Goal: Task Accomplishment & Management: Manage account settings

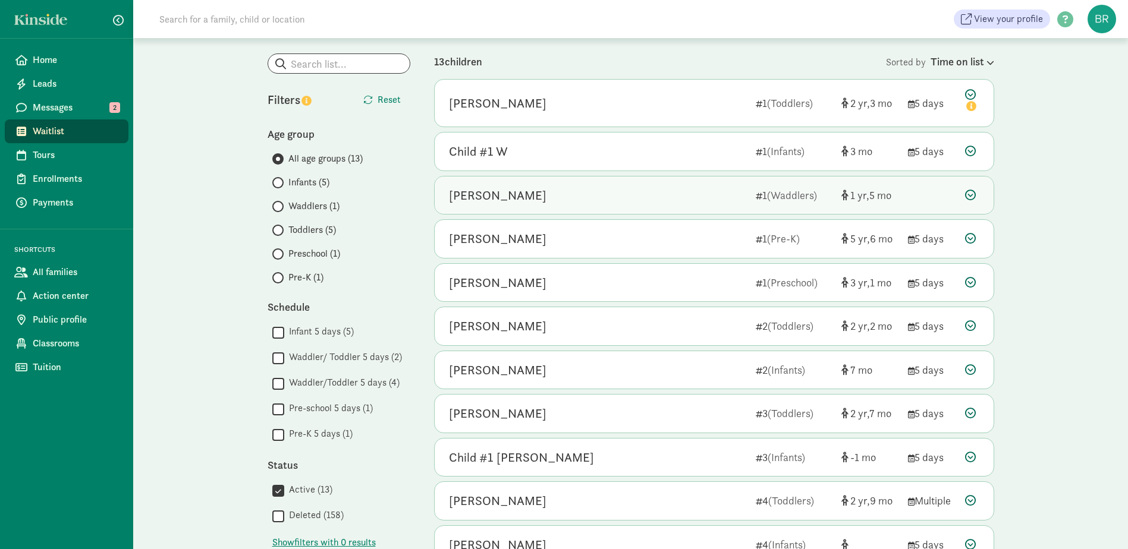
scroll to position [59, 0]
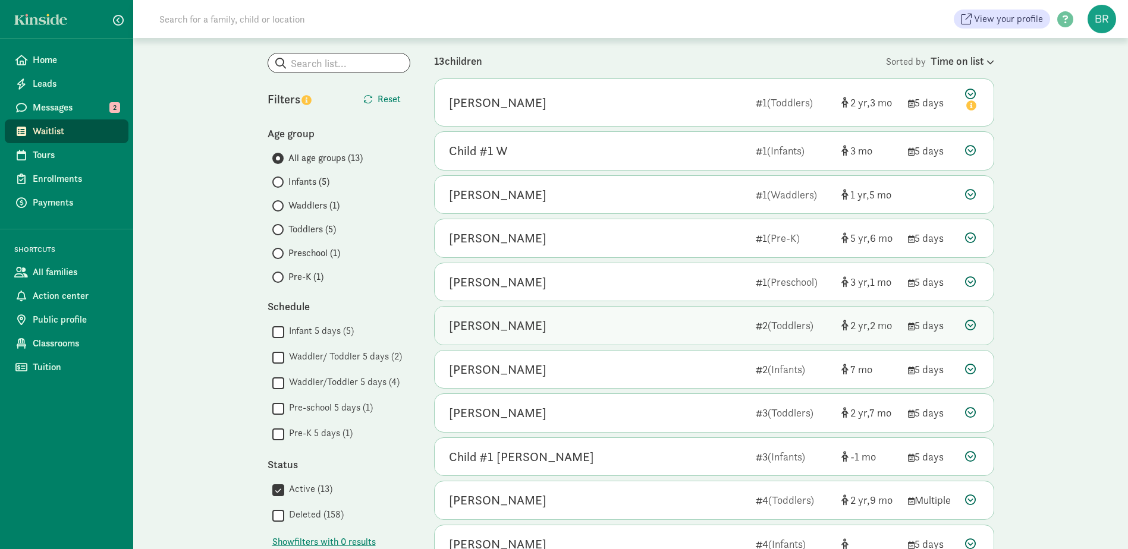
click at [523, 326] on div "[PERSON_NAME]" at bounding box center [498, 325] width 98 height 19
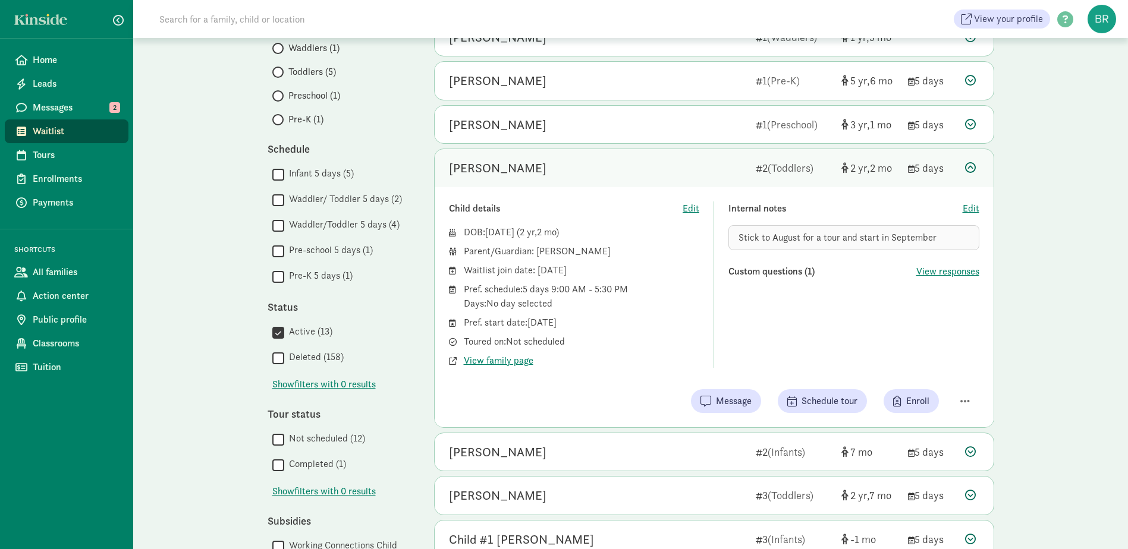
scroll to position [238, 0]
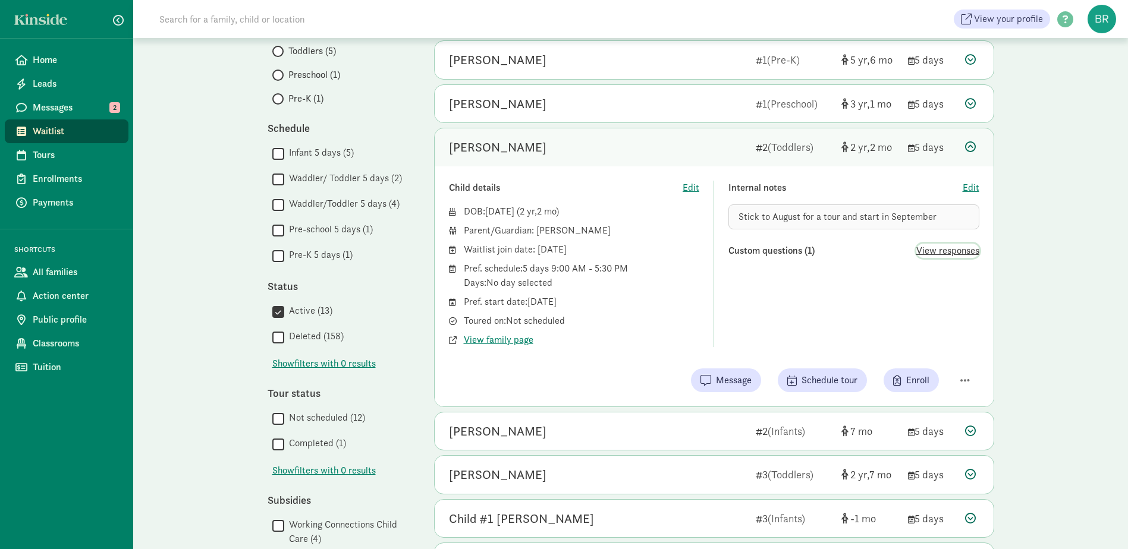
click at [945, 250] on span "View responses" at bounding box center [947, 251] width 63 height 14
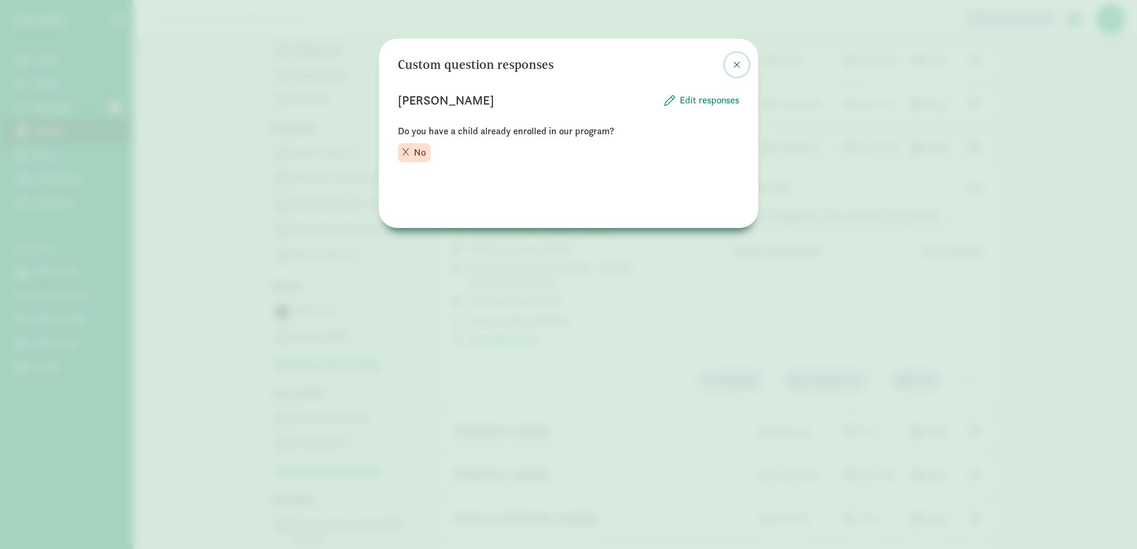
click at [733, 61] on span at bounding box center [736, 65] width 7 height 10
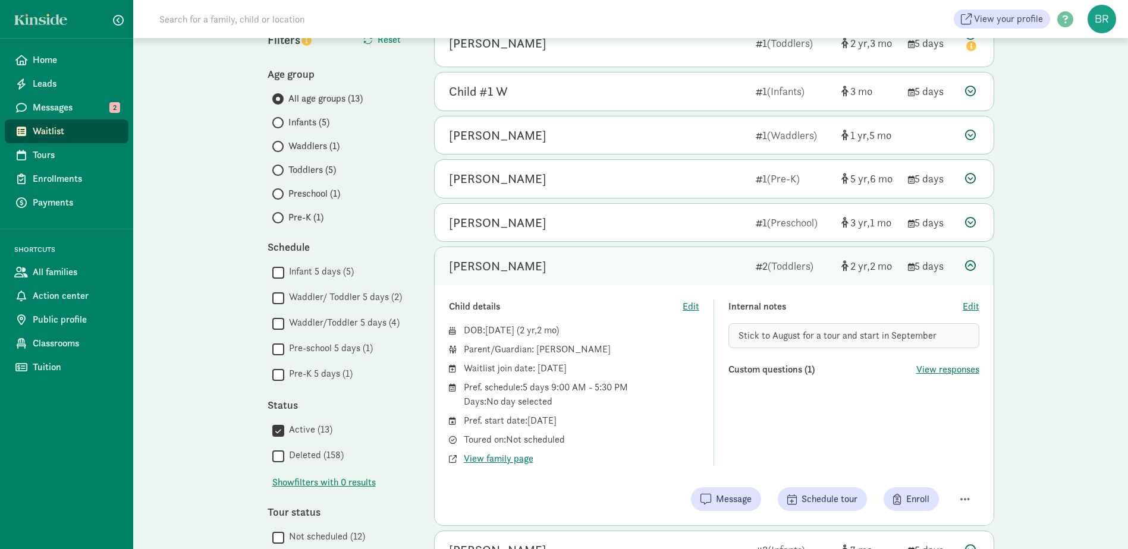
scroll to position [59, 0]
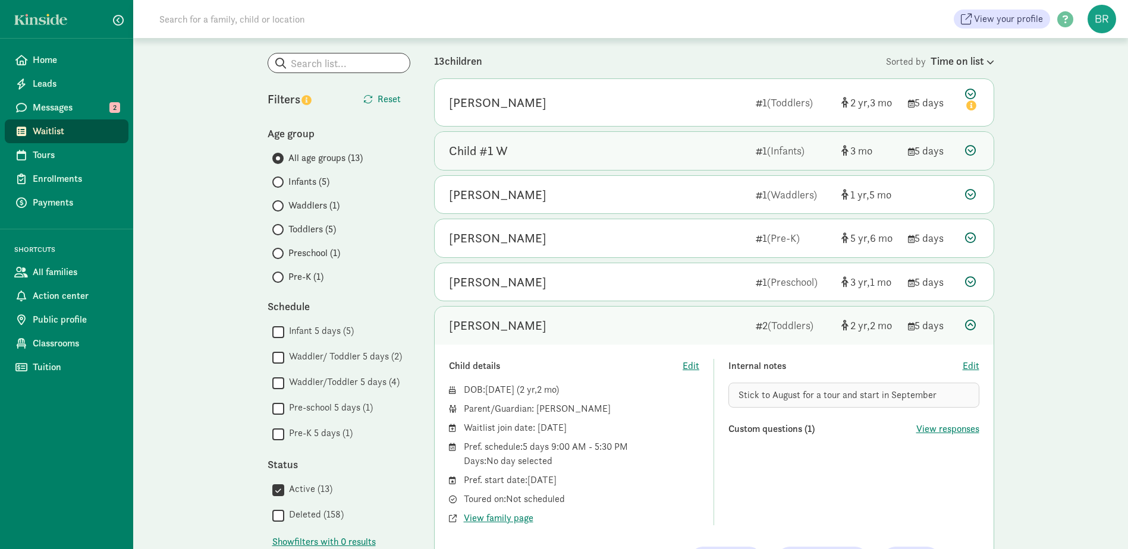
click at [672, 149] on div "Child #1 W" at bounding box center [597, 151] width 297 height 19
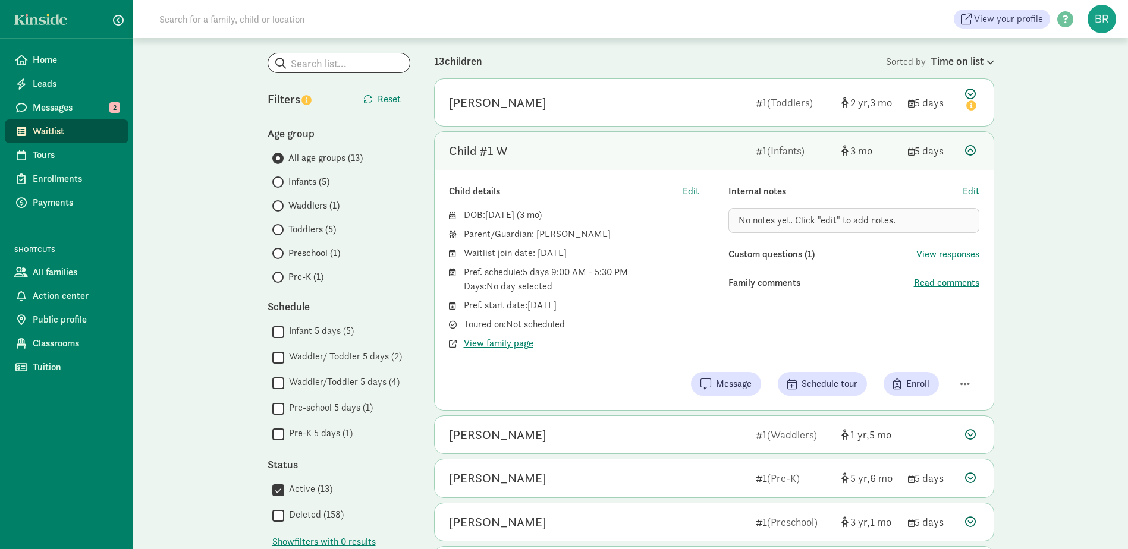
click at [712, 151] on div "Child #1 W" at bounding box center [597, 151] width 297 height 19
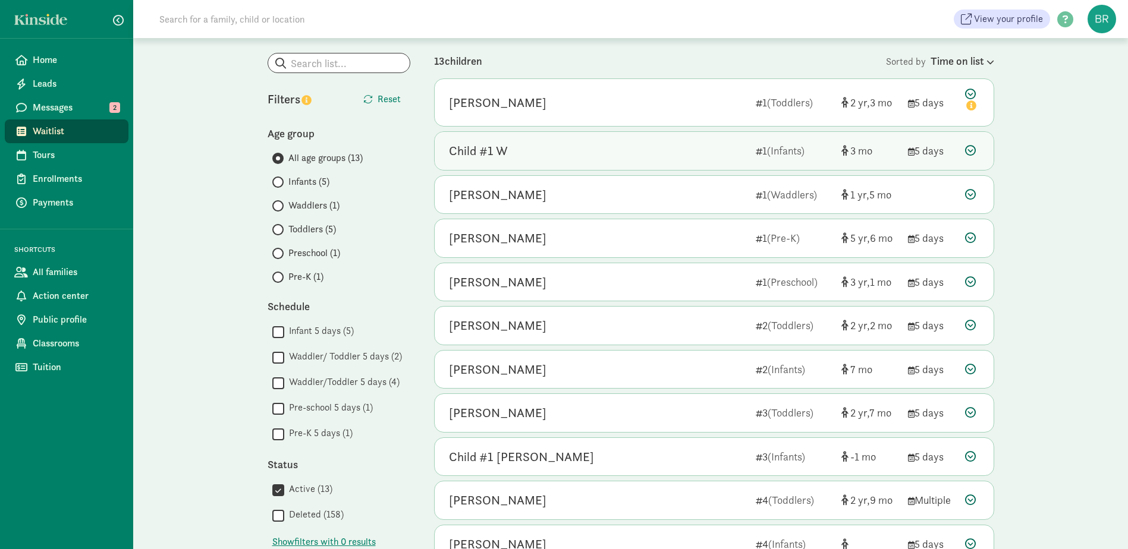
click at [712, 151] on div "Child #1 W" at bounding box center [597, 151] width 297 height 19
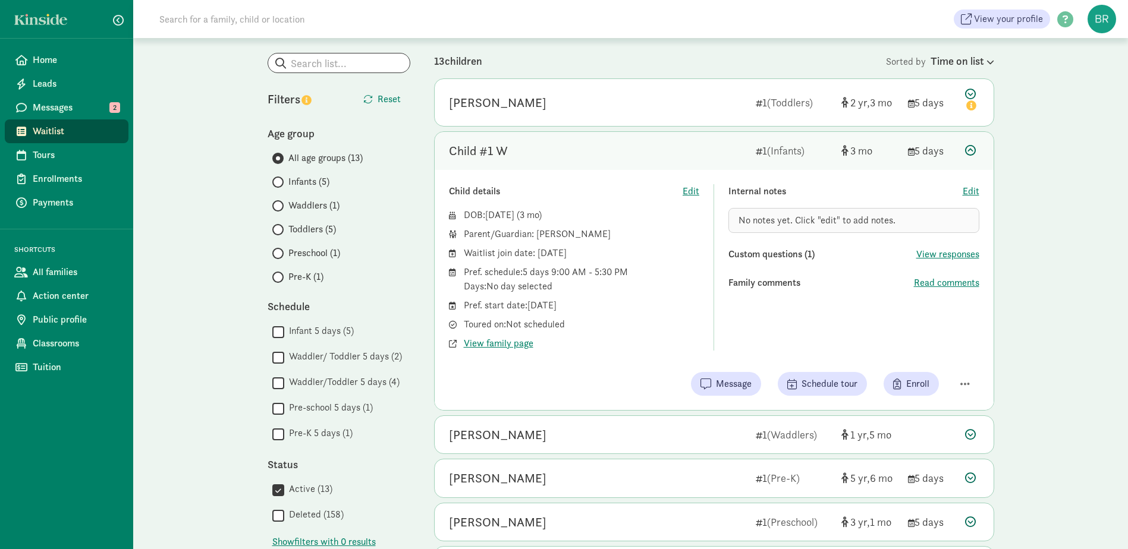
click at [712, 151] on div "Child #1 W" at bounding box center [597, 151] width 297 height 19
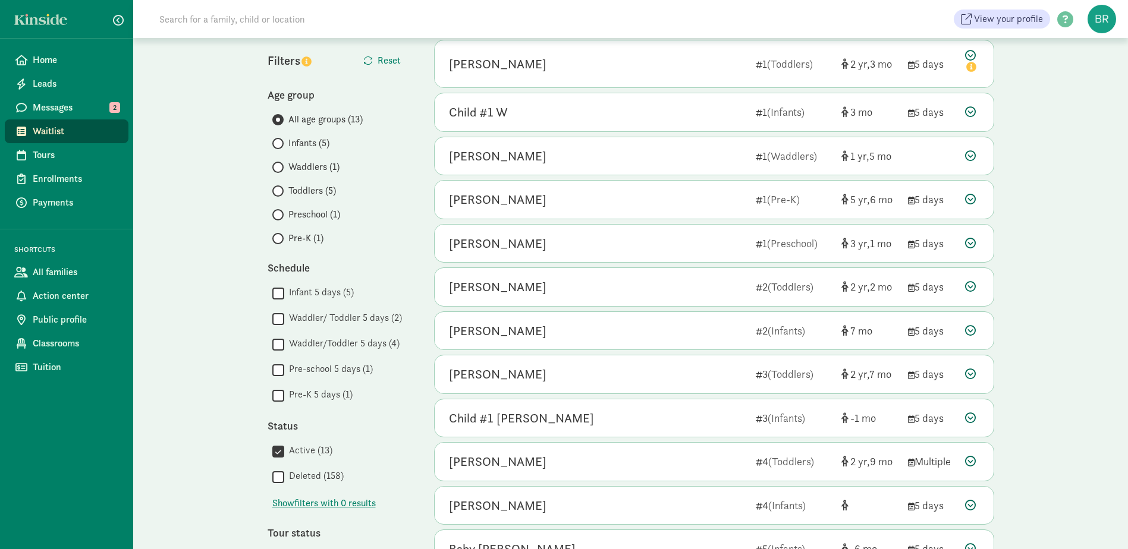
scroll to position [119, 0]
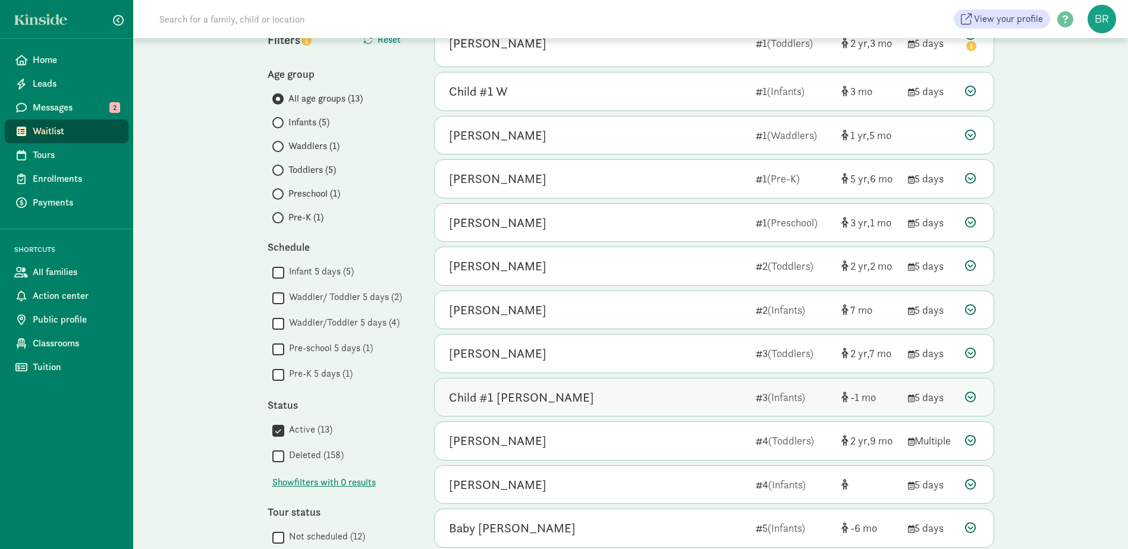
click at [736, 409] on div "Child #1 snyder 3 (Infants) -1 5 days" at bounding box center [714, 398] width 559 height 38
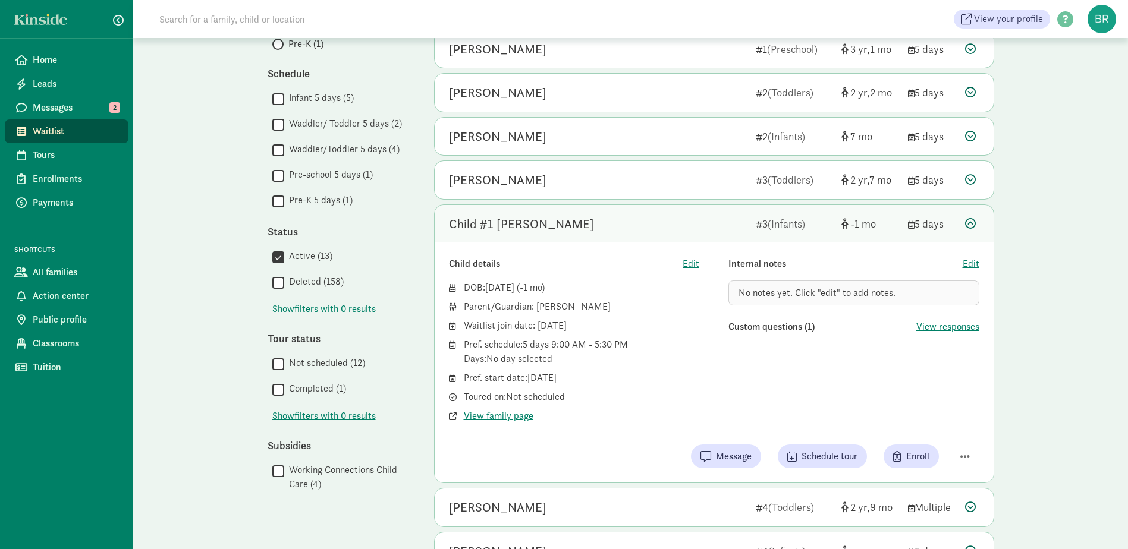
scroll to position [297, 0]
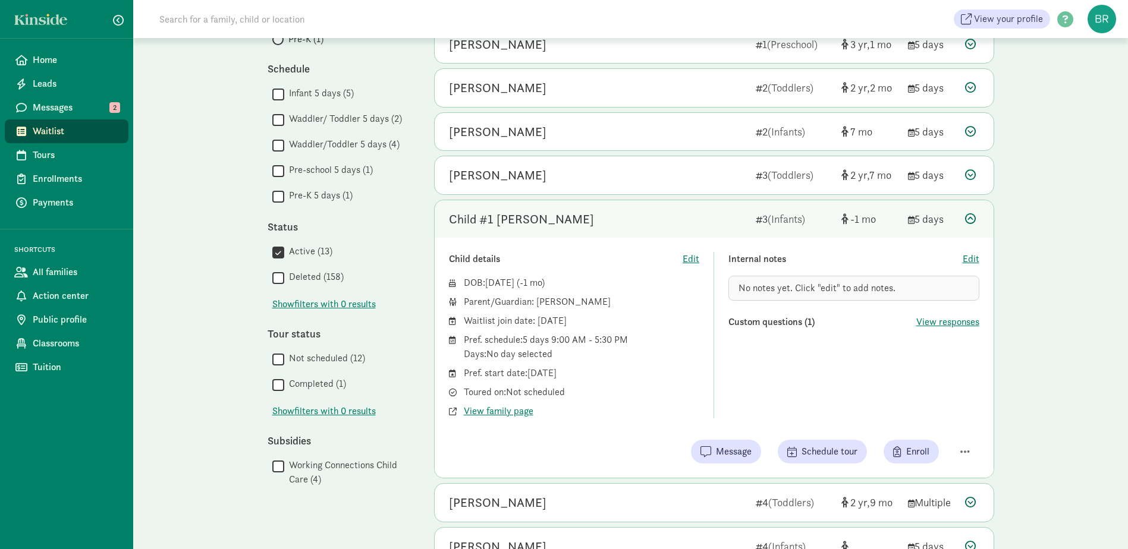
click at [713, 222] on div "Child #1 [PERSON_NAME]" at bounding box center [597, 219] width 297 height 19
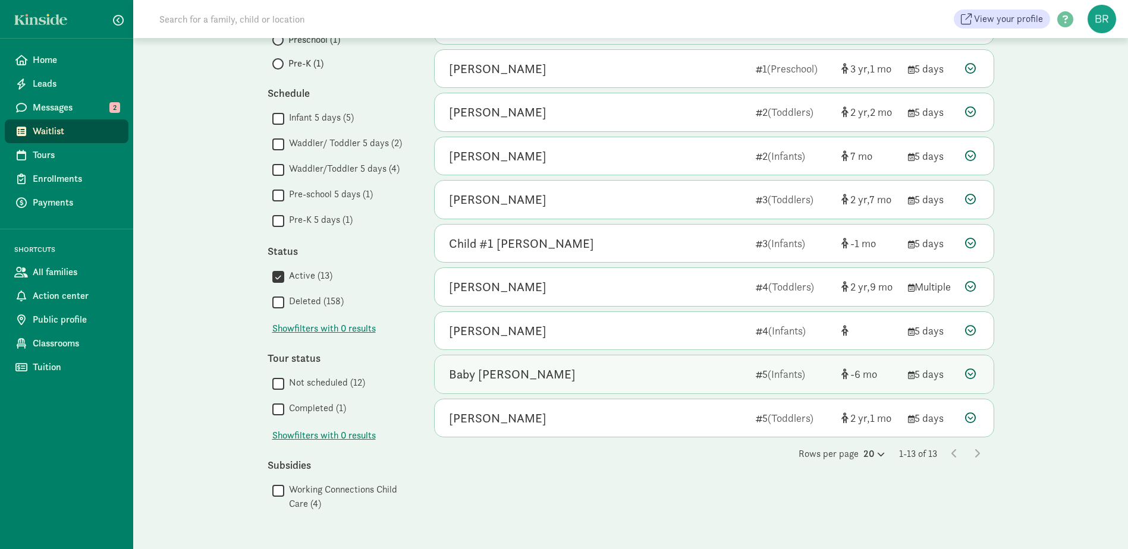
click at [731, 376] on div "Baby [PERSON_NAME]" at bounding box center [597, 374] width 297 height 19
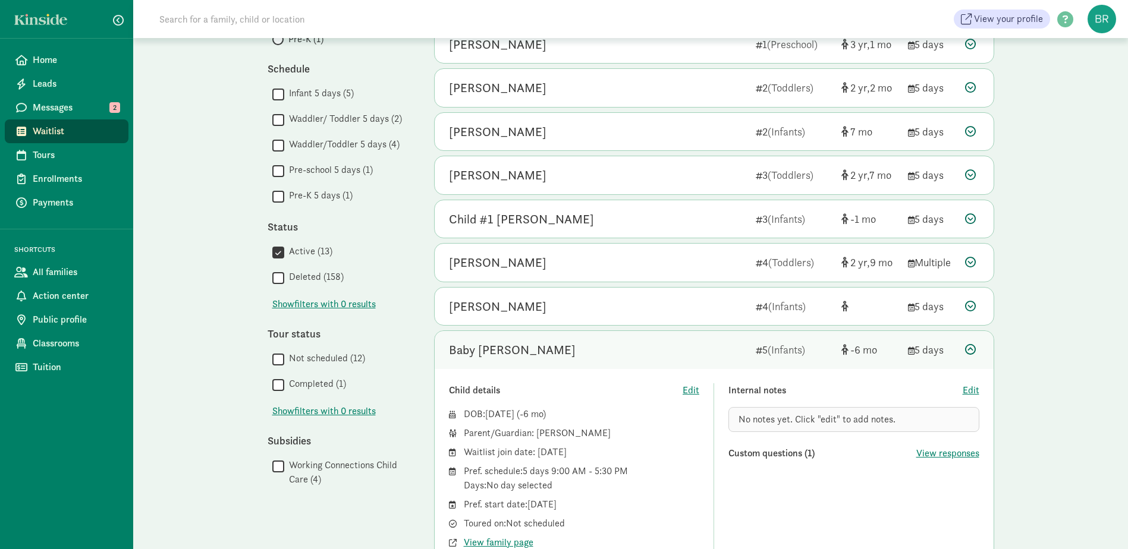
scroll to position [357, 0]
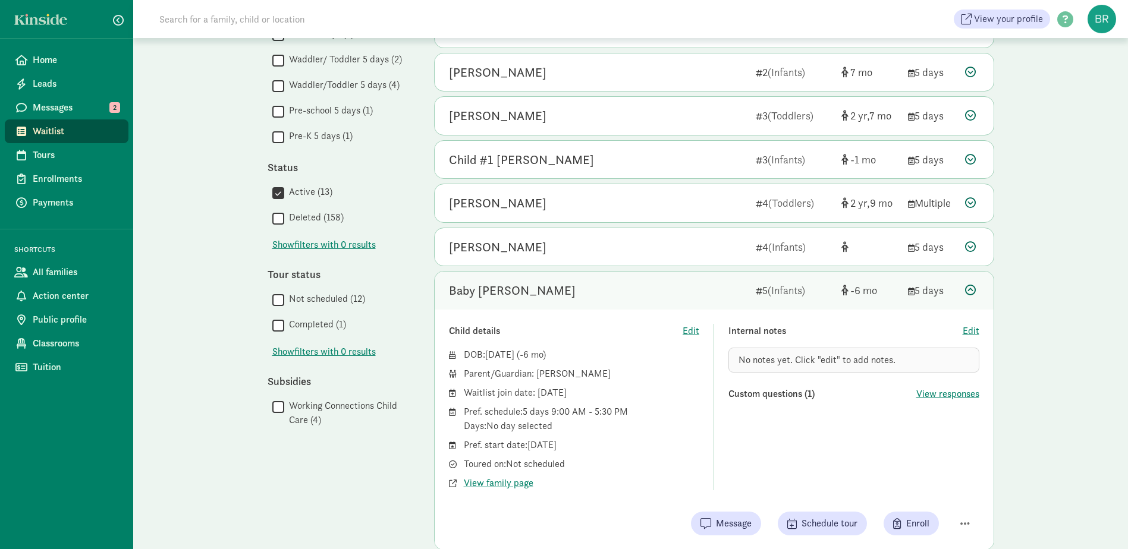
click at [697, 278] on div "Baby Mathis 5 (Infants) -6 5 days" at bounding box center [714, 291] width 559 height 38
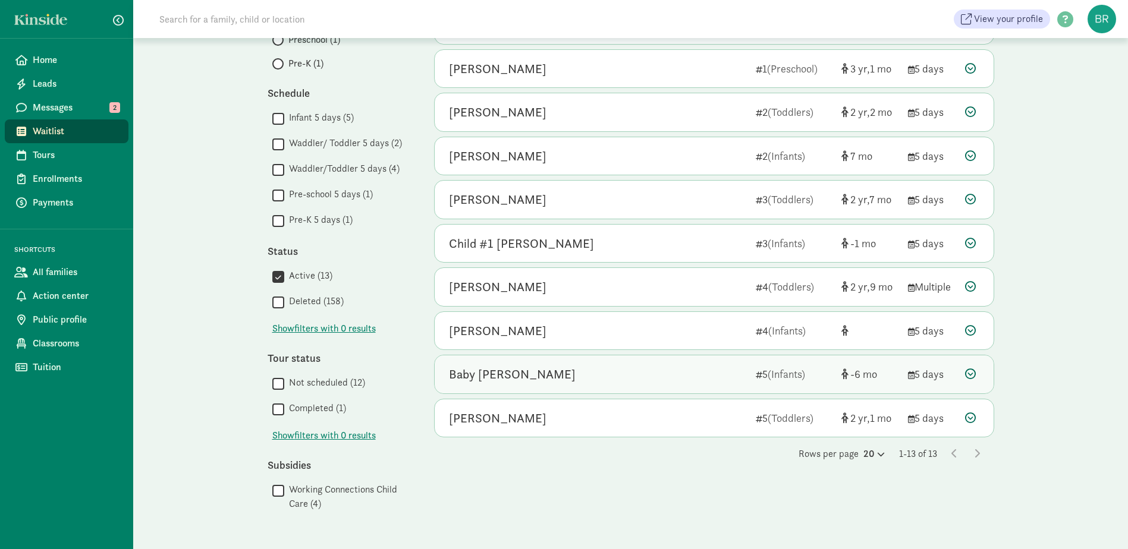
scroll to position [273, 0]
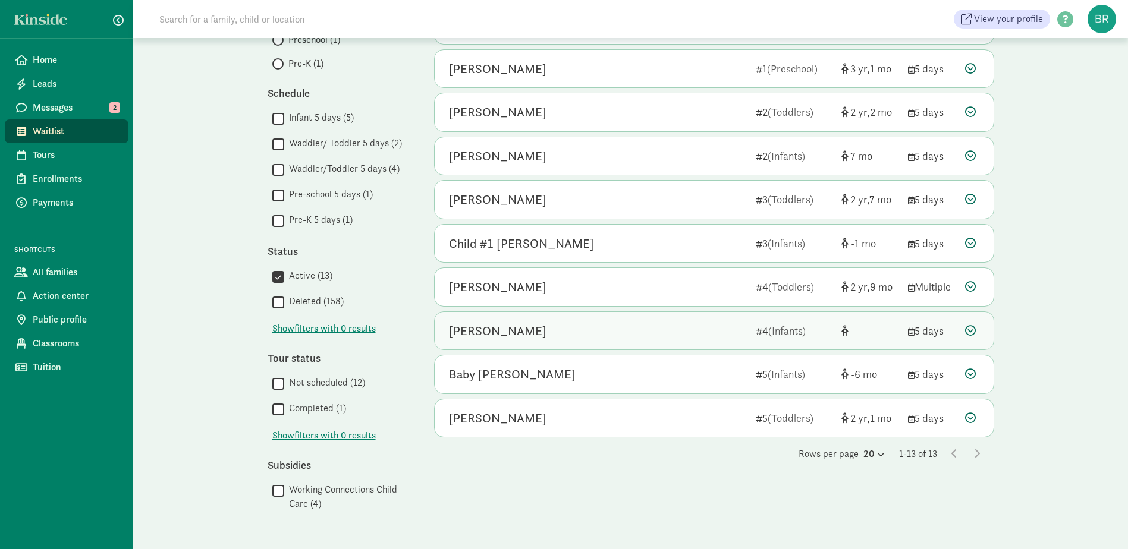
click at [706, 339] on div "[PERSON_NAME]" at bounding box center [597, 331] width 297 height 19
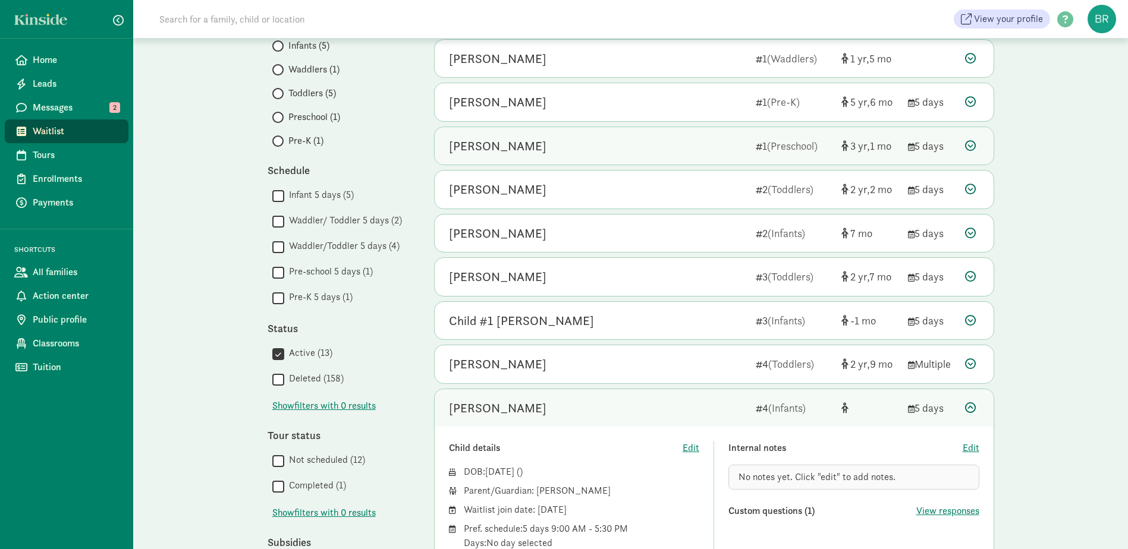
scroll to position [178, 0]
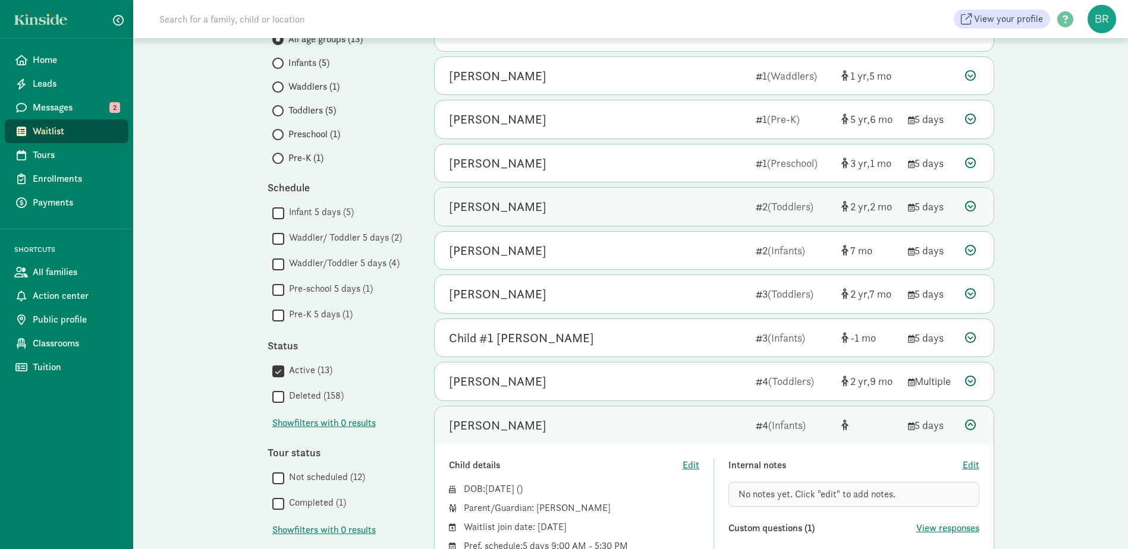
click at [532, 206] on div "[PERSON_NAME]" at bounding box center [498, 206] width 98 height 19
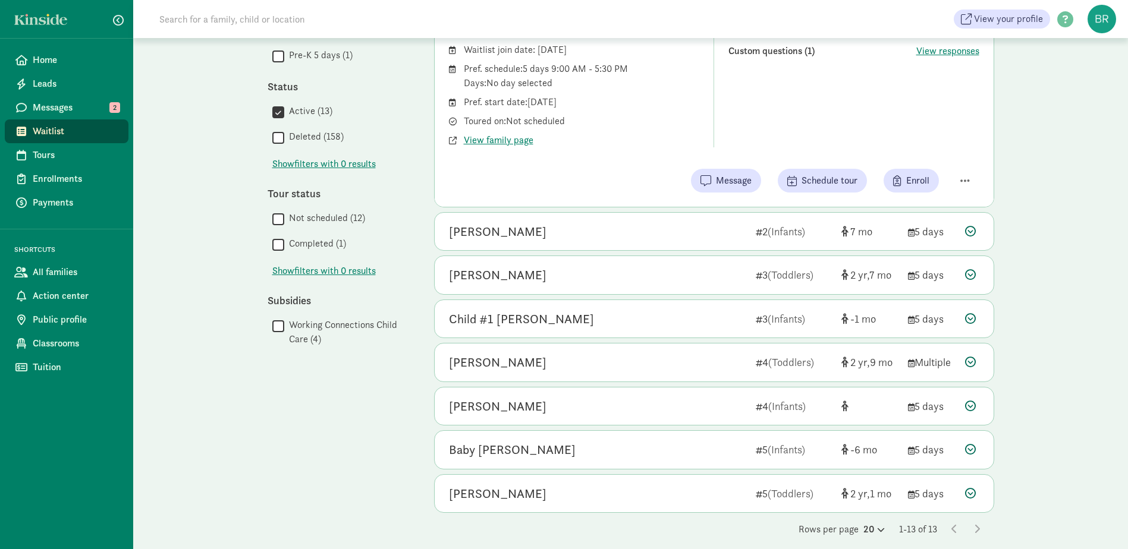
scroll to position [448, 0]
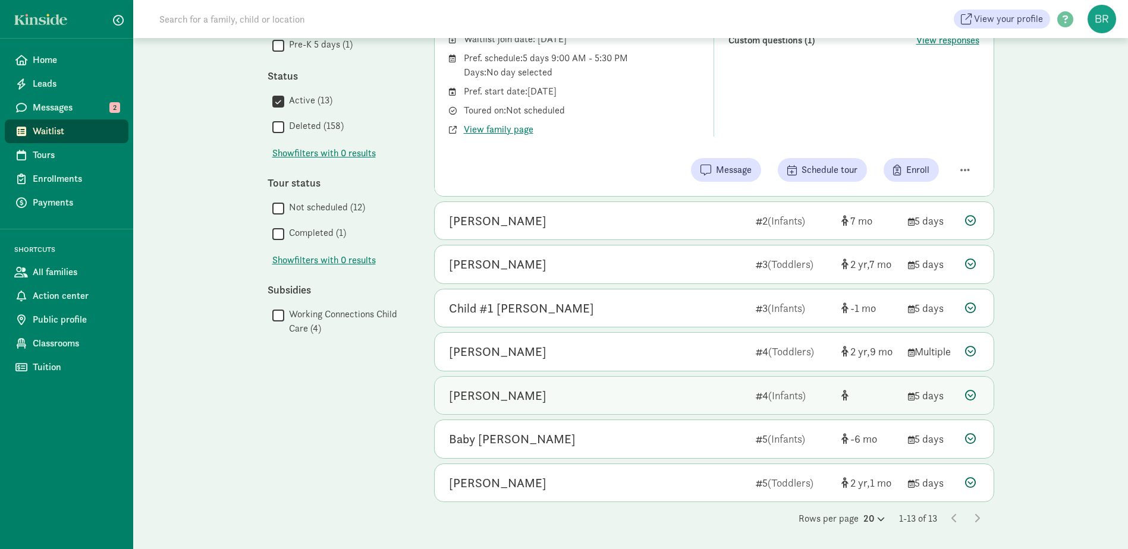
click at [522, 406] on div "Gabriella Herrera 4 (Infants) 5 days" at bounding box center [714, 396] width 559 height 38
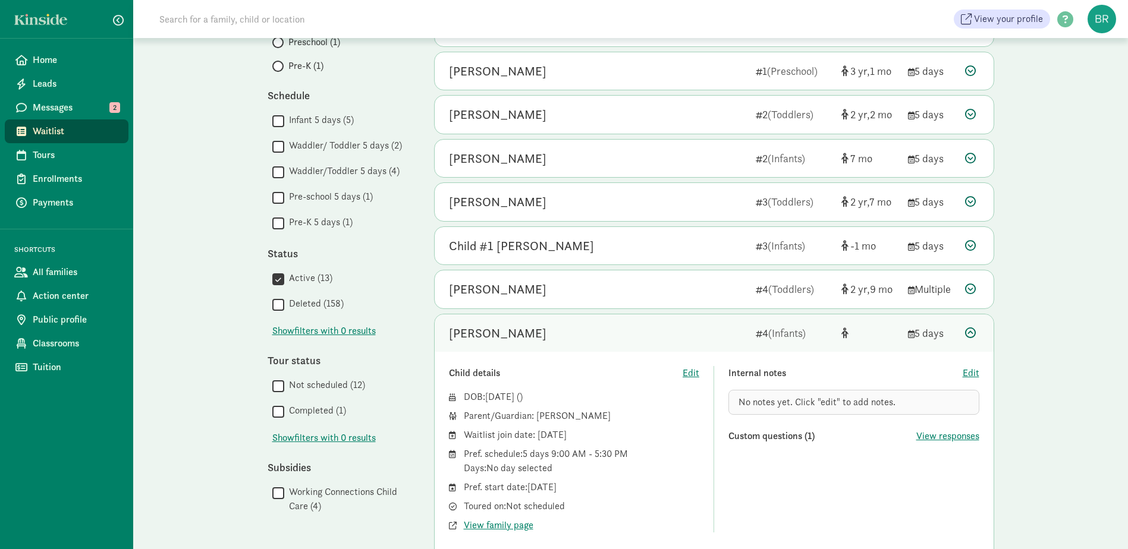
scroll to position [270, 0]
click at [539, 120] on div "[PERSON_NAME]" at bounding box center [498, 115] width 98 height 19
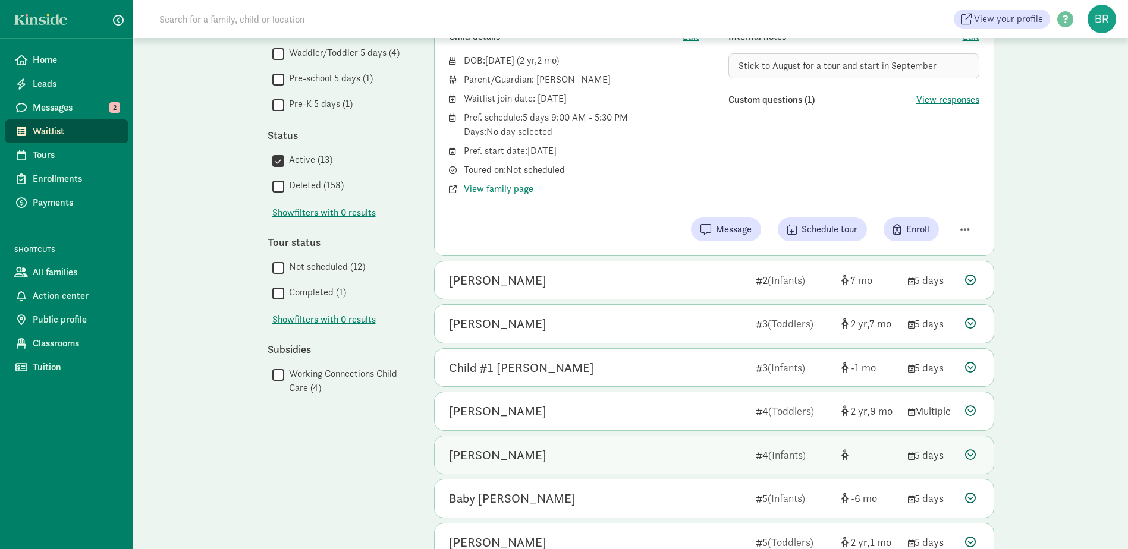
scroll to position [448, 0]
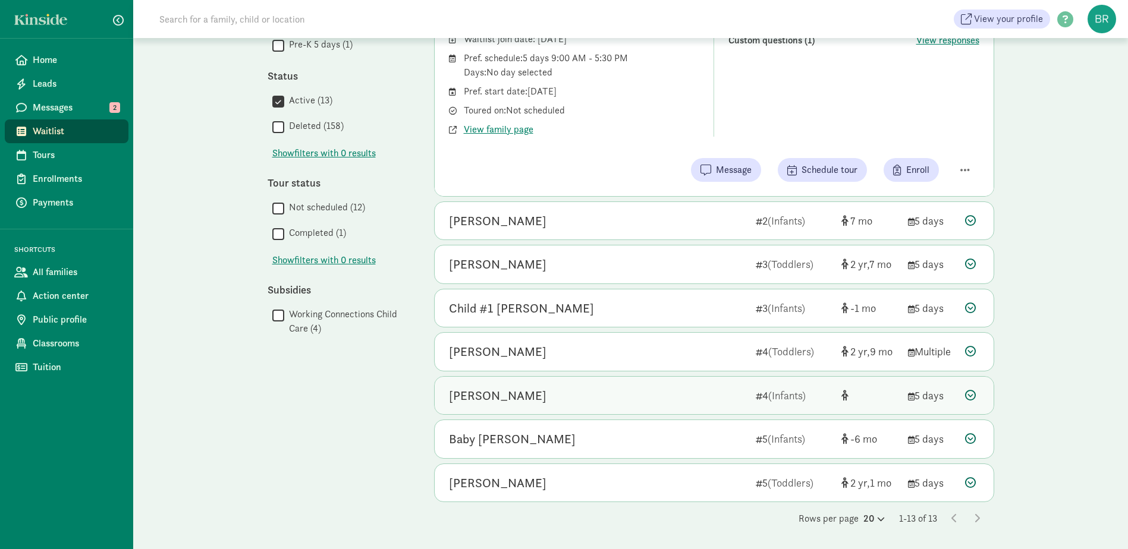
click at [488, 410] on div "Gabriella Herrera 4 (Infants) 5 days" at bounding box center [714, 396] width 559 height 38
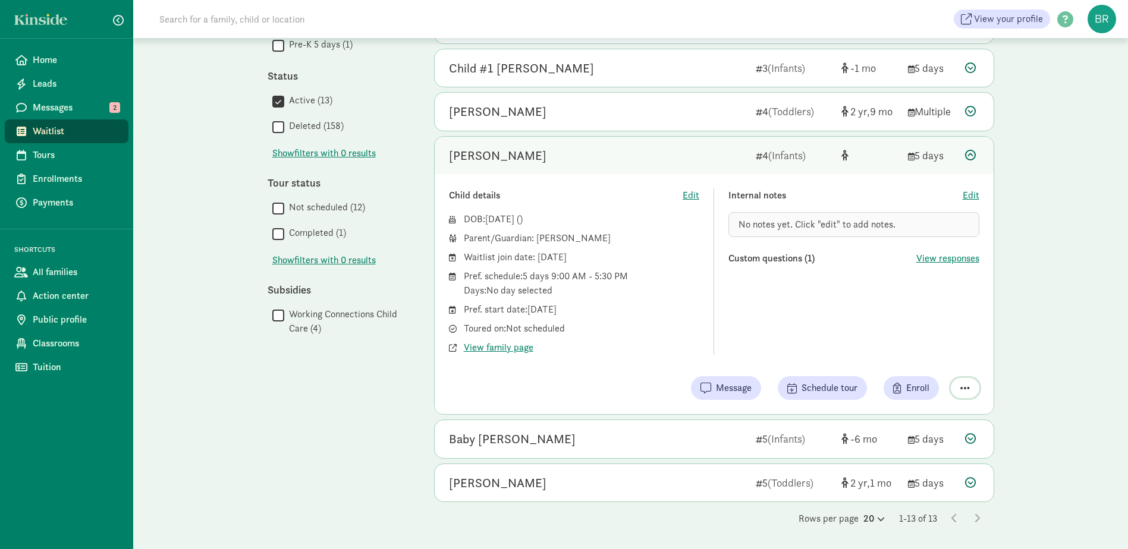
click at [967, 387] on span "button" at bounding box center [965, 388] width 10 height 11
click at [508, 352] on span "View family page" at bounding box center [499, 348] width 70 height 14
click at [890, 442] on div "-6" at bounding box center [869, 439] width 57 height 16
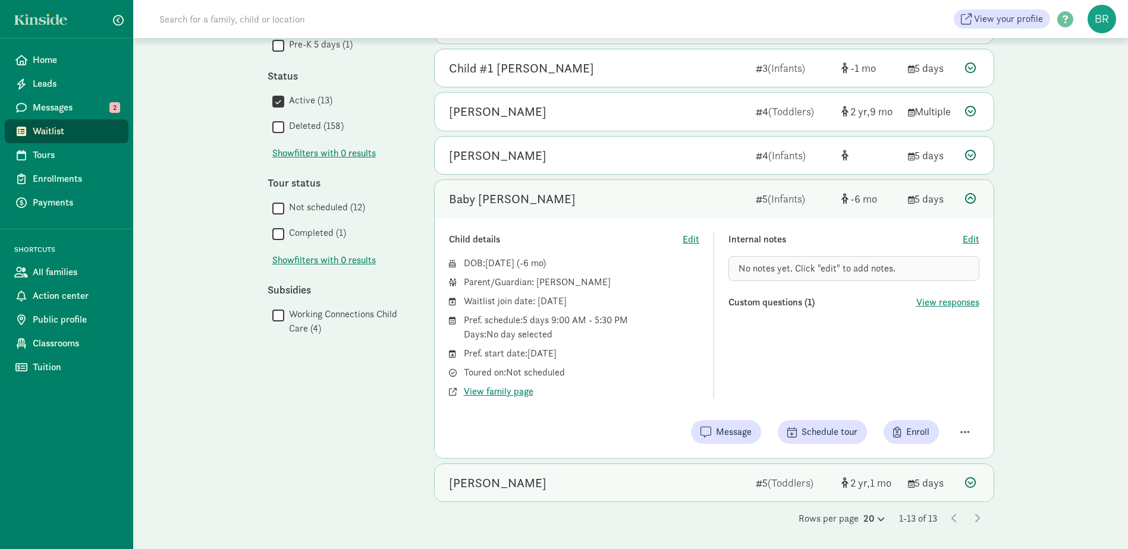
click at [648, 485] on div "[PERSON_NAME]" at bounding box center [597, 483] width 297 height 19
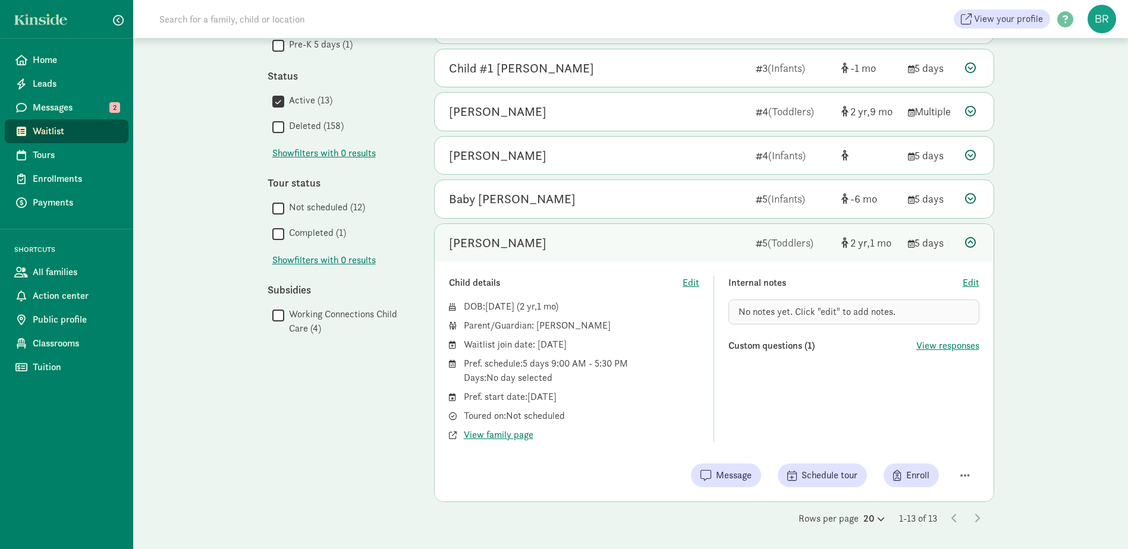
click at [957, 243] on div "Sean mwaura 5 (Toddlers) 2 1 5 days" at bounding box center [714, 243] width 559 height 38
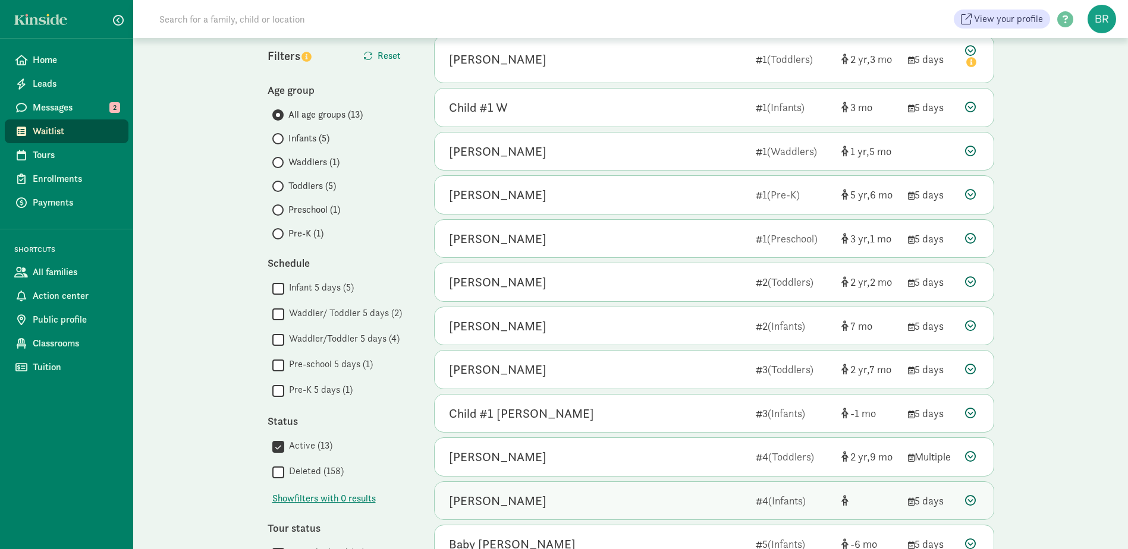
scroll to position [95, 0]
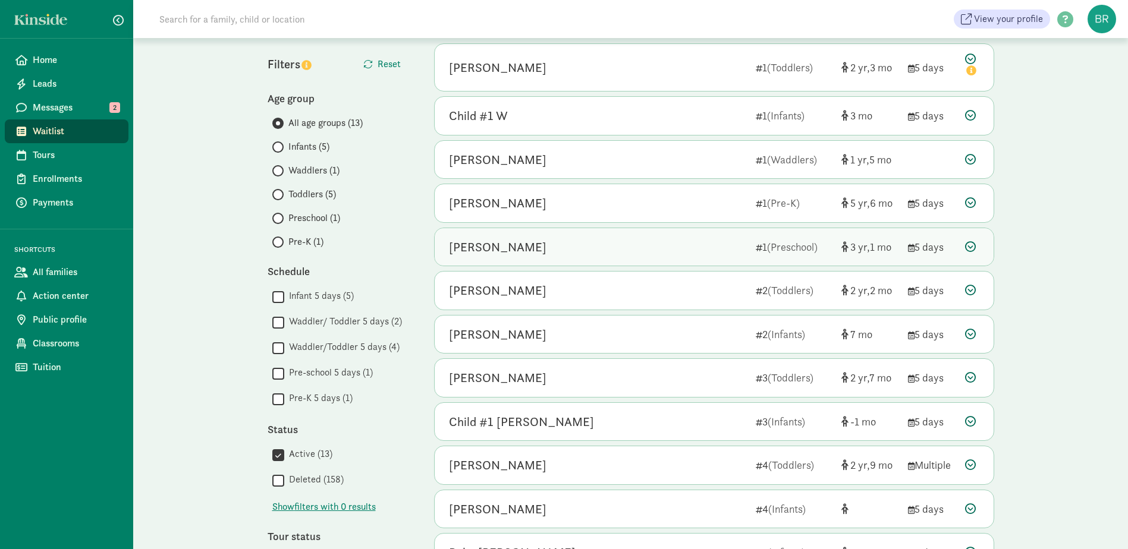
click at [721, 257] on div "[PERSON_NAME] 1 (Preschool) 3 1 5 days" at bounding box center [714, 247] width 559 height 38
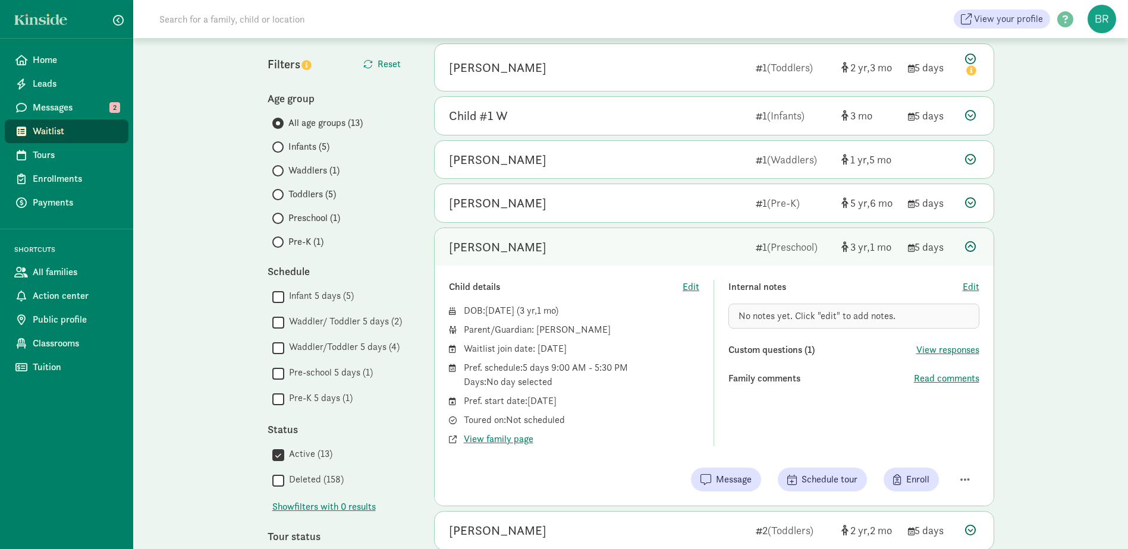
click at [576, 259] on div "[PERSON_NAME] 1 (Preschool) 3 1 5 days" at bounding box center [714, 247] width 559 height 38
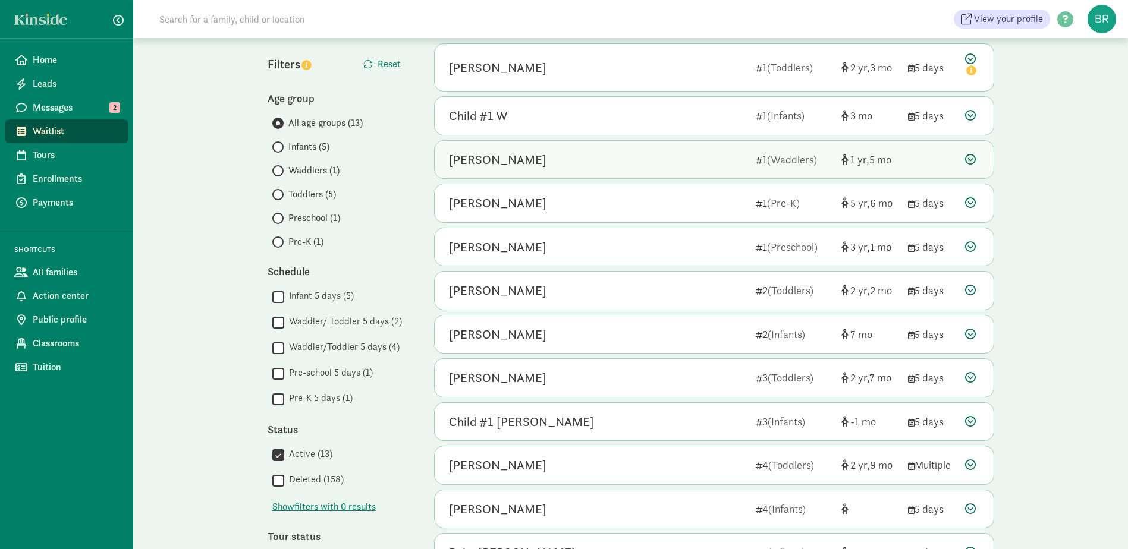
click at [670, 159] on div "[PERSON_NAME]" at bounding box center [597, 159] width 297 height 19
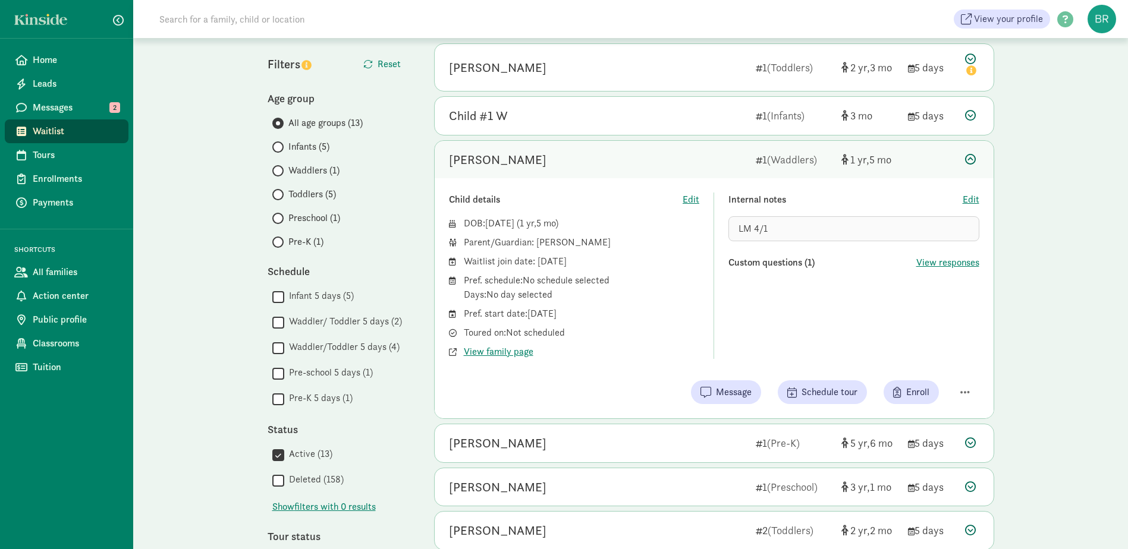
click at [661, 159] on div "[PERSON_NAME]" at bounding box center [597, 159] width 297 height 19
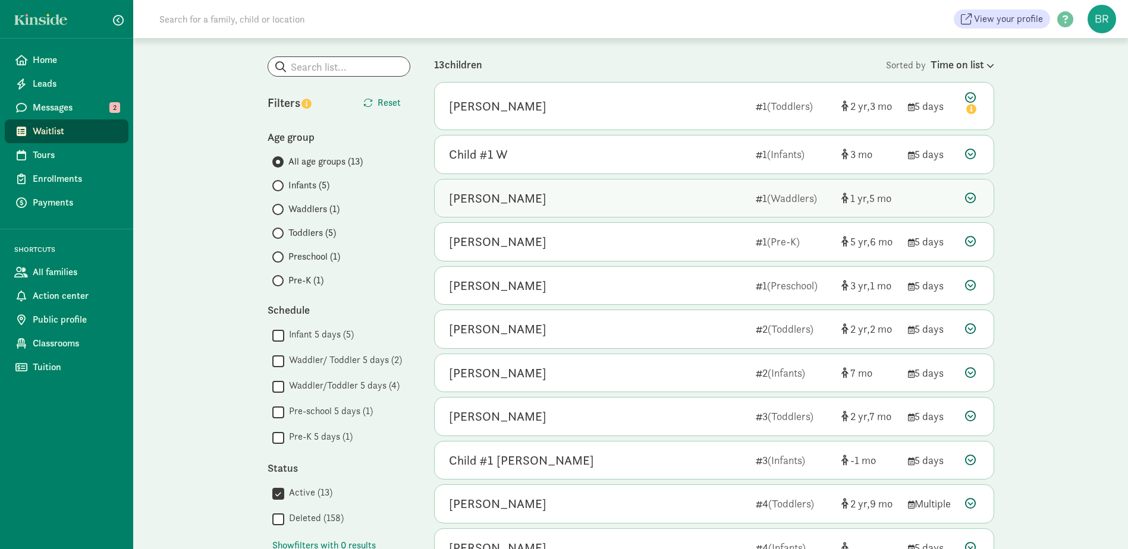
scroll to position [35, 0]
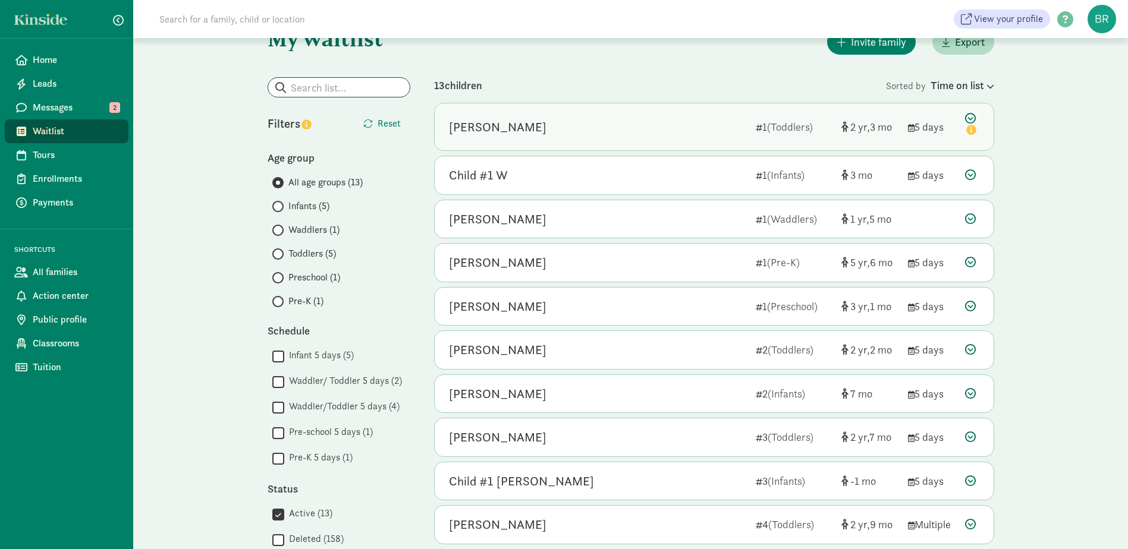
click at [594, 110] on div "Elliott Nolting 1 (Toddlers) 2 3 5 days" at bounding box center [714, 126] width 559 height 47
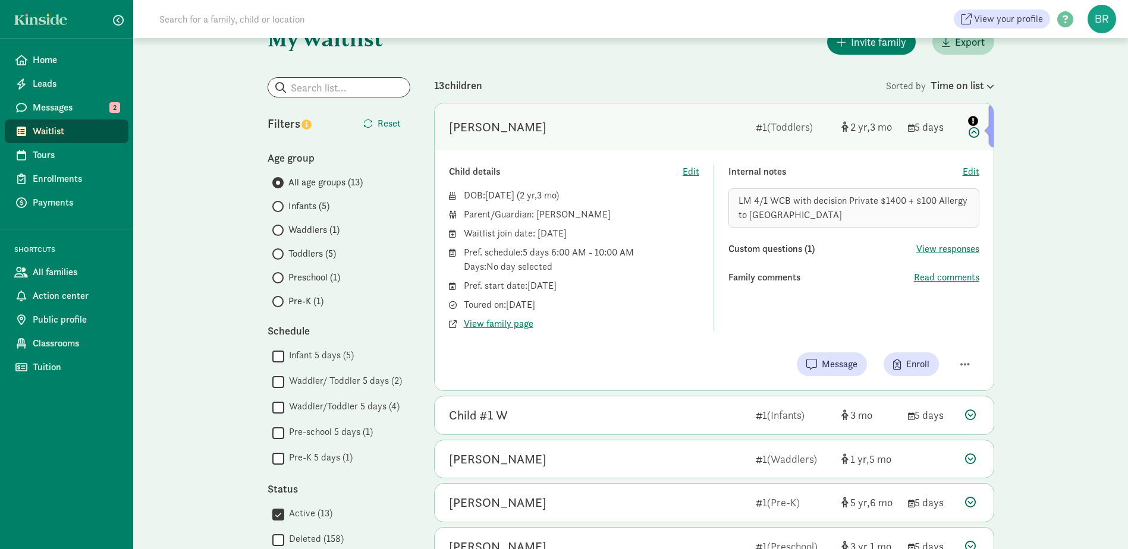
click at [972, 117] on icon "info" at bounding box center [973, 121] width 10 height 10
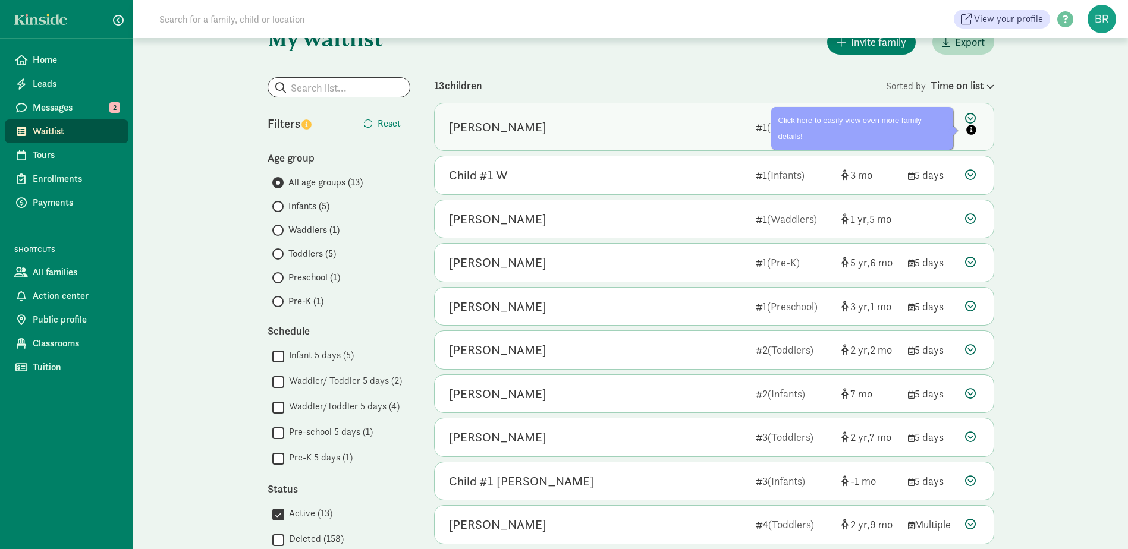
click at [975, 128] on icon "info" at bounding box center [971, 130] width 10 height 10
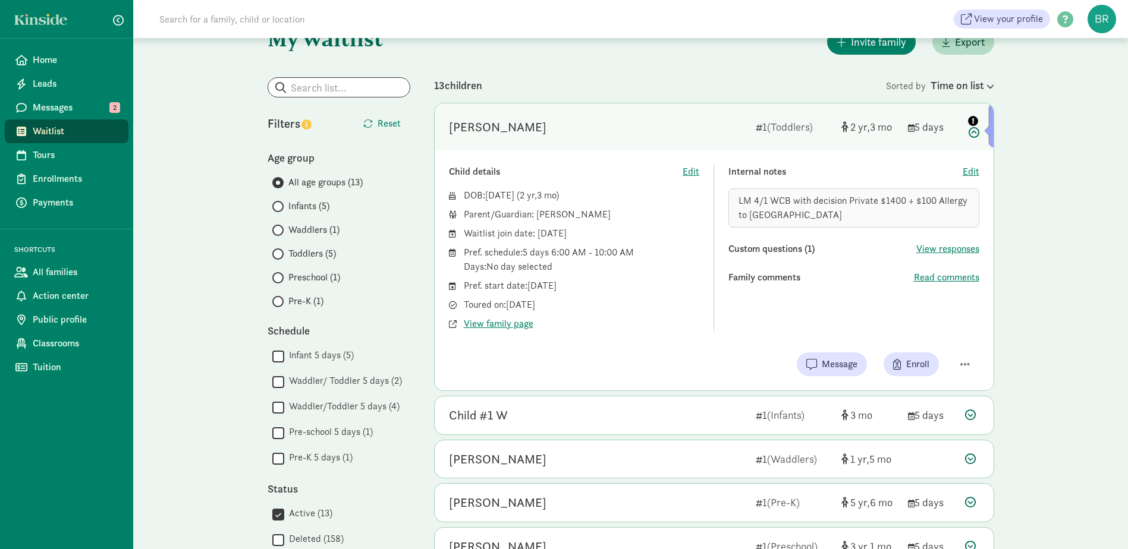
click at [975, 134] on icon at bounding box center [972, 125] width 14 height 25
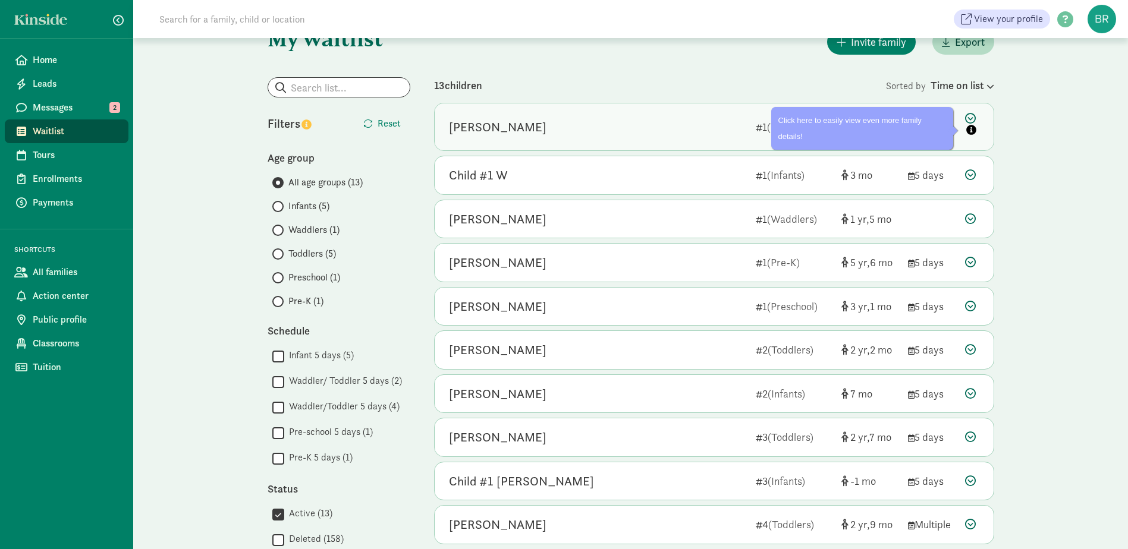
click at [970, 130] on icon "info" at bounding box center [971, 130] width 10 height 10
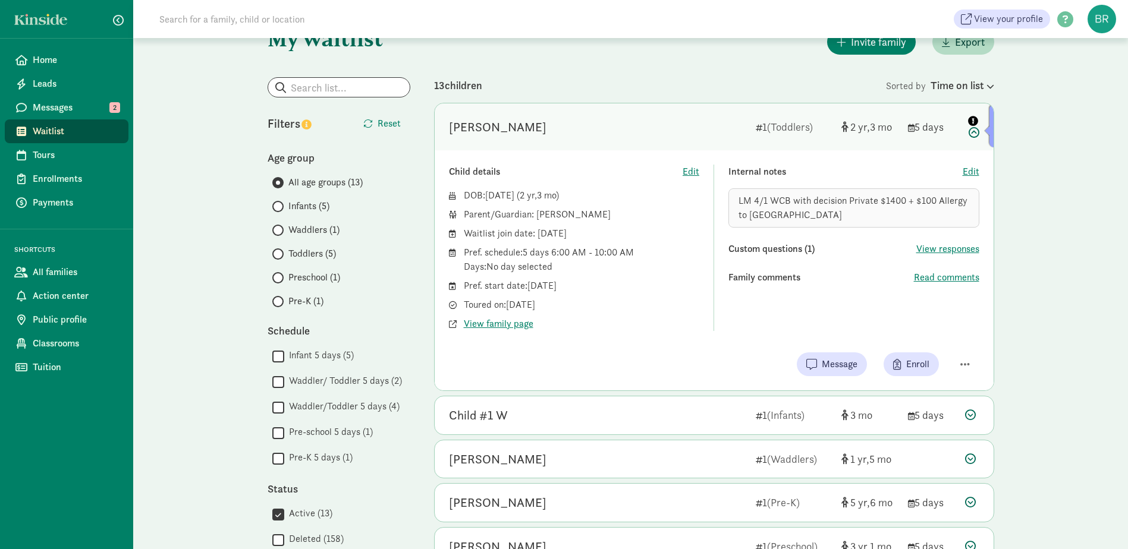
click at [969, 122] on icon "info" at bounding box center [973, 121] width 10 height 10
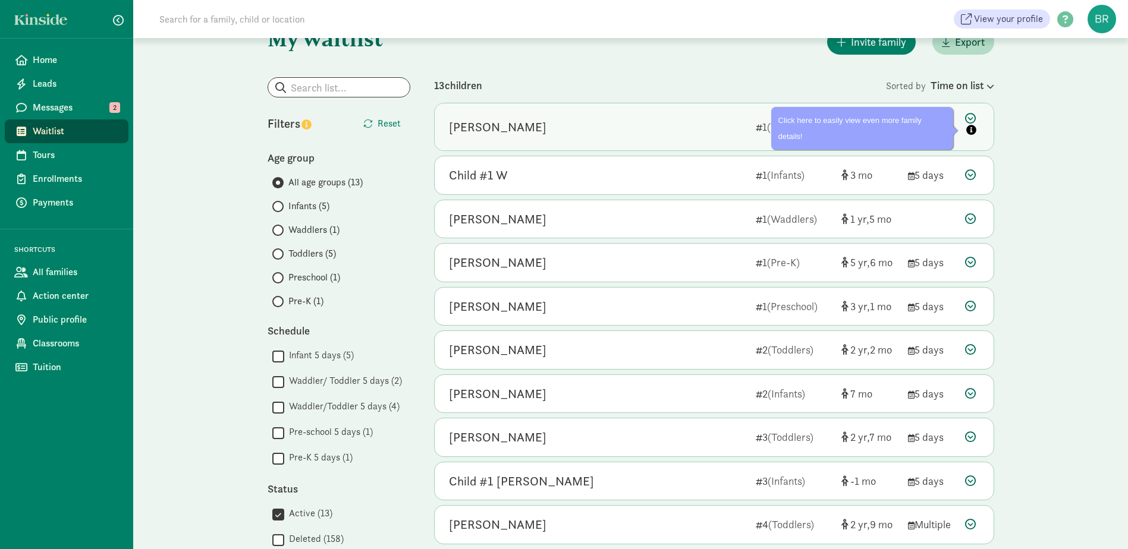
click at [969, 122] on icon at bounding box center [972, 125] width 14 height 25
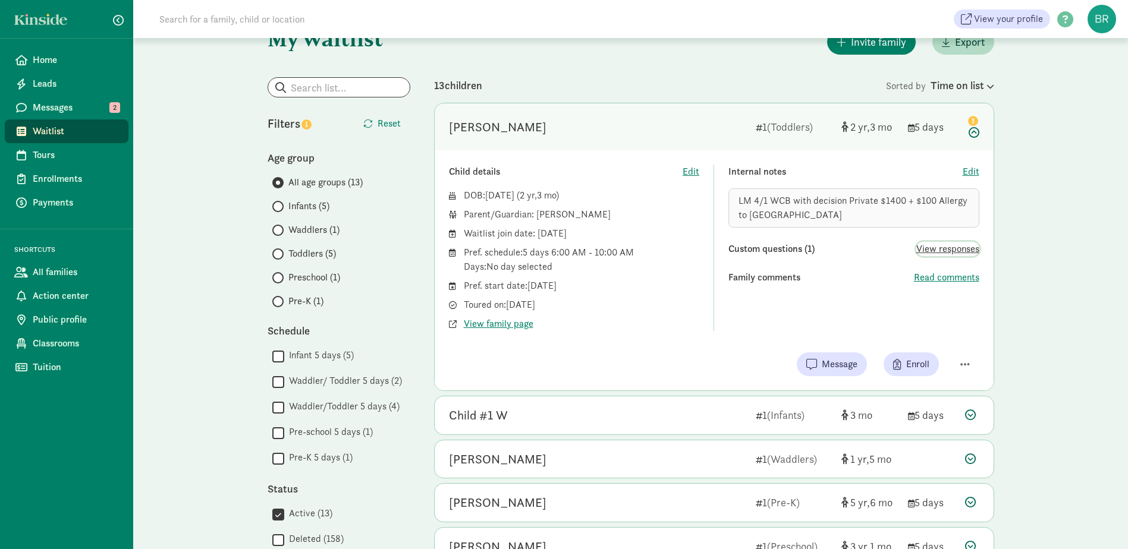
click at [929, 253] on span "View responses" at bounding box center [947, 249] width 63 height 14
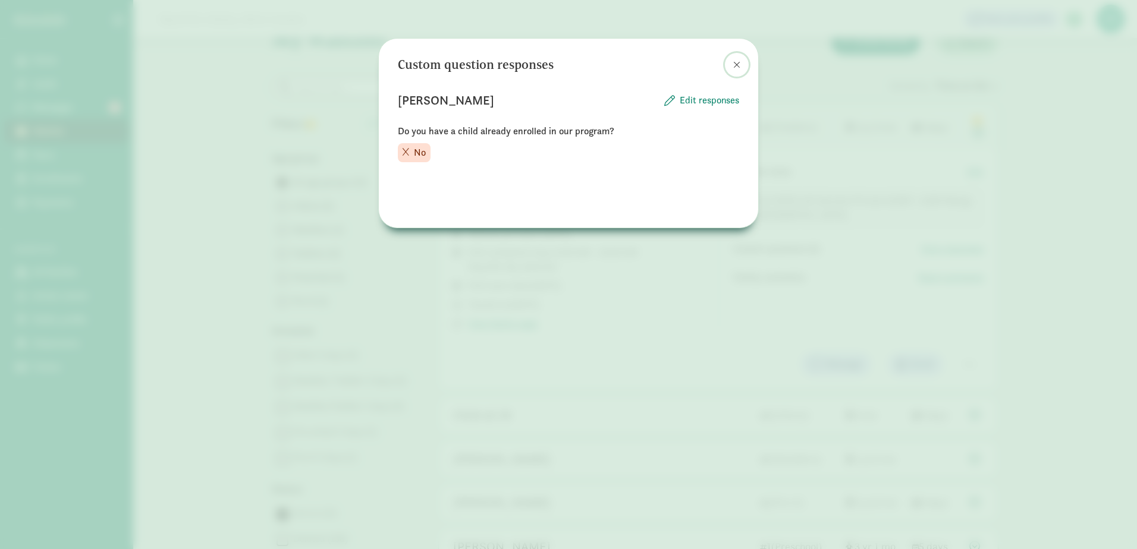
click at [731, 67] on button at bounding box center [737, 65] width 24 height 24
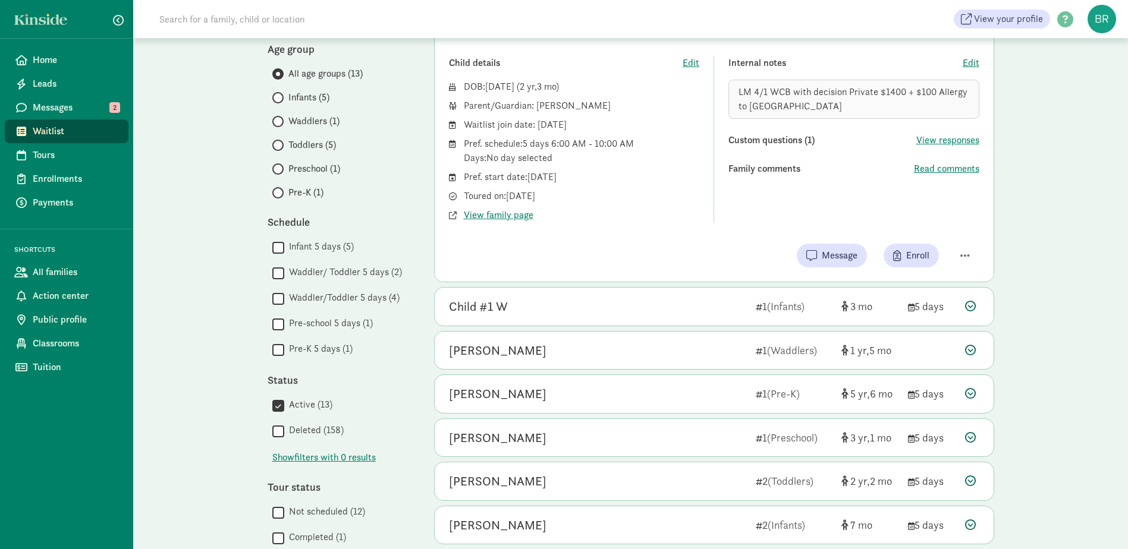
scroll to position [154, 0]
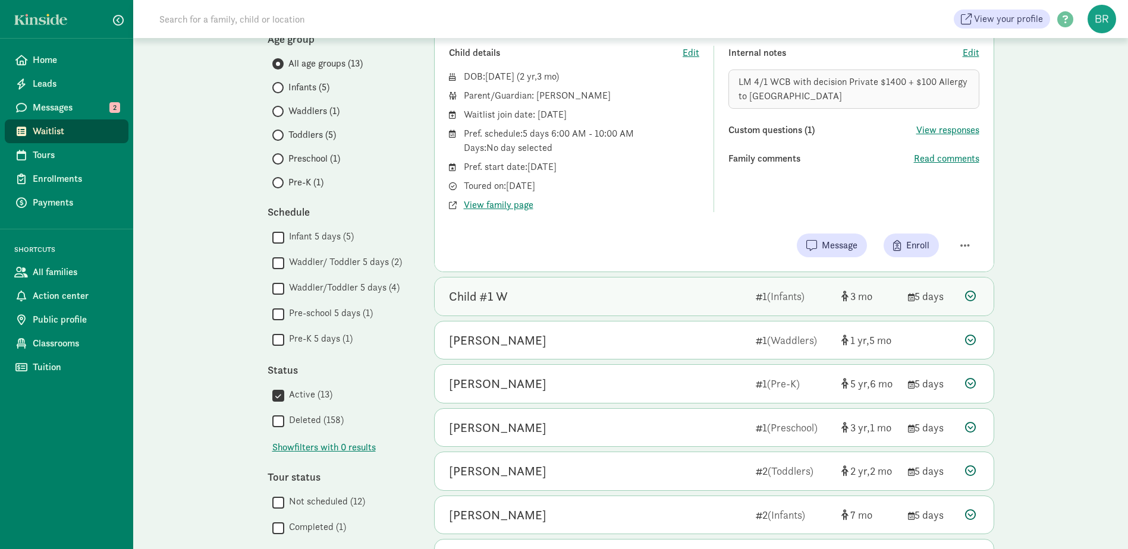
click at [973, 300] on icon at bounding box center [970, 296] width 11 height 11
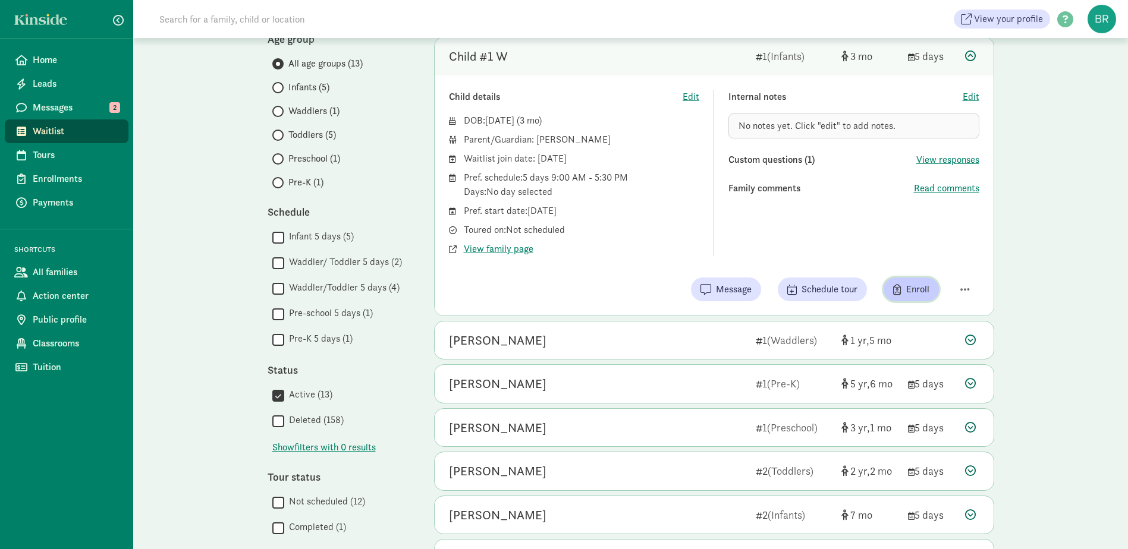
click at [913, 286] on span "Enroll" at bounding box center [917, 289] width 23 height 14
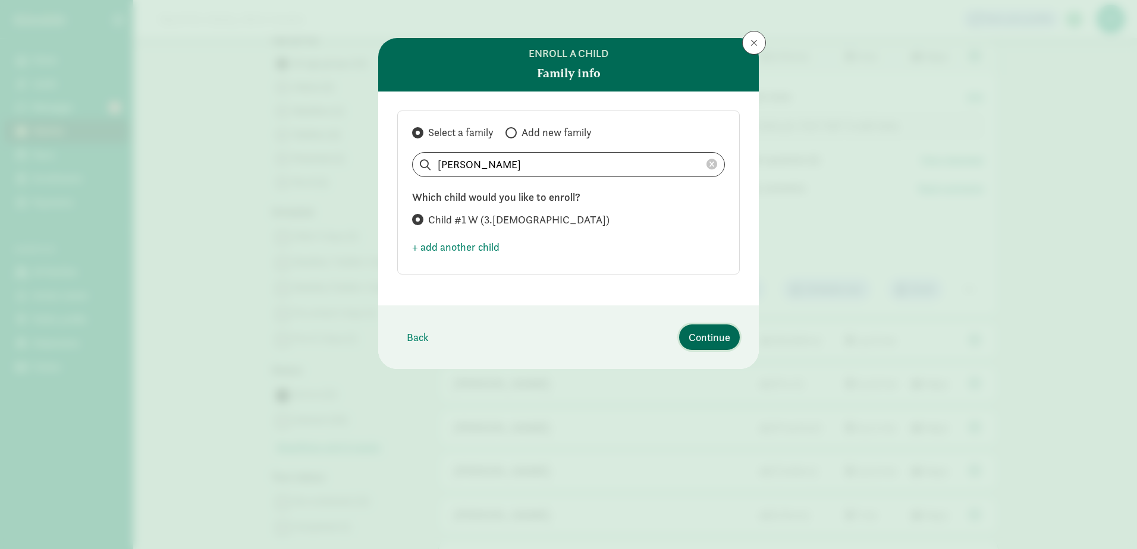
click at [730, 340] on span "Continue" at bounding box center [710, 337] width 42 height 16
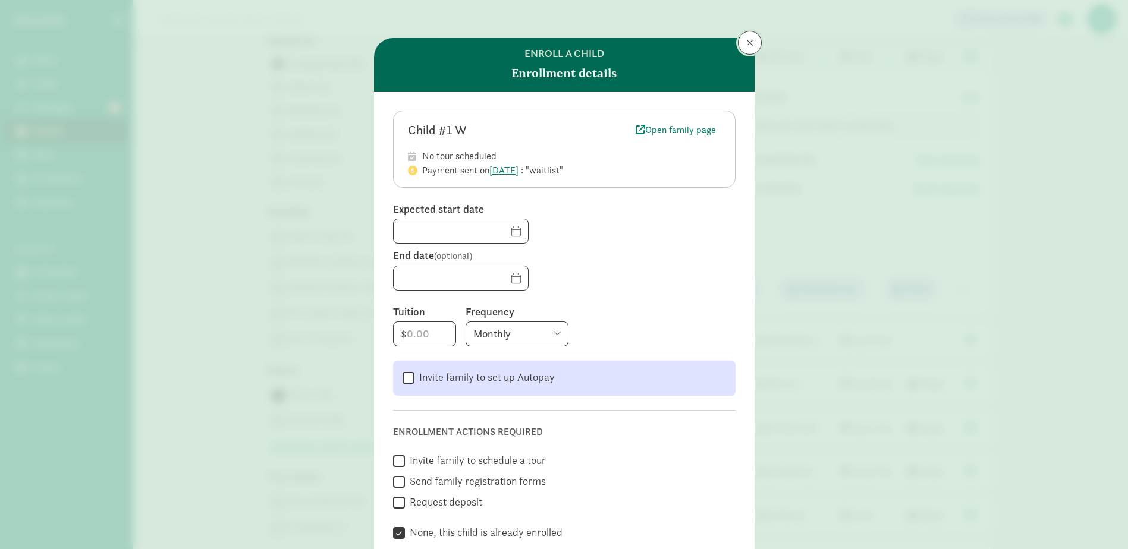
click at [745, 32] on button at bounding box center [750, 43] width 24 height 24
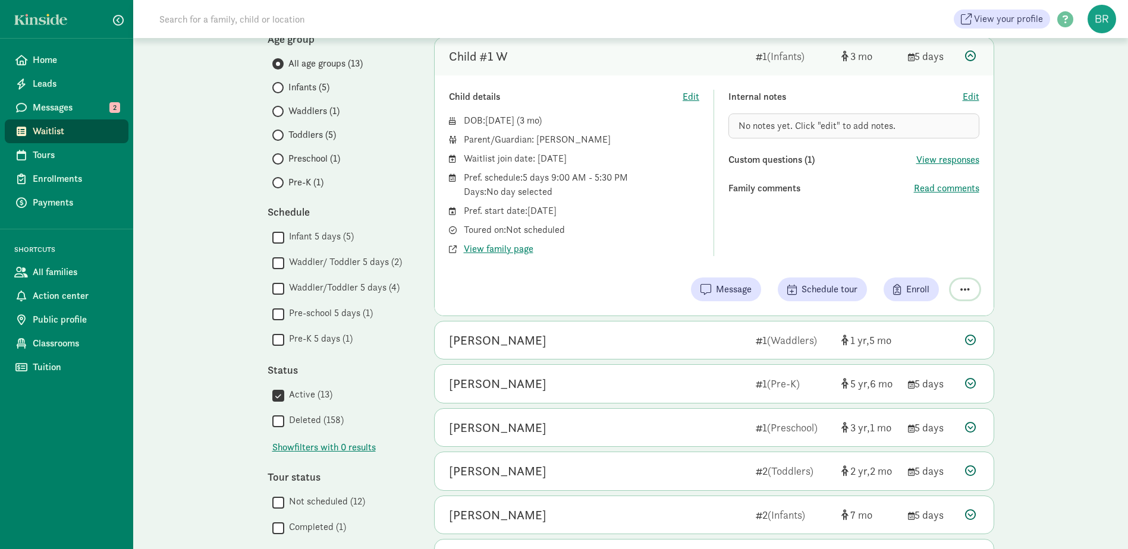
click at [969, 284] on span "button" at bounding box center [965, 289] width 10 height 11
click at [949, 265] on div "Remove from list" at bounding box center [923, 259] width 92 height 14
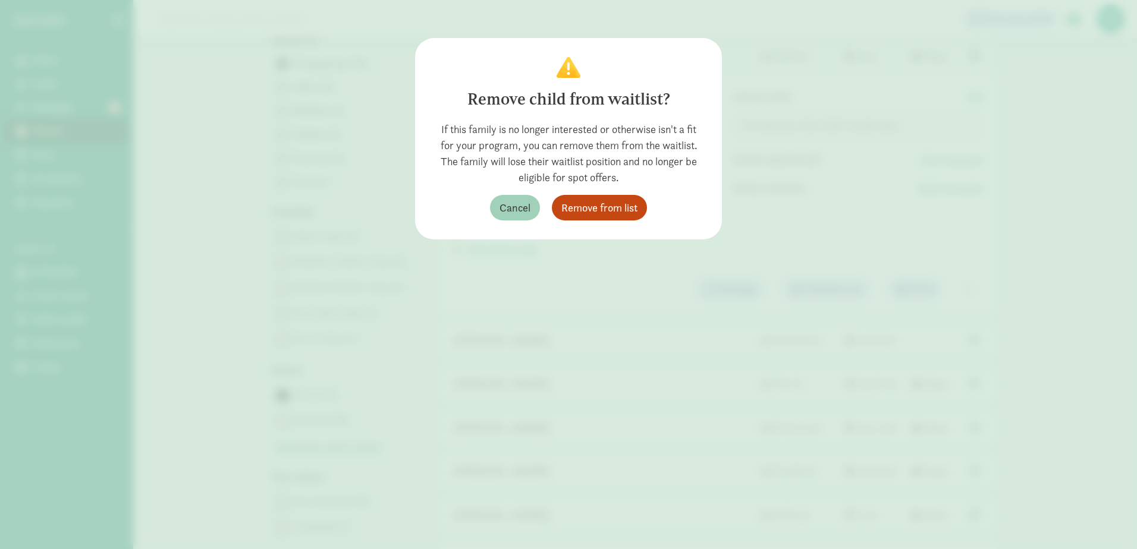
drag, startPoint x: 540, startPoint y: 215, endPoint x: 531, endPoint y: 215, distance: 8.9
click at [539, 215] on div "Cancel Remove from list" at bounding box center [568, 208] width 269 height 26
click at [527, 215] on span "Cancel" at bounding box center [514, 208] width 31 height 16
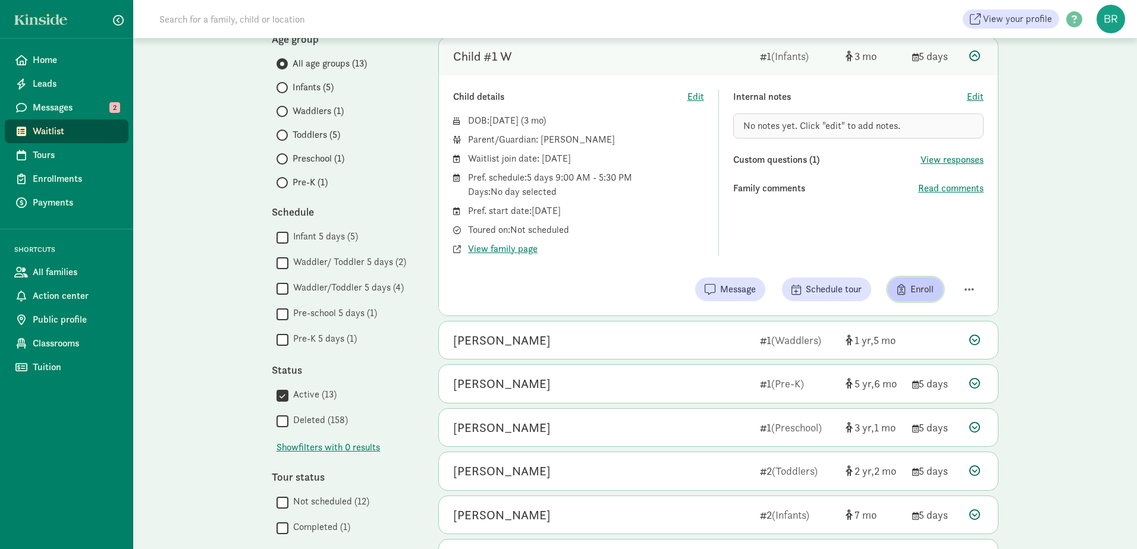
click at [925, 285] on span "Enroll" at bounding box center [921, 289] width 23 height 14
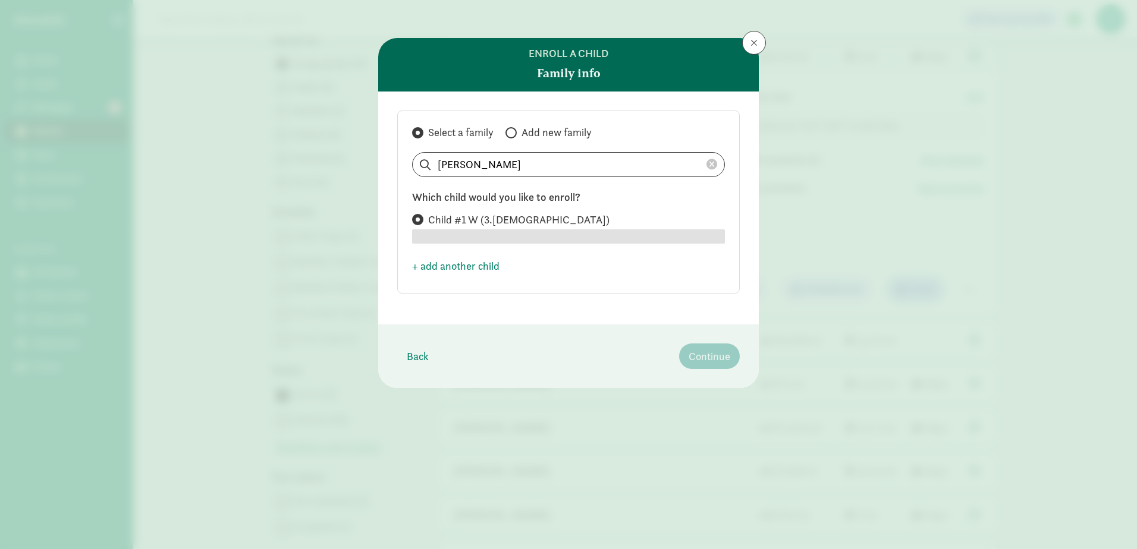
radio input "true"
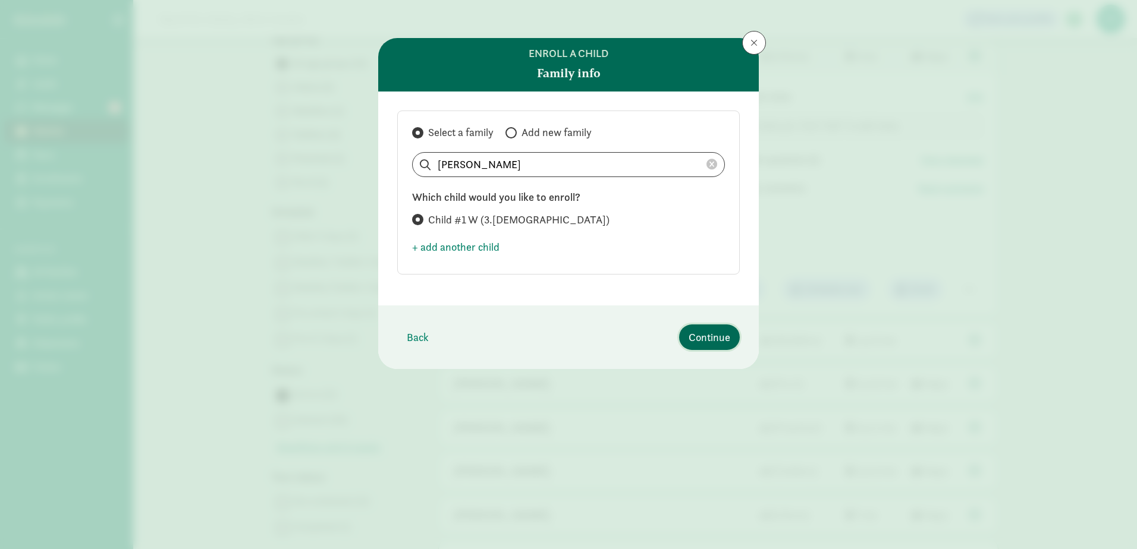
click at [696, 335] on span "Continue" at bounding box center [710, 337] width 42 height 16
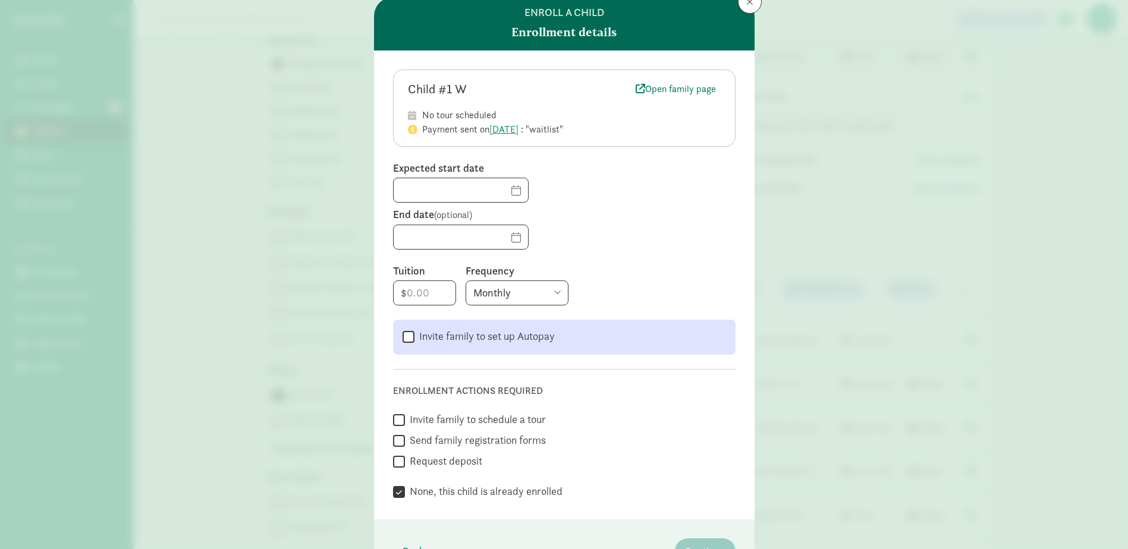
scroll to position [0, 0]
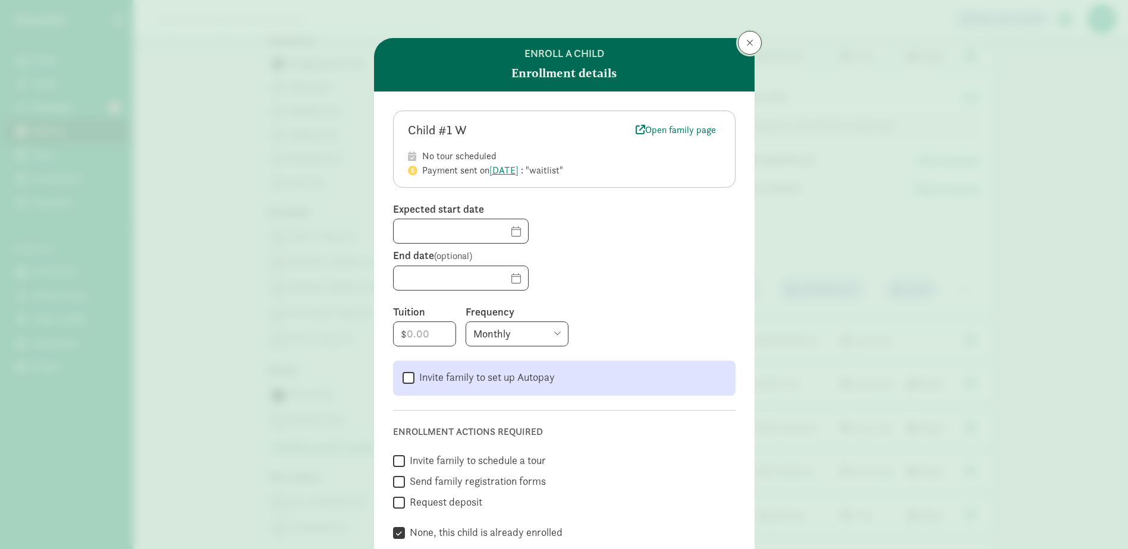
click at [752, 49] on button at bounding box center [750, 43] width 24 height 24
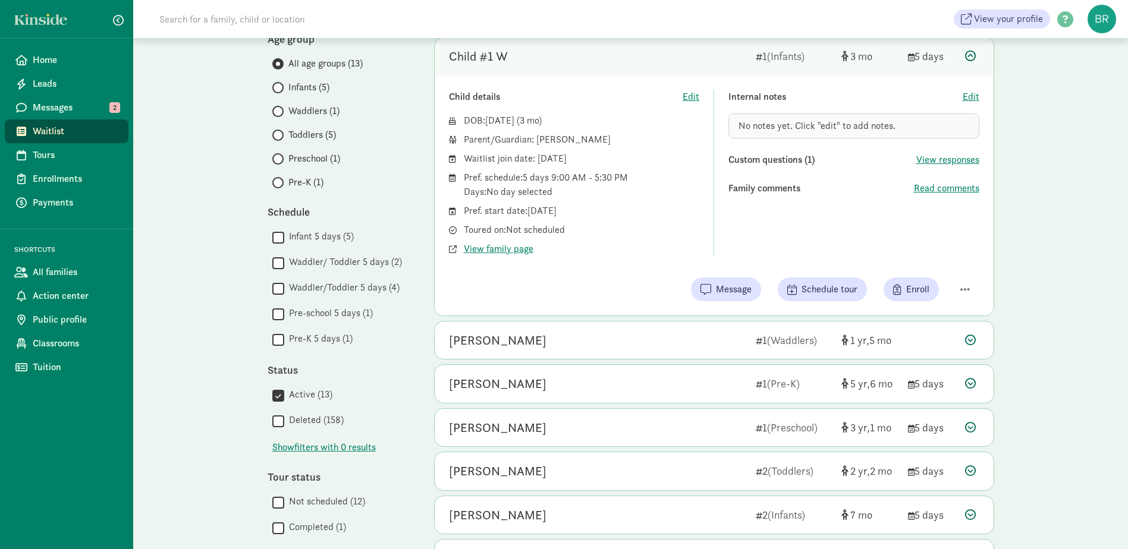
click at [312, 419] on label "Deleted (158)" at bounding box center [313, 420] width 59 height 14
click at [284, 419] on input "Deleted (158)" at bounding box center [278, 421] width 12 height 16
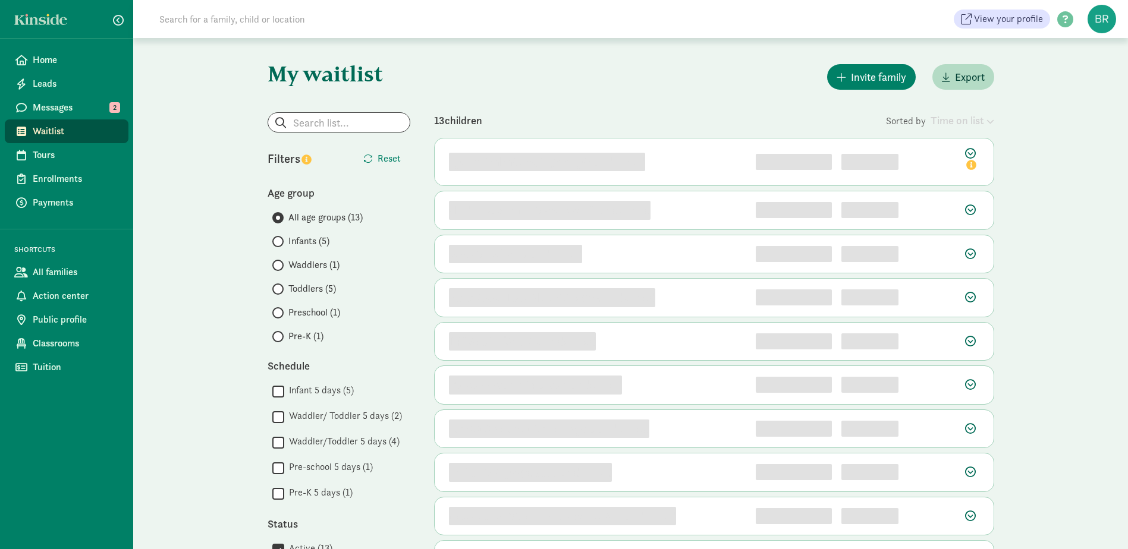
scroll to position [119, 0]
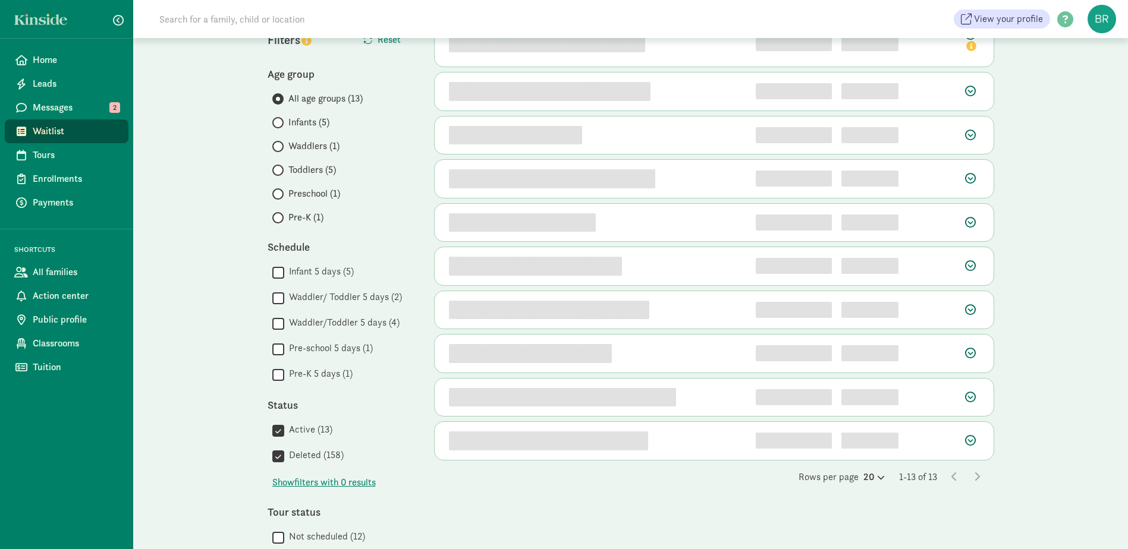
click at [278, 433] on input "Active (13)" at bounding box center [278, 431] width 12 height 16
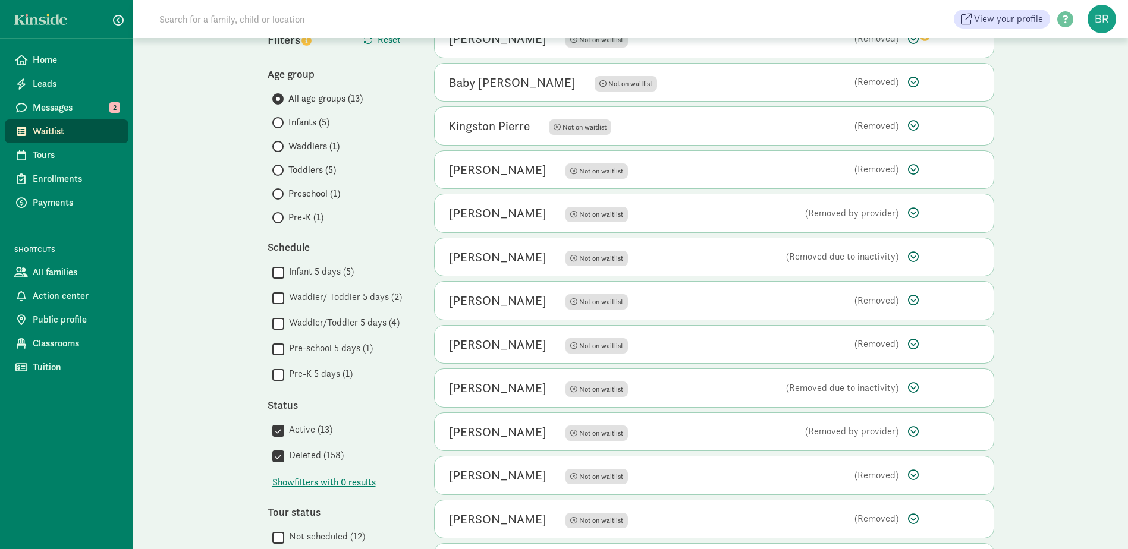
click at [278, 432] on input "Active (13)" at bounding box center [278, 431] width 12 height 16
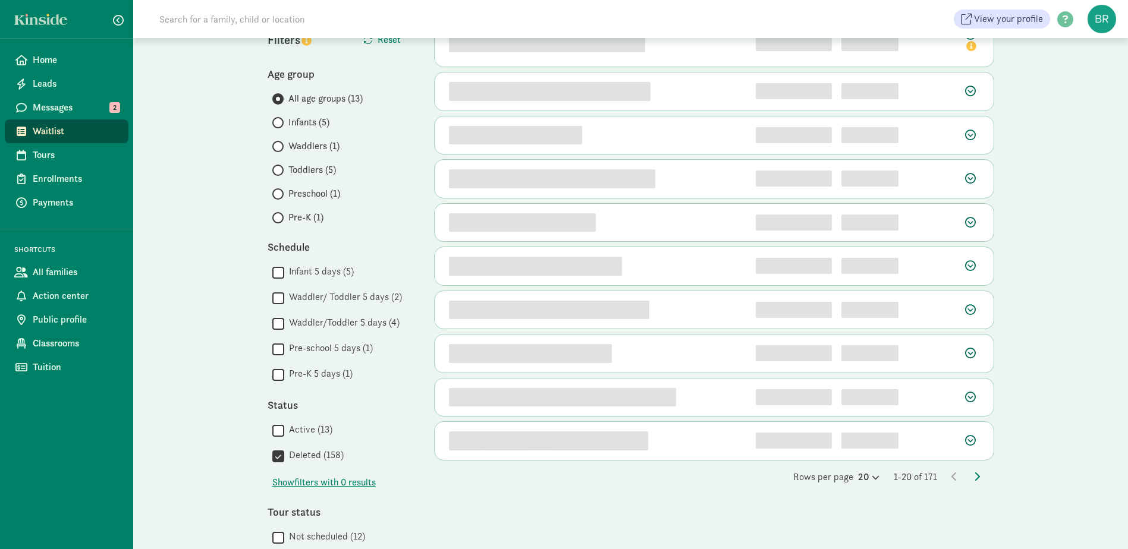
scroll to position [0, 0]
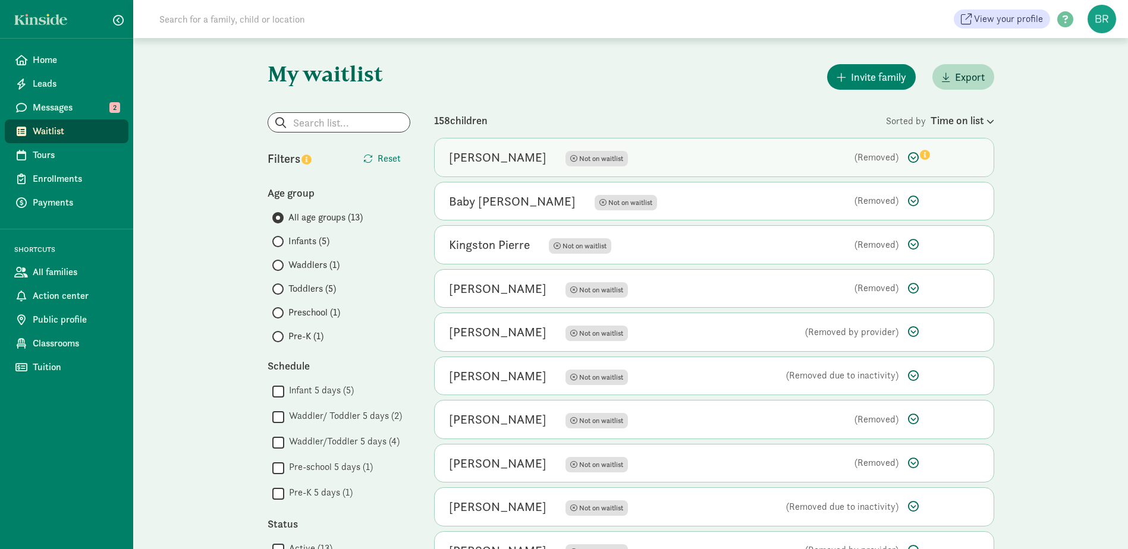
click at [588, 162] on span "Not on waitlist" at bounding box center [601, 159] width 44 height 10
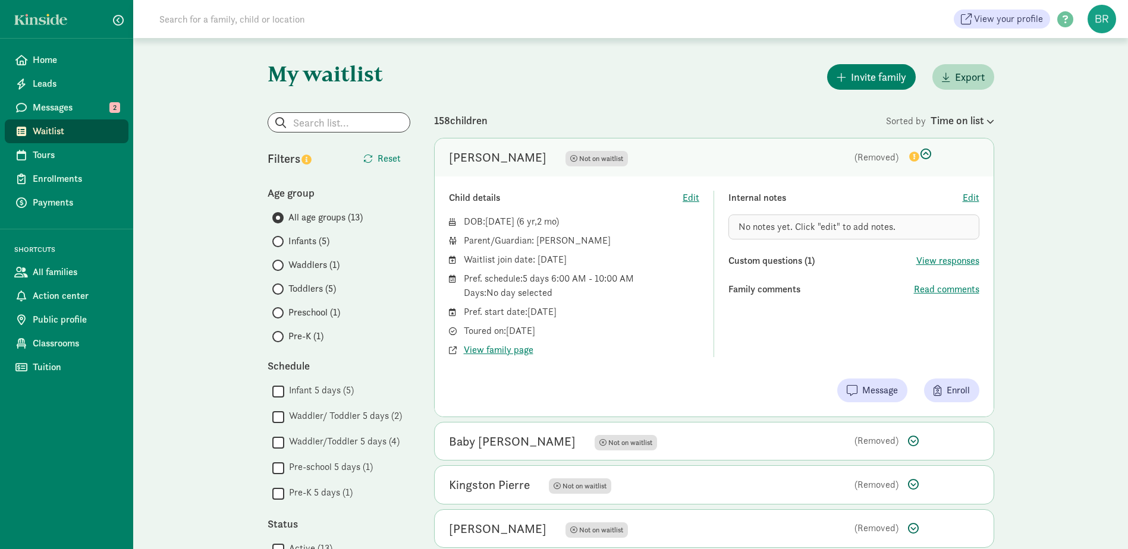
click at [588, 162] on span "Not on waitlist" at bounding box center [601, 159] width 44 height 10
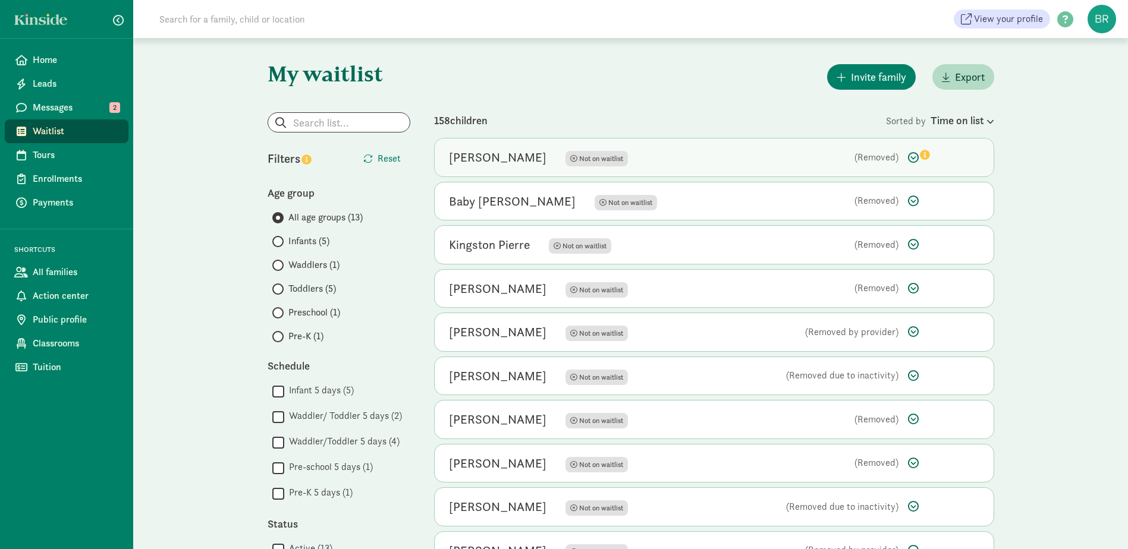
click at [588, 162] on span "Not on waitlist" at bounding box center [601, 159] width 44 height 10
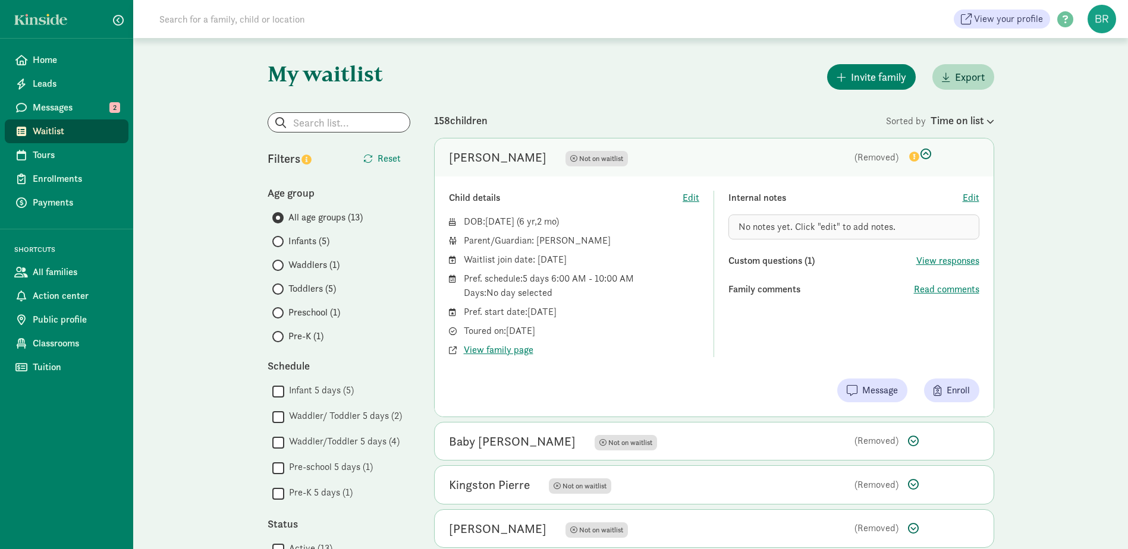
click at [588, 162] on span "Not on waitlist" at bounding box center [601, 159] width 44 height 10
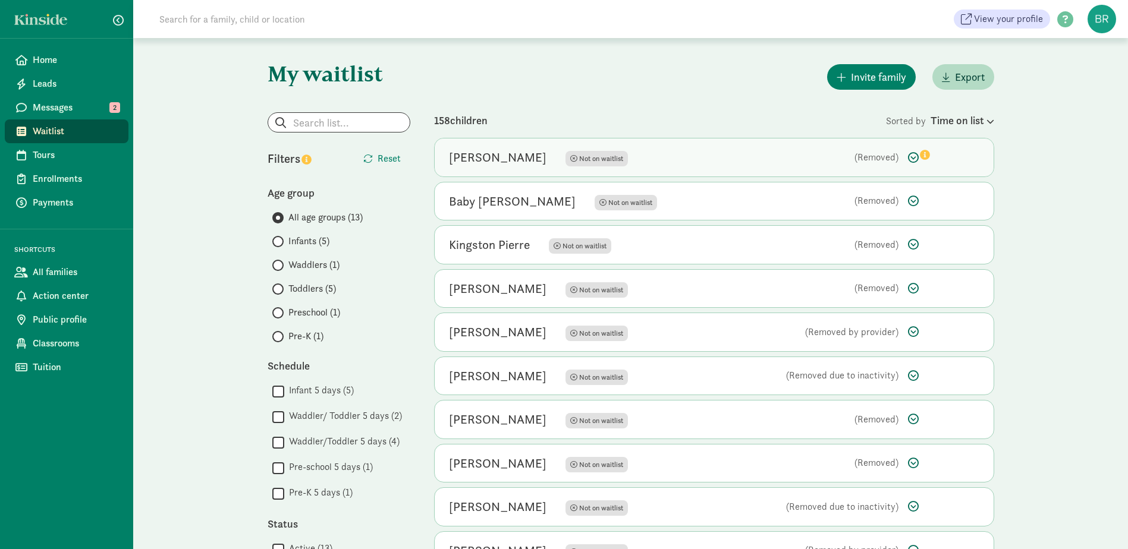
click at [588, 162] on span "Not on waitlist" at bounding box center [601, 159] width 44 height 10
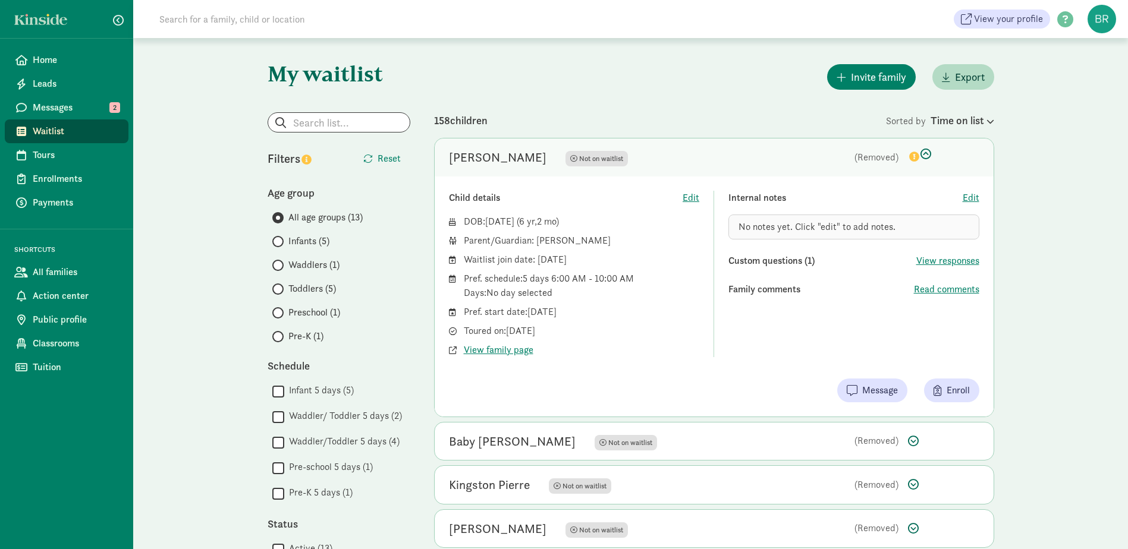
click at [588, 162] on span "Not on waitlist" at bounding box center [601, 159] width 44 height 10
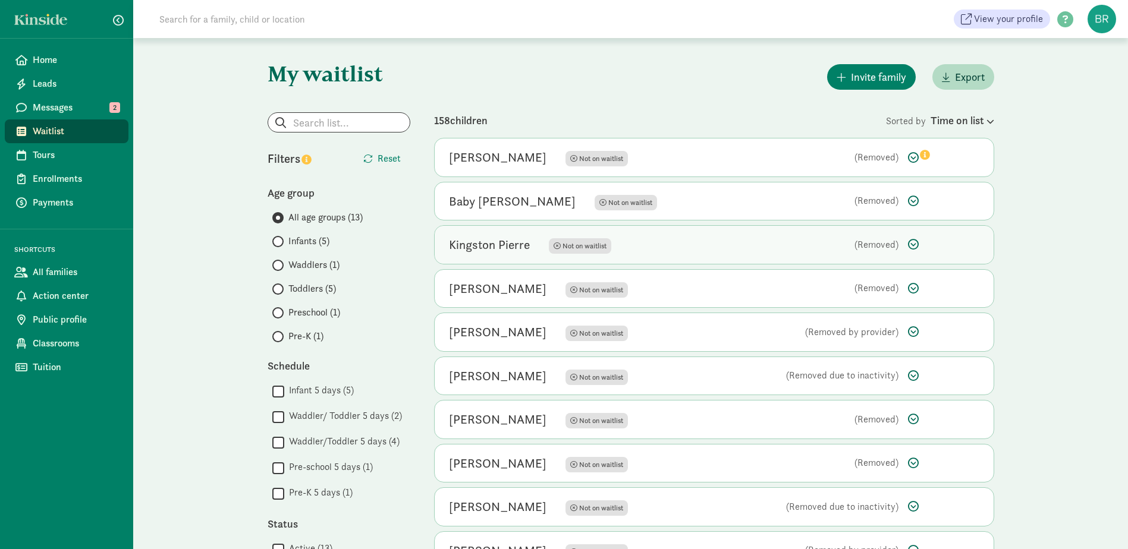
click at [549, 247] on span "Not on waitlist" at bounding box center [580, 245] width 62 height 15
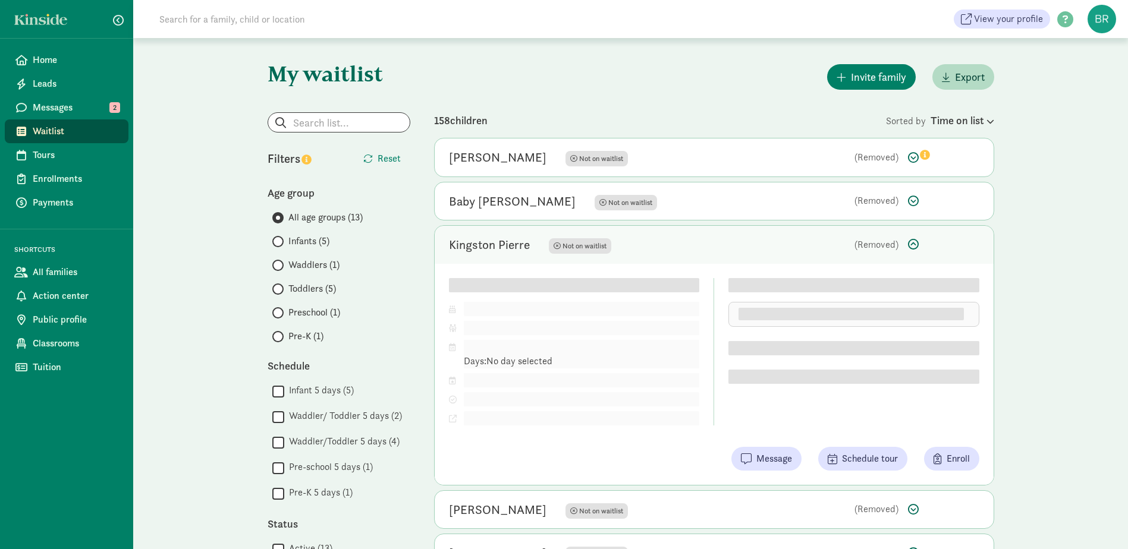
click at [549, 247] on span "Not on waitlist" at bounding box center [580, 245] width 62 height 15
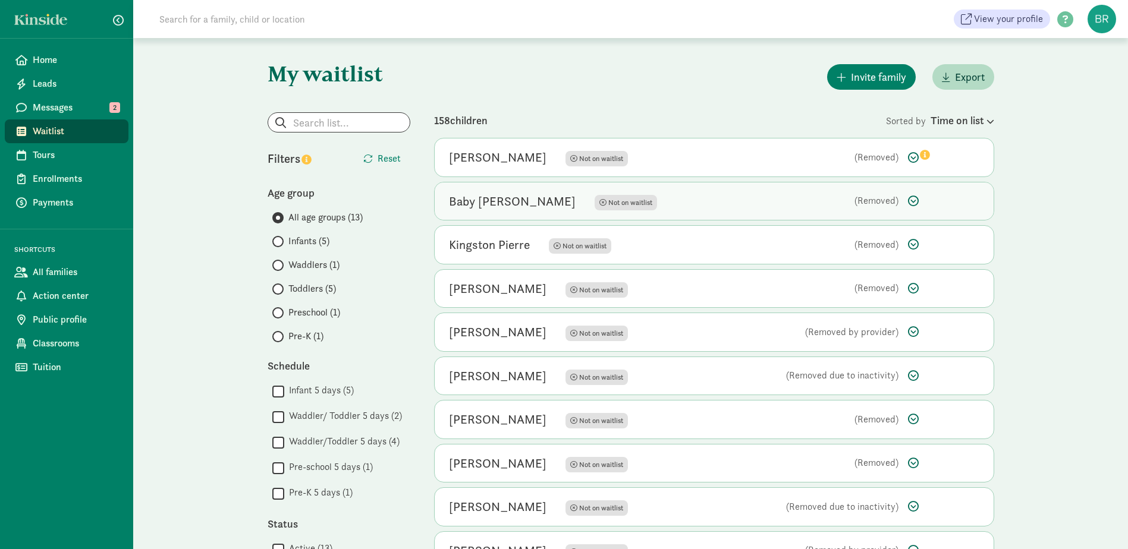
click at [554, 216] on div "Baby Hodge Not on waitlist Not on waitlist (Removed)" at bounding box center [714, 202] width 559 height 38
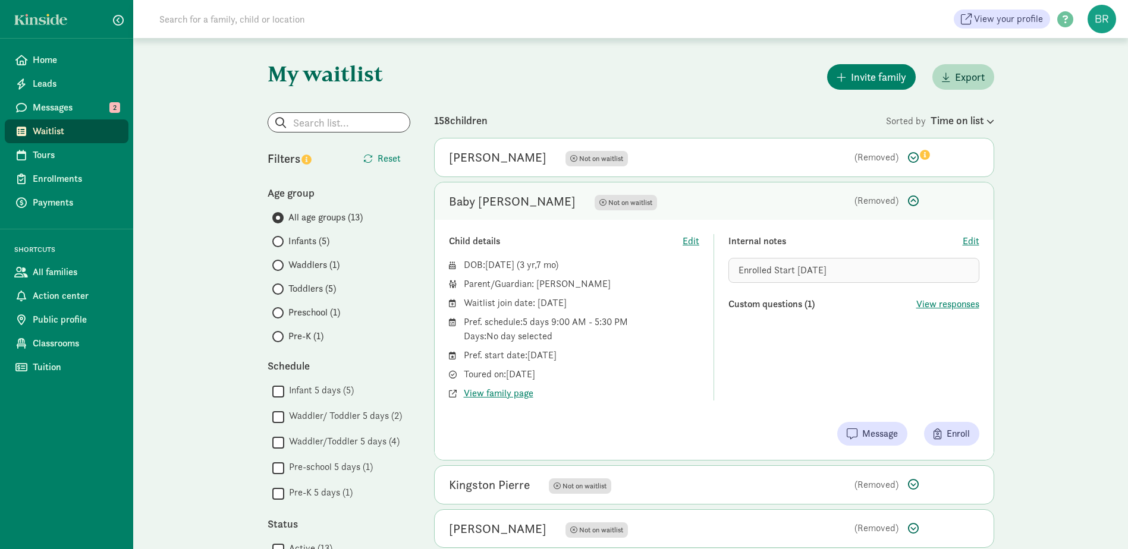
click at [595, 208] on span "Not on waitlist" at bounding box center [626, 202] width 62 height 15
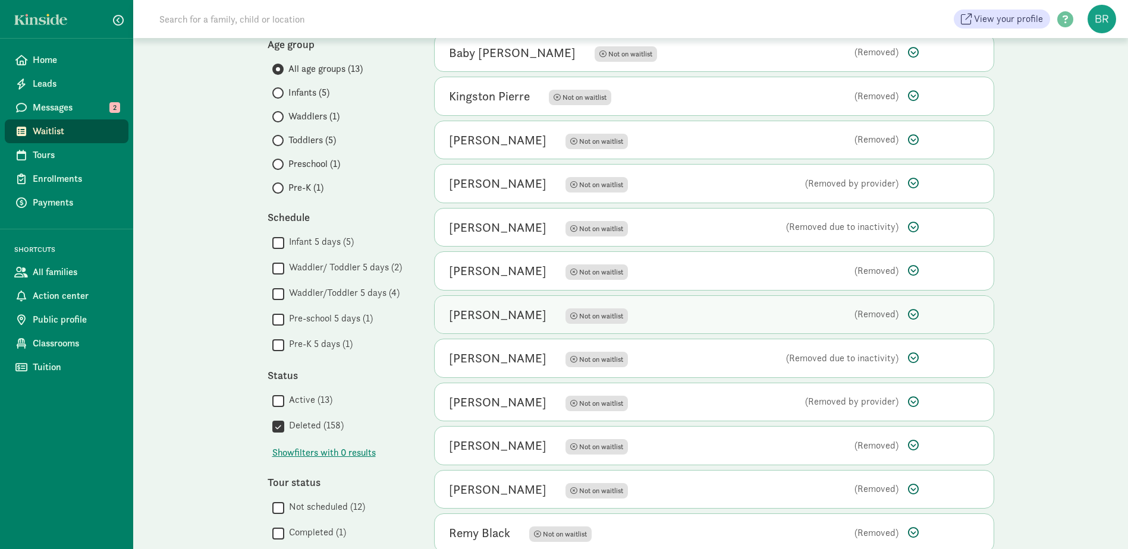
scroll to position [178, 0]
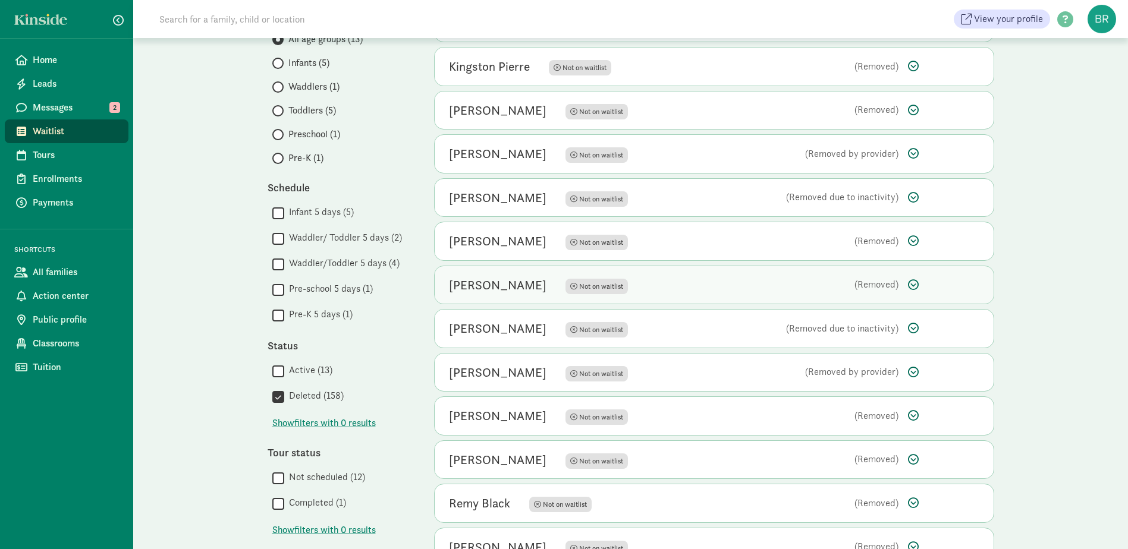
click at [586, 288] on span "Not on waitlist" at bounding box center [601, 287] width 44 height 10
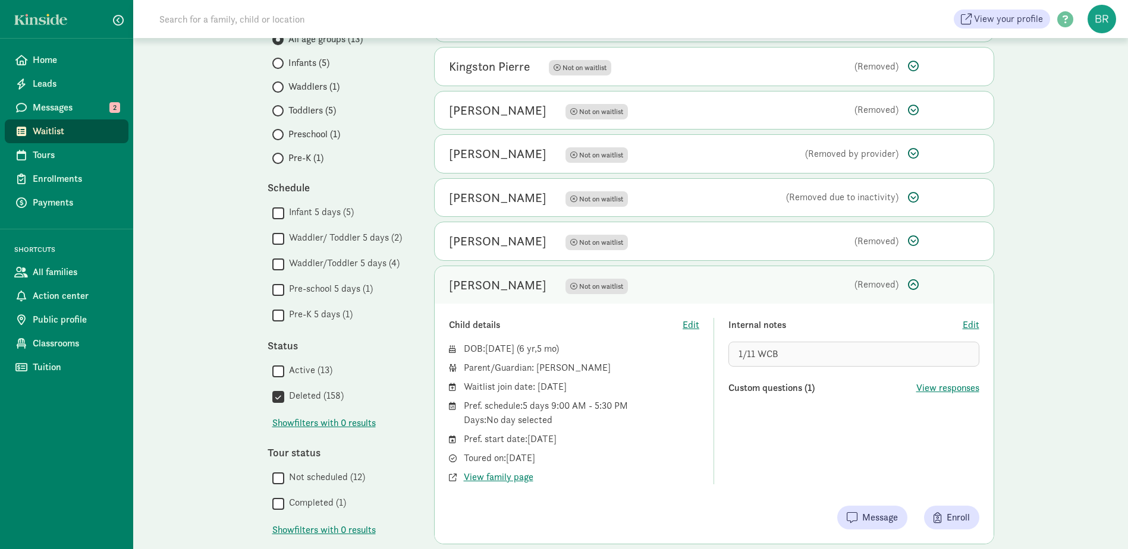
click at [586, 287] on span "Not on waitlist" at bounding box center [601, 287] width 44 height 10
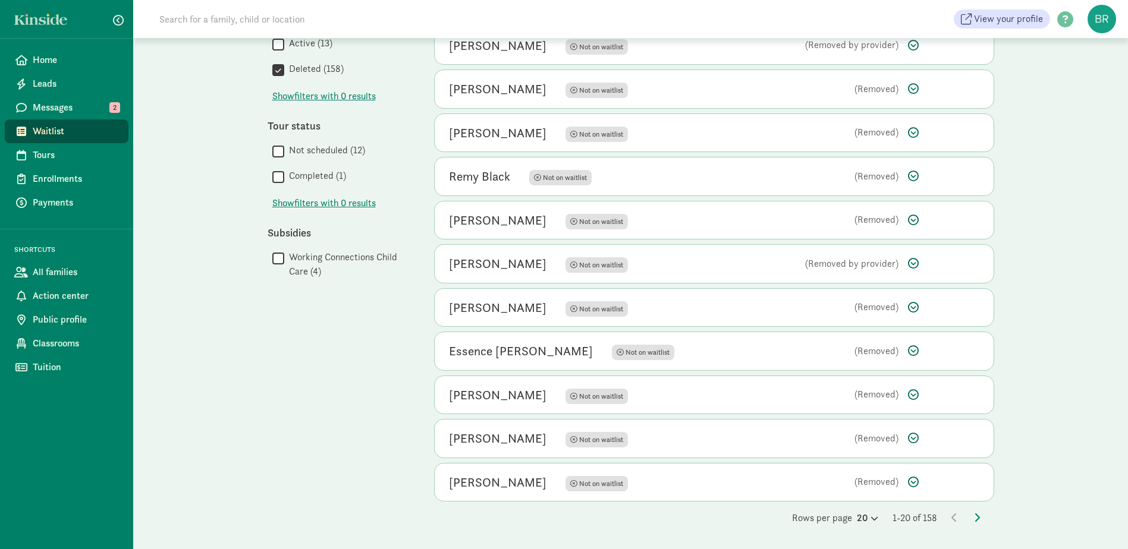
scroll to position [327, 0]
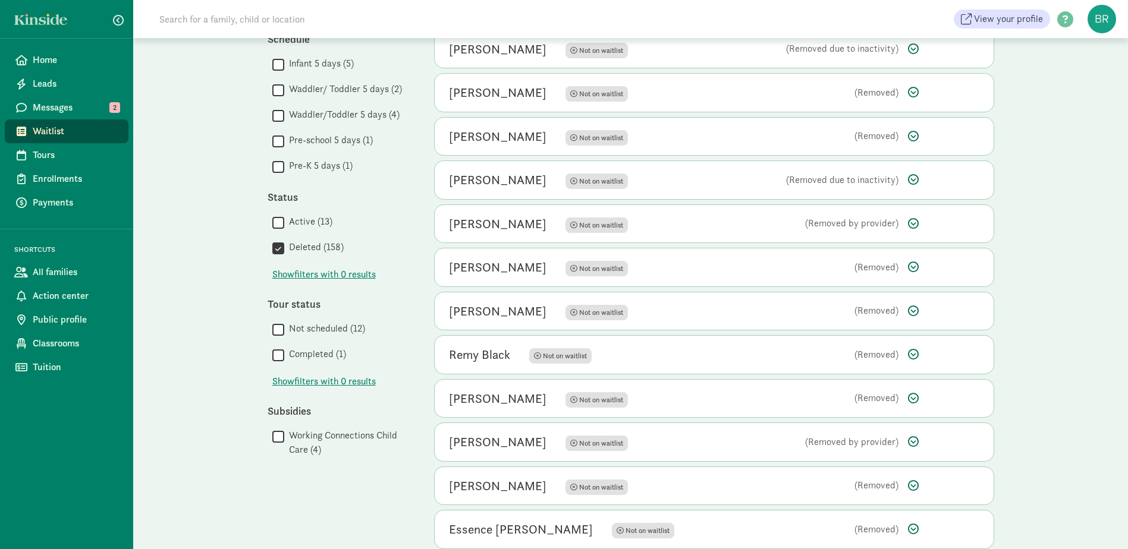
click at [279, 250] on input "Deleted (158)" at bounding box center [278, 248] width 12 height 16
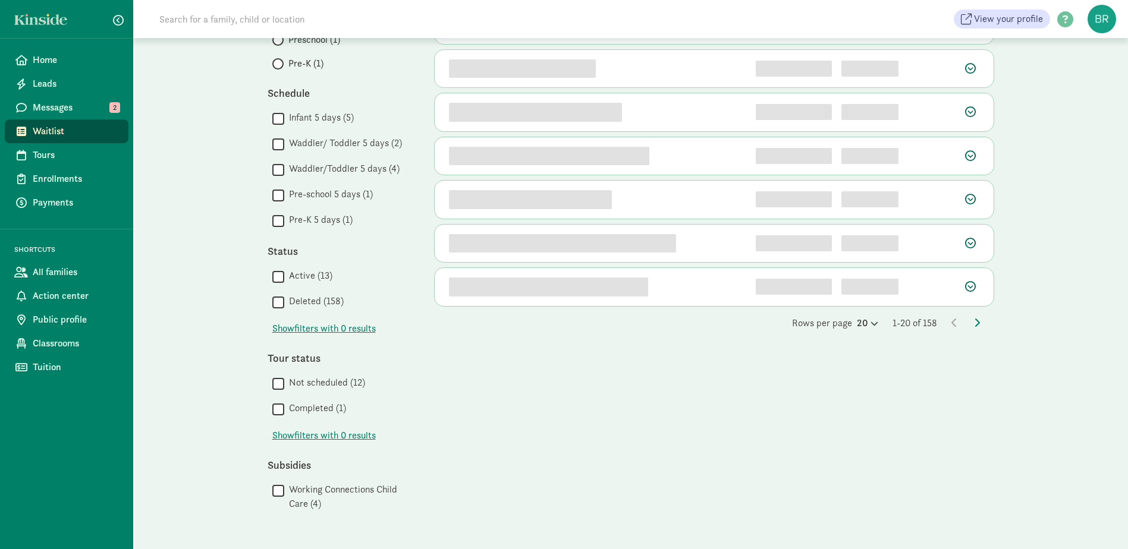
scroll to position [0, 0]
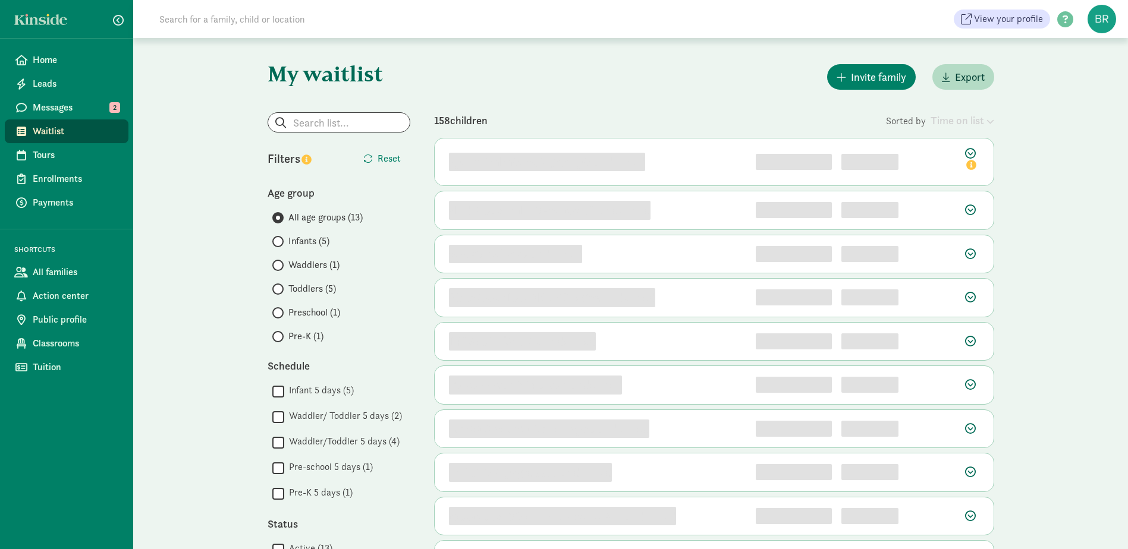
click at [274, 224] on label "All age groups (13)" at bounding box center [341, 217] width 138 height 14
click at [274, 222] on input "All age groups (13)" at bounding box center [276, 218] width 8 height 8
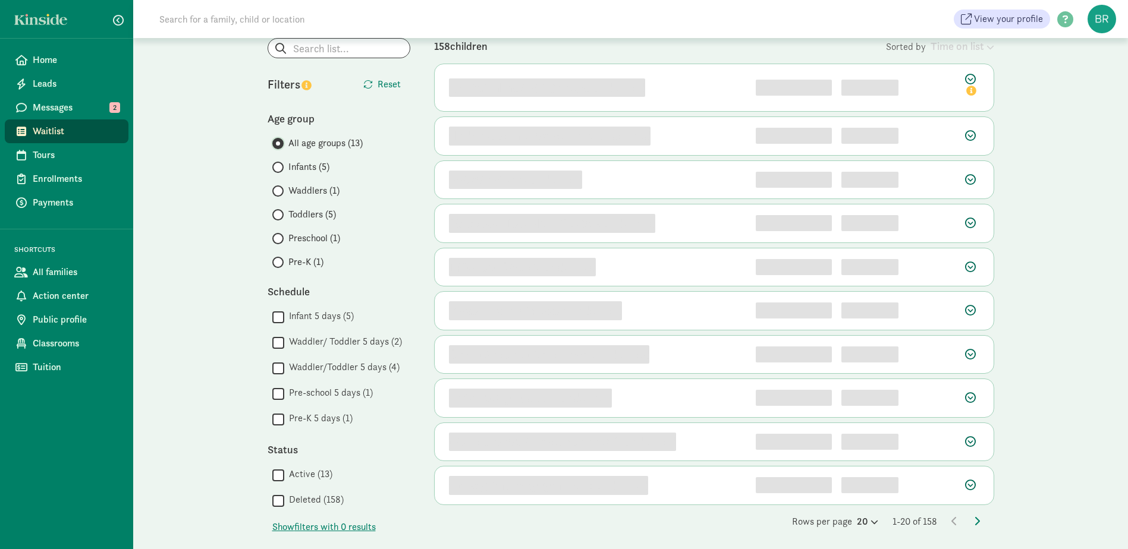
scroll to position [178, 0]
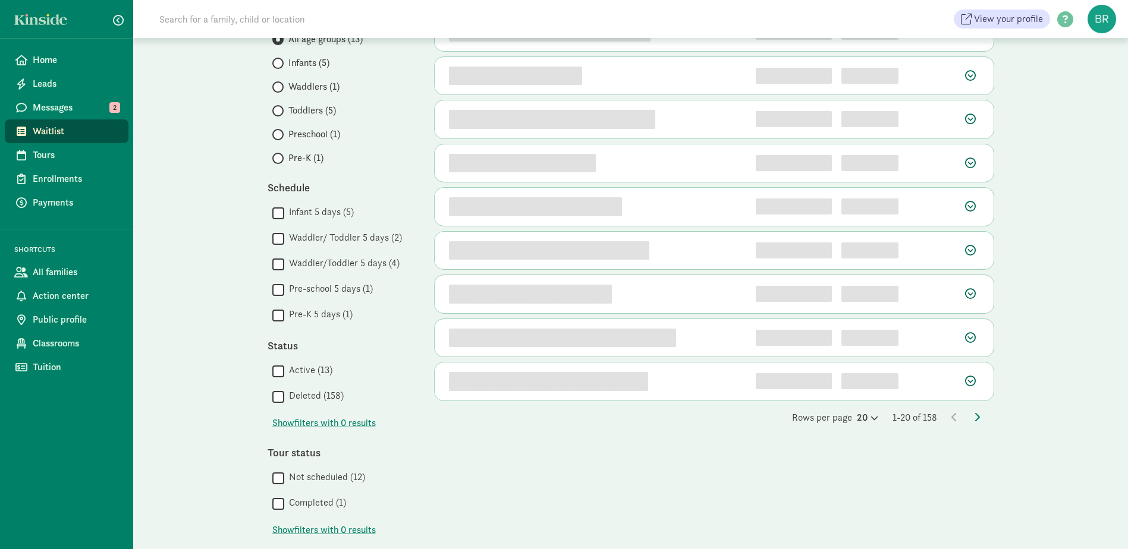
click at [279, 375] on input "Active (13)" at bounding box center [278, 371] width 12 height 16
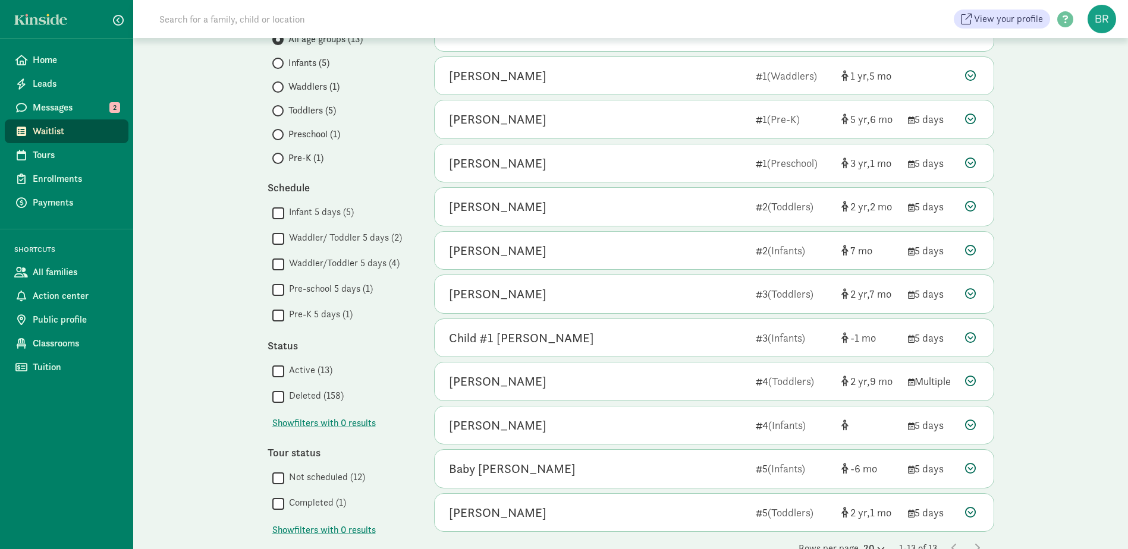
click at [279, 375] on input "Active (13)" at bounding box center [278, 371] width 12 height 16
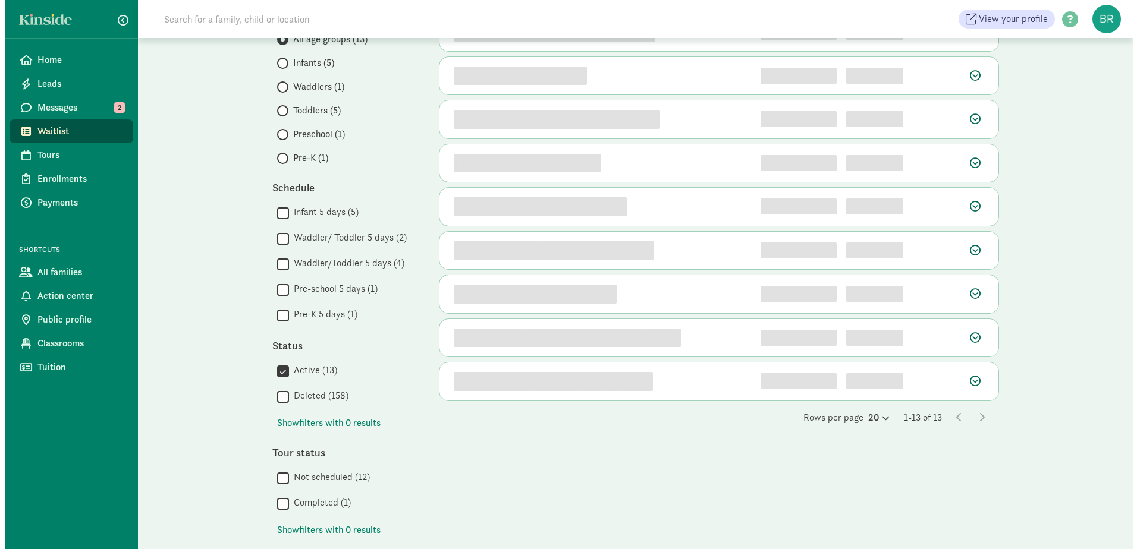
scroll to position [0, 0]
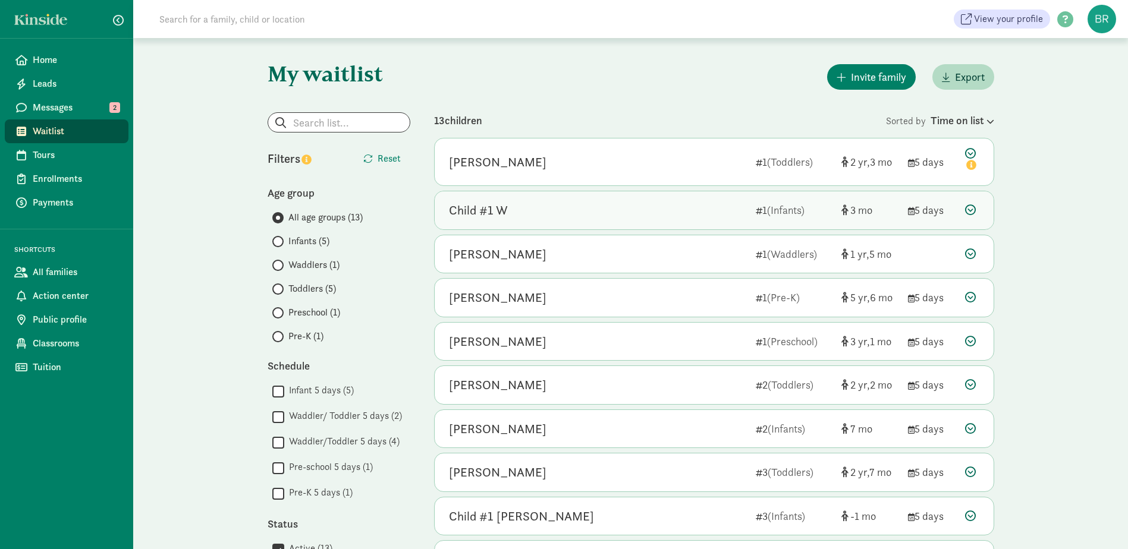
click at [561, 217] on div "Child #1 W" at bounding box center [597, 210] width 297 height 19
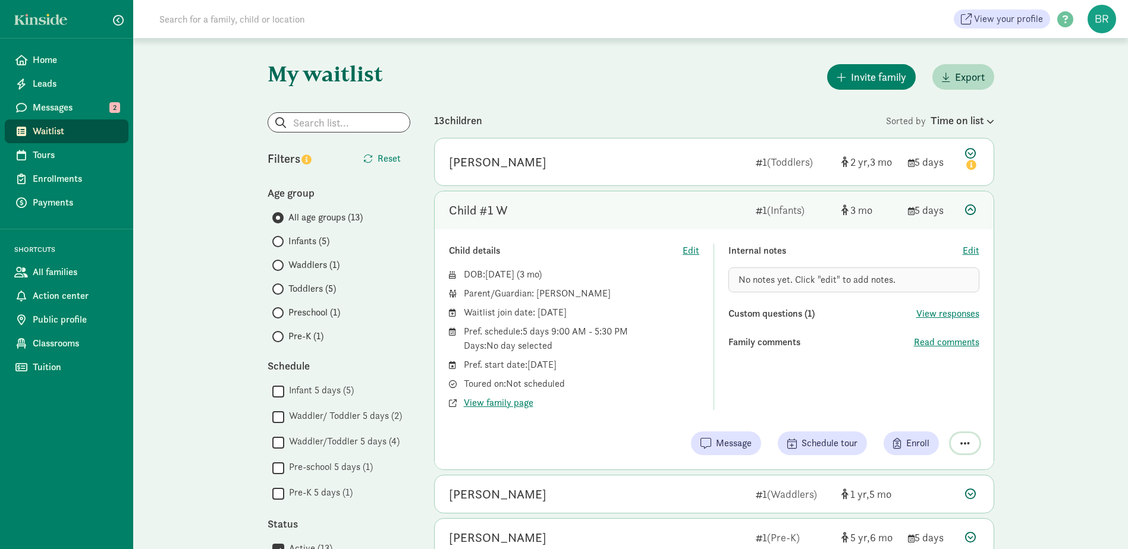
click at [967, 435] on button "button" at bounding box center [965, 443] width 29 height 20
click at [939, 416] on div "Remove from list" at bounding box center [923, 413] width 92 height 14
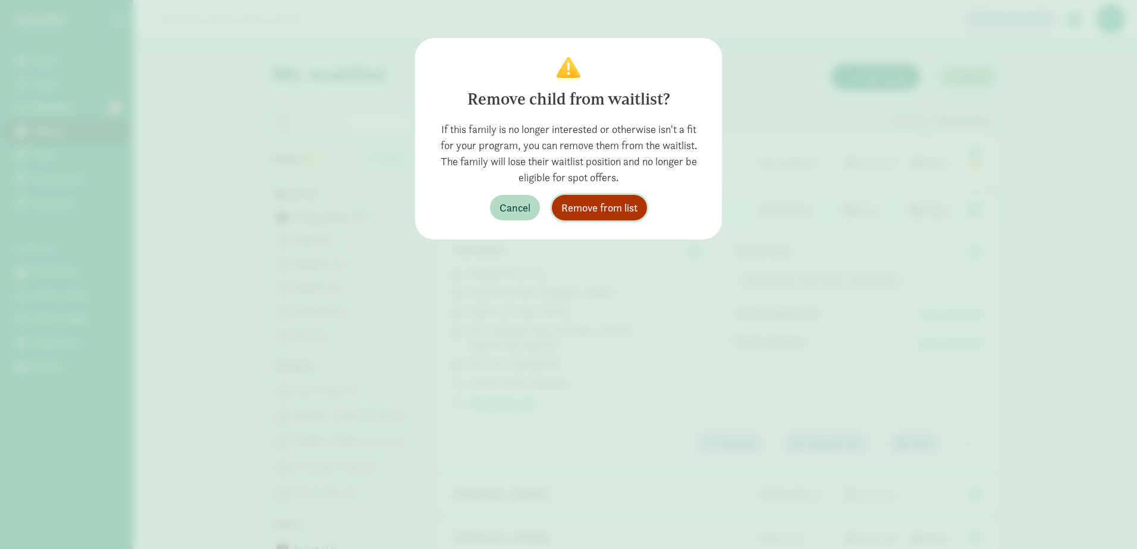
click at [569, 200] on span "Remove from list" at bounding box center [599, 208] width 76 height 16
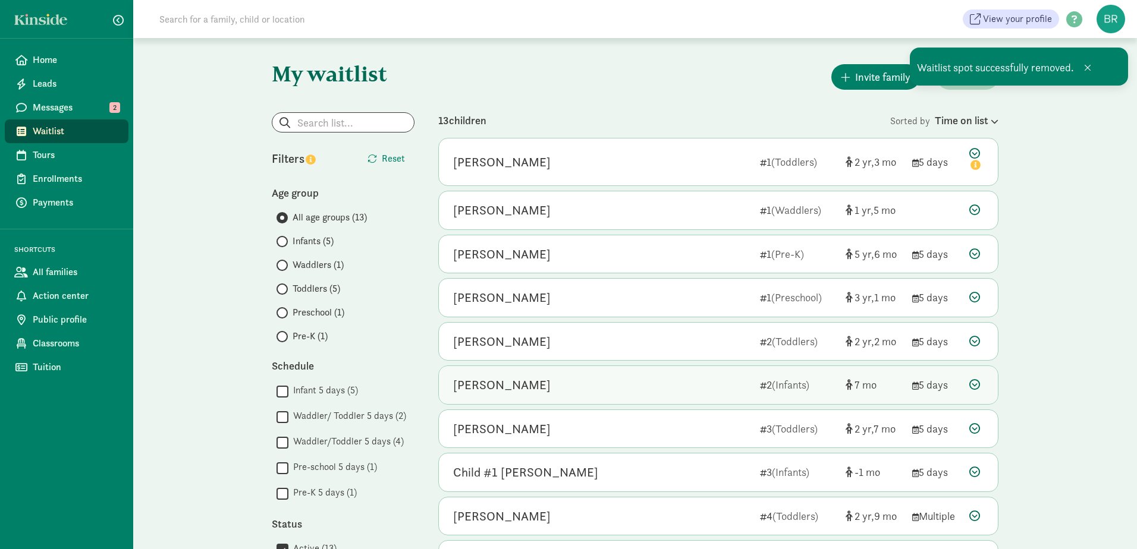
click at [667, 376] on div "Dawson Smith" at bounding box center [601, 385] width 297 height 19
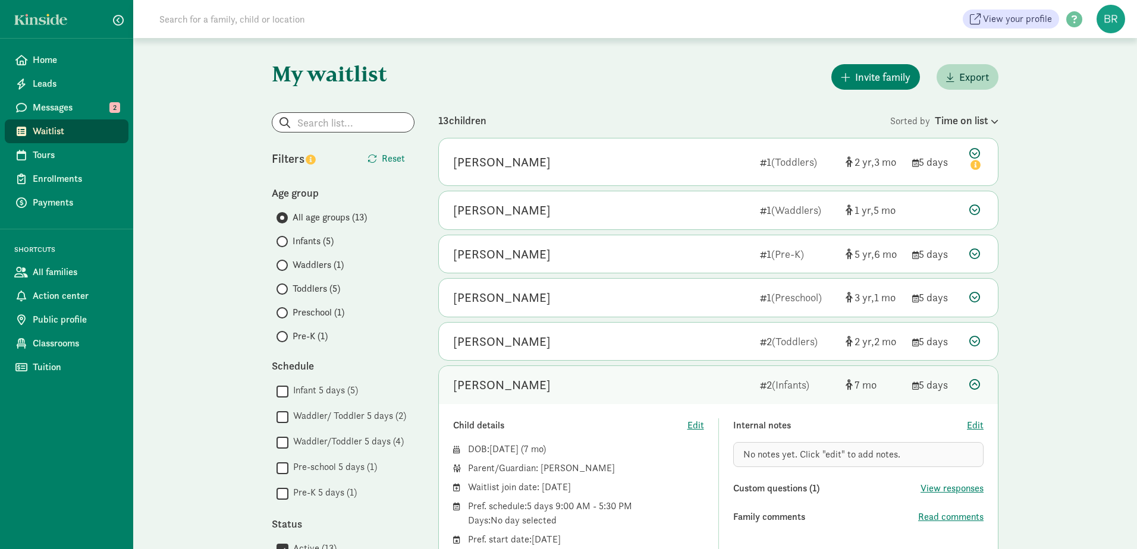
click at [843, 375] on div "Dawson Smith 2 (Infants) 7 5 days" at bounding box center [718, 385] width 559 height 38
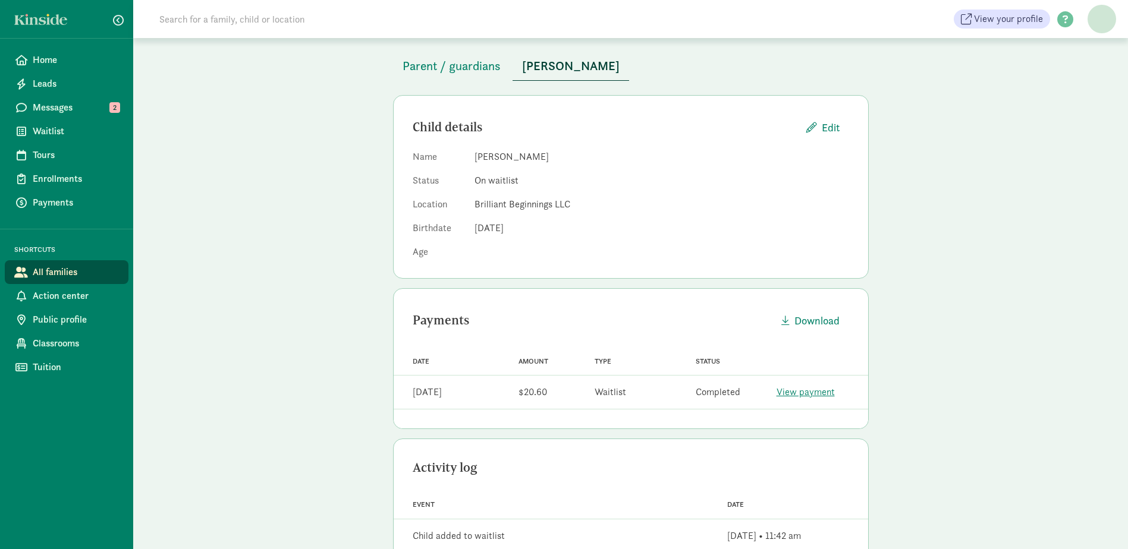
scroll to position [56, 0]
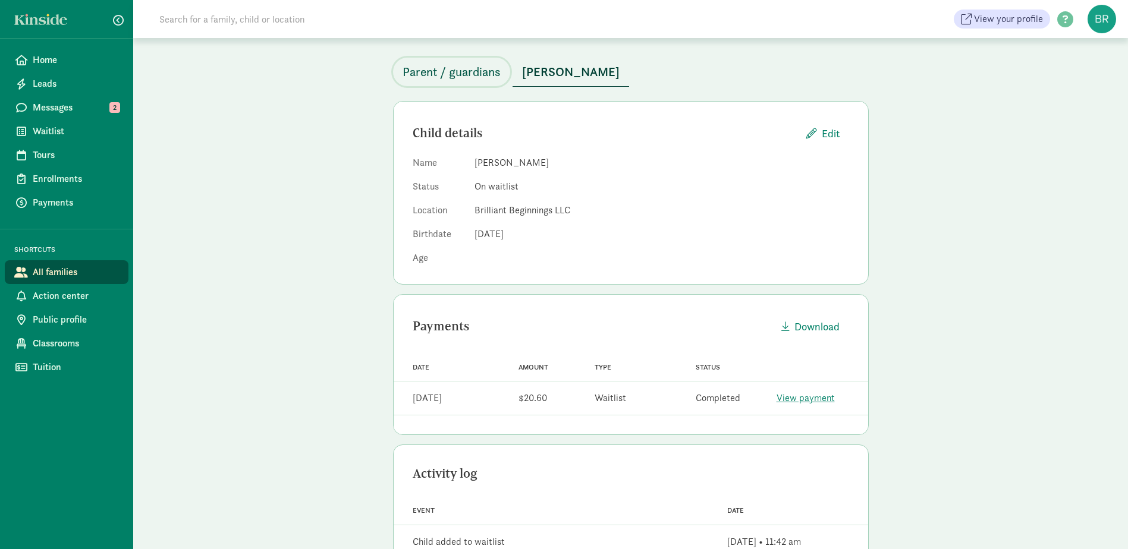
click at [459, 68] on span "Parent / guardians" at bounding box center [452, 71] width 98 height 19
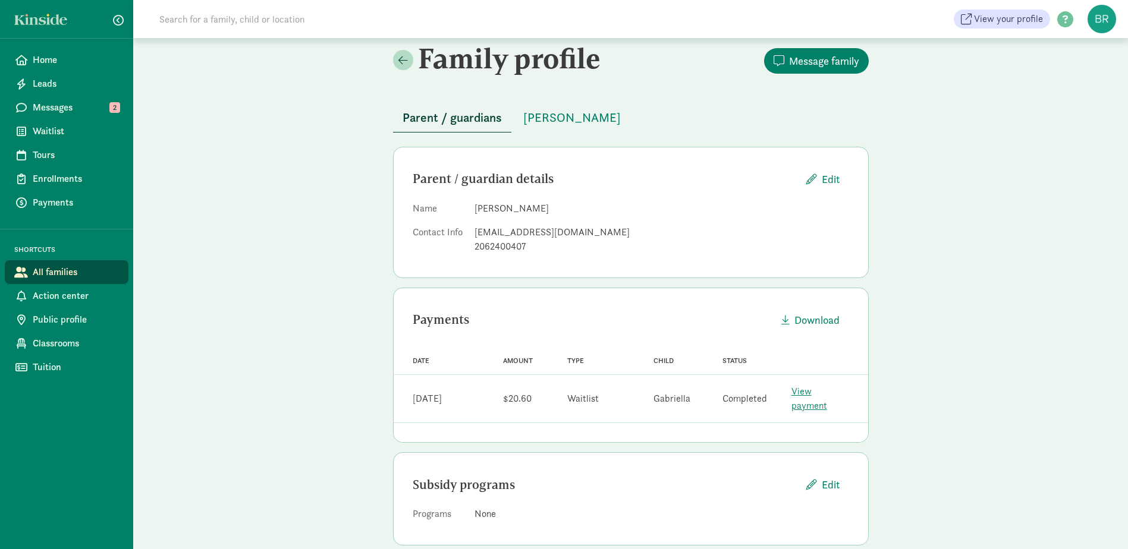
scroll to position [17, 0]
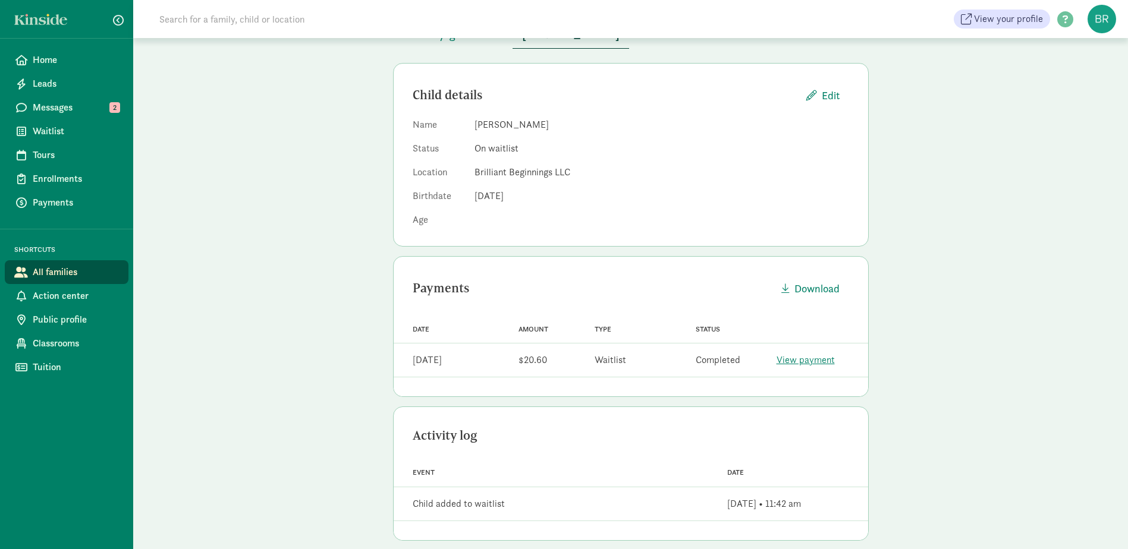
scroll to position [116, 0]
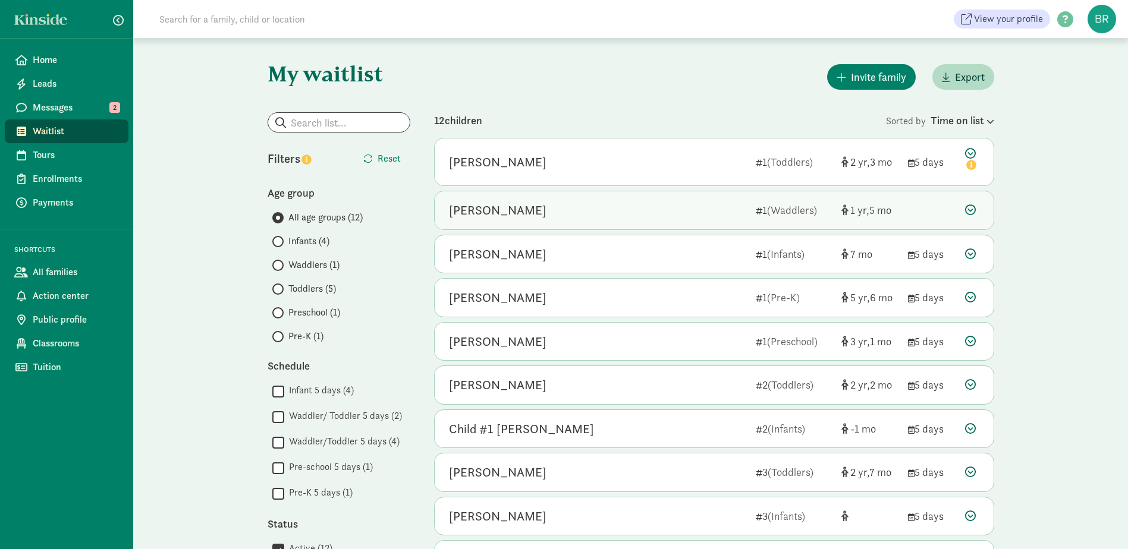
scroll to position [59, 0]
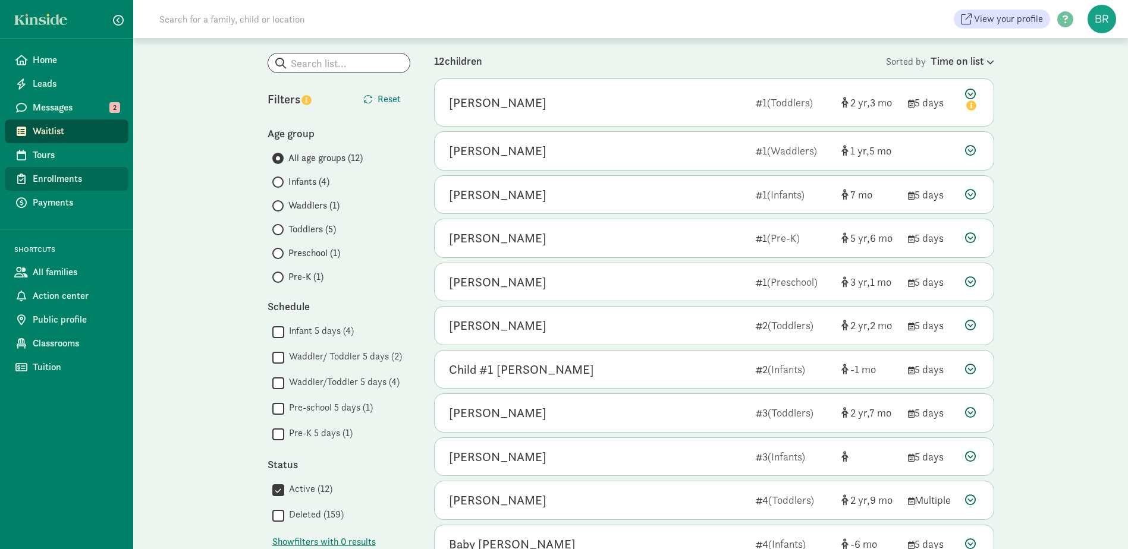
click at [99, 187] on link "Enrollments" at bounding box center [67, 179] width 124 height 24
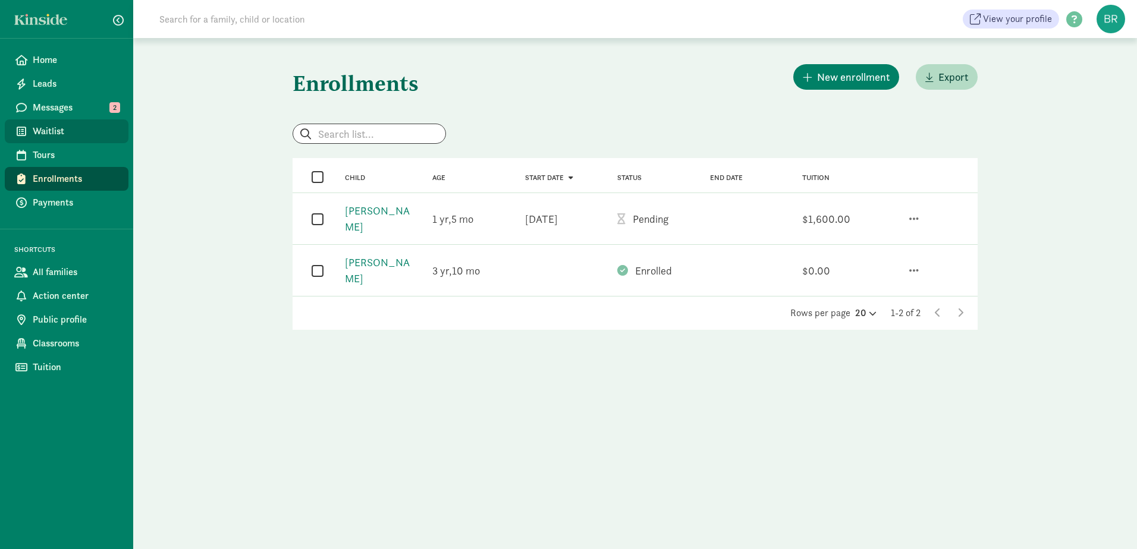
click at [56, 127] on span "Waitlist" at bounding box center [76, 131] width 86 height 14
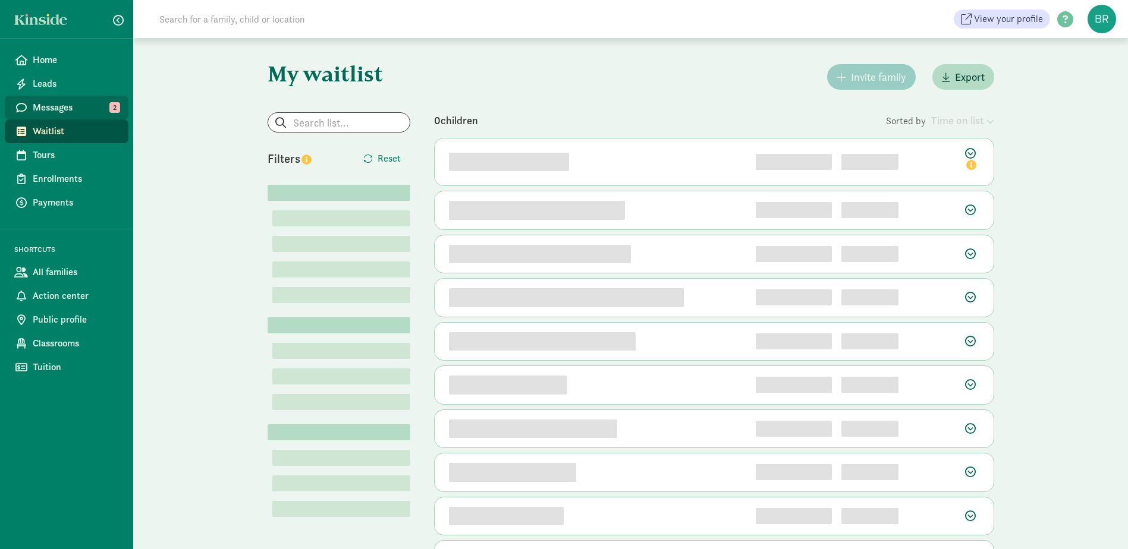
click at [84, 114] on span "Messages" at bounding box center [76, 107] width 86 height 14
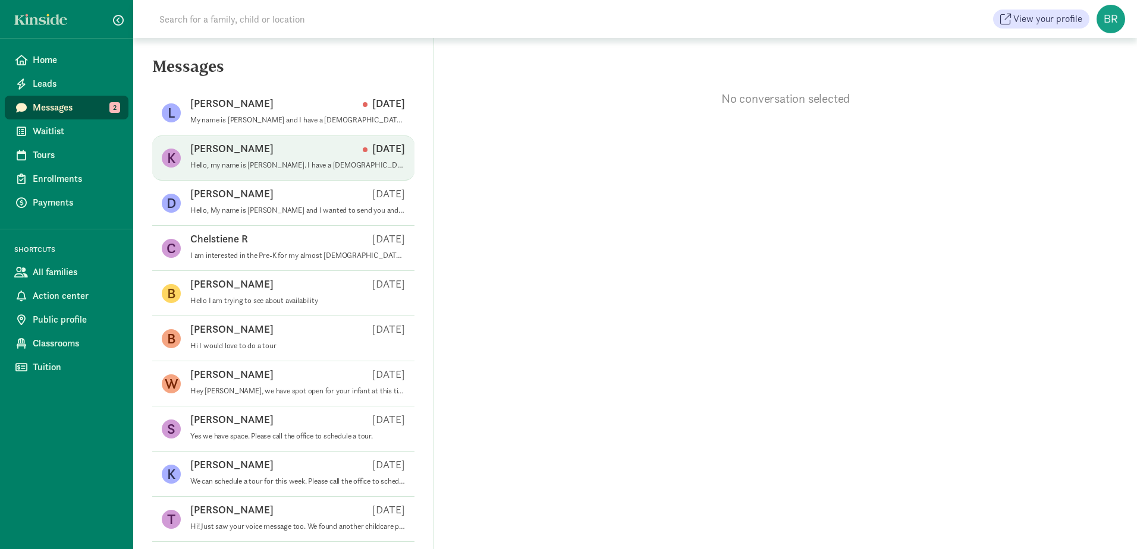
click at [277, 155] on div "Krista L Jul 08" at bounding box center [297, 151] width 215 height 19
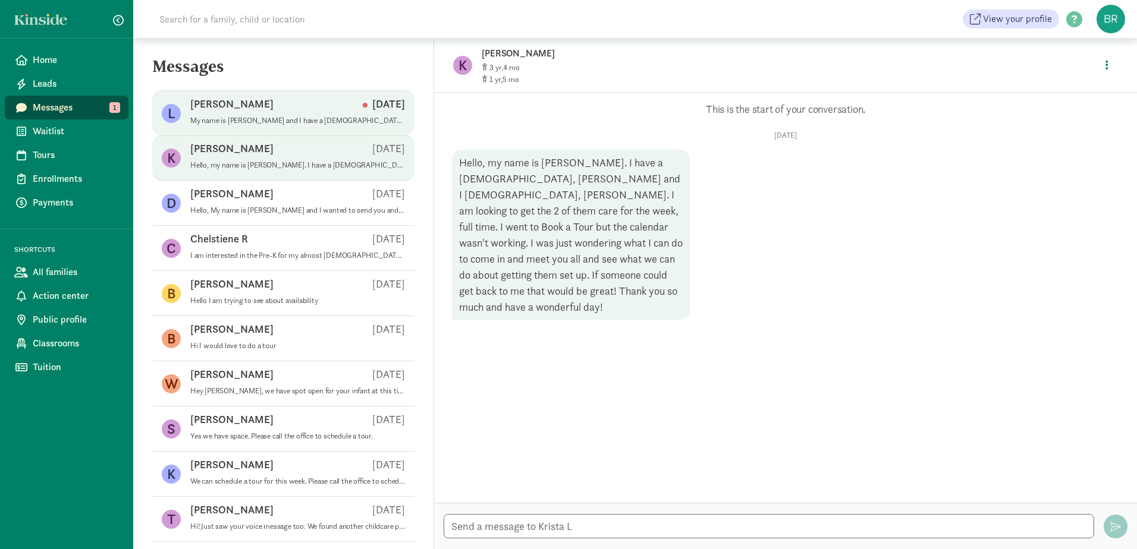
click at [298, 121] on p "My name is Lauren and I have a 2yo and 9mo. We have heard great things about Br…" at bounding box center [297, 121] width 215 height 10
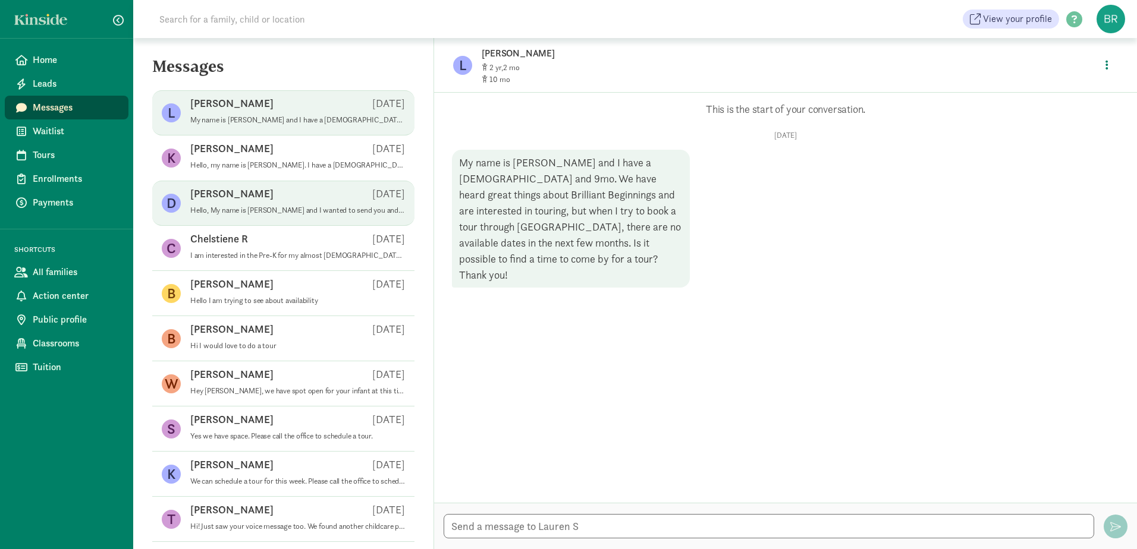
click at [364, 207] on p "Hello, My name is Danielle and I wanted to send you and email to check and see …" at bounding box center [297, 211] width 215 height 10
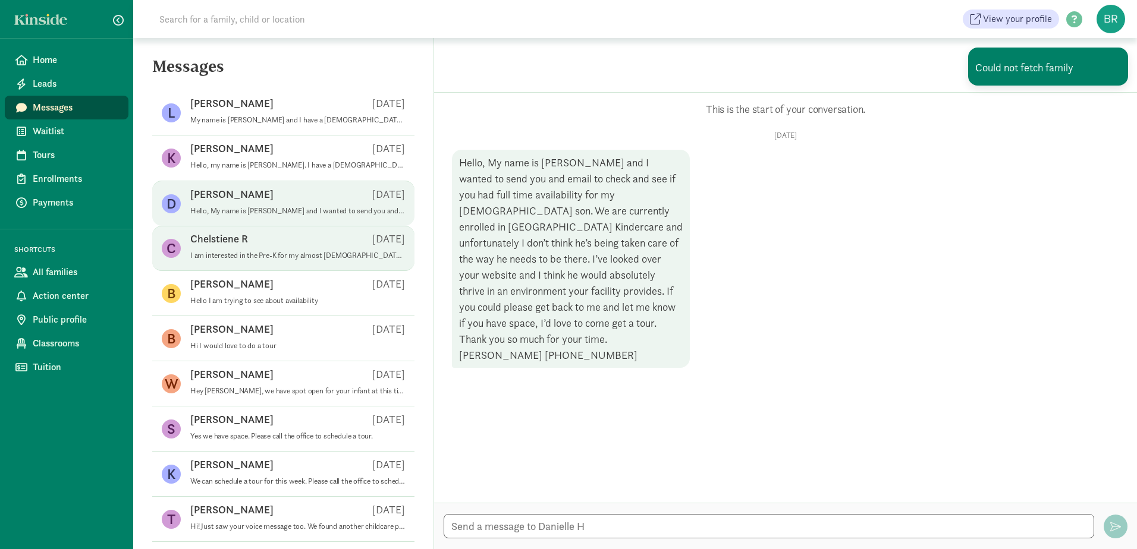
click at [347, 271] on div "C Chelstiene R May 20 I am interested in the Pre-K for my almost 3 year old. I …" at bounding box center [283, 293] width 262 height 45
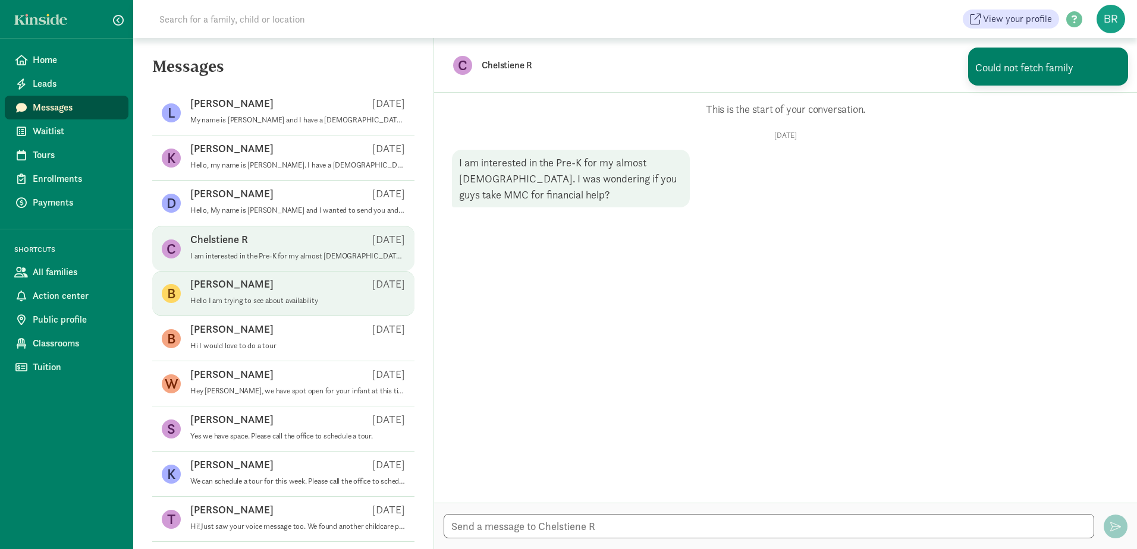
click at [316, 316] on div "B Brianna C May 19 Hello I am trying to see about availability" at bounding box center [283, 338] width 262 height 45
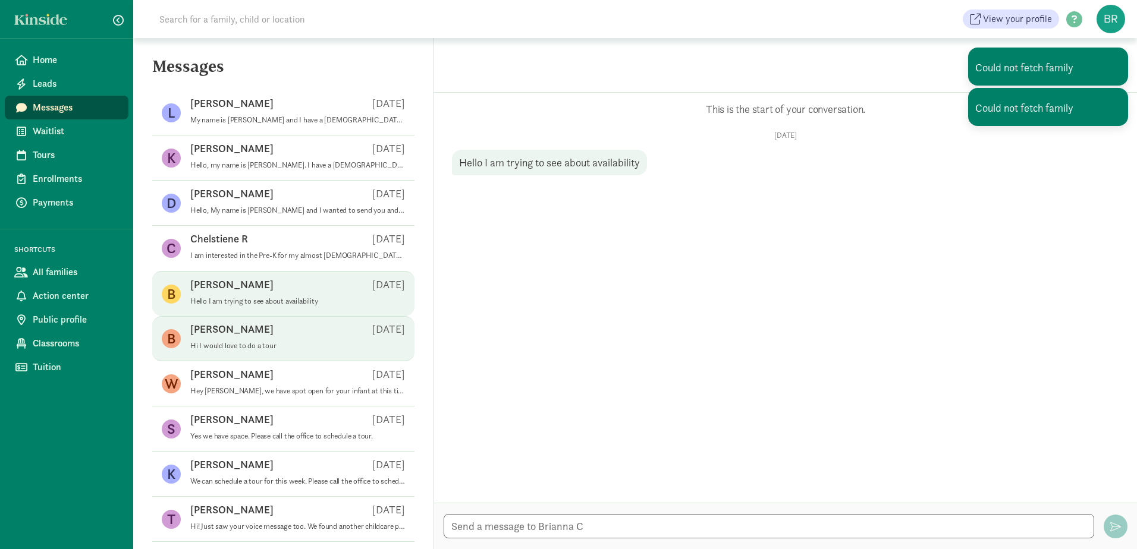
click at [320, 348] on p "Hi I would love to do a tour" at bounding box center [297, 346] width 215 height 10
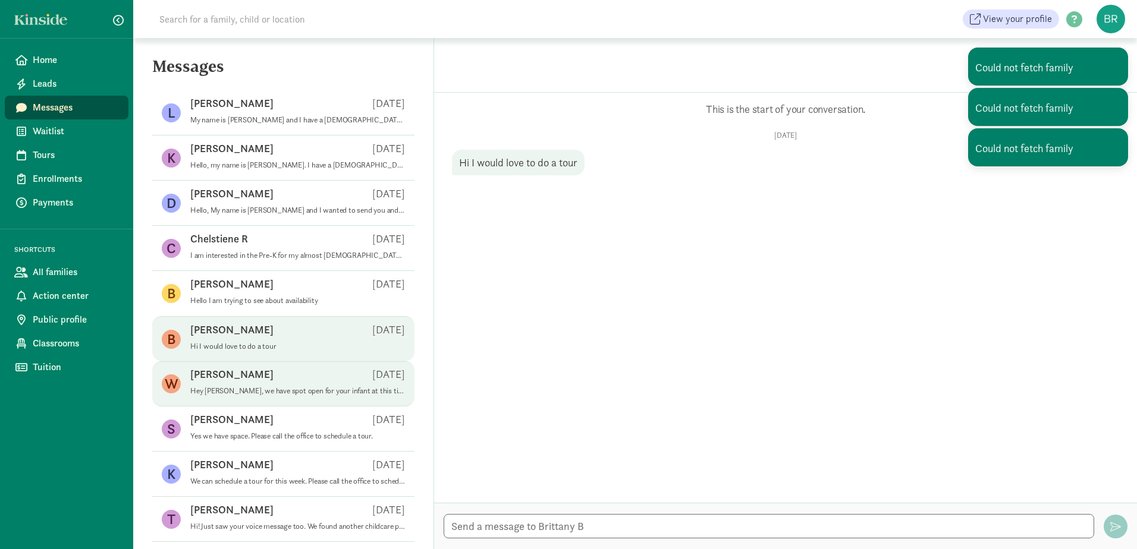
click at [313, 385] on div "Wendy L Apr 10" at bounding box center [297, 376] width 215 height 19
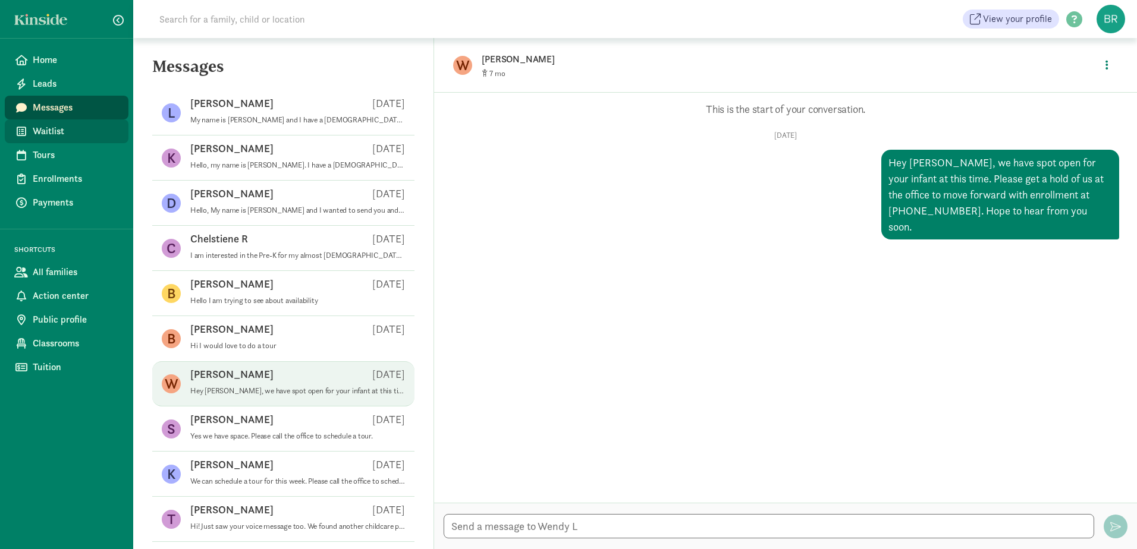
click at [36, 127] on span "Waitlist" at bounding box center [76, 131] width 86 height 14
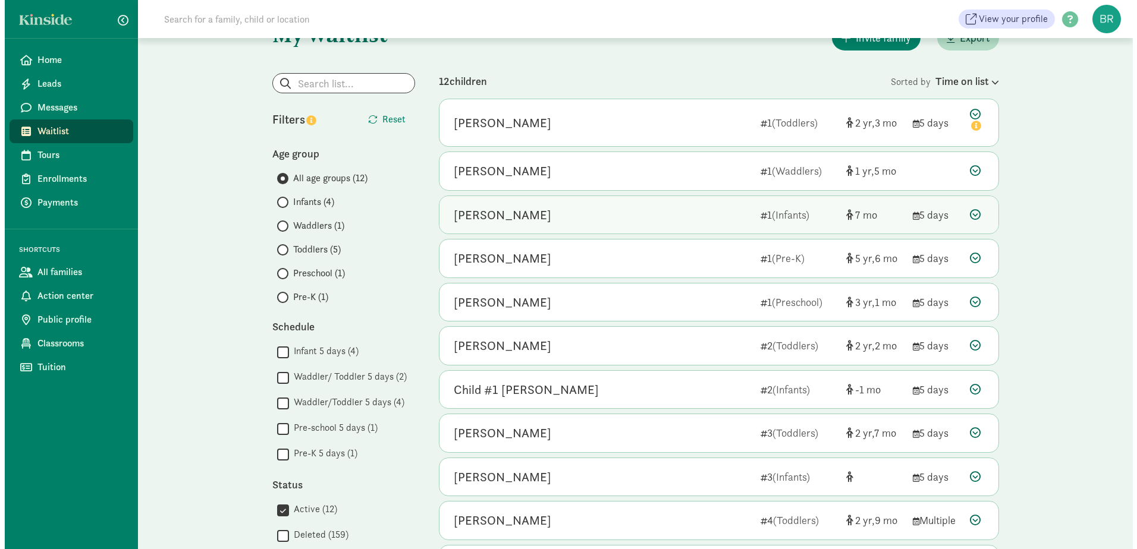
scroll to position [59, 0]
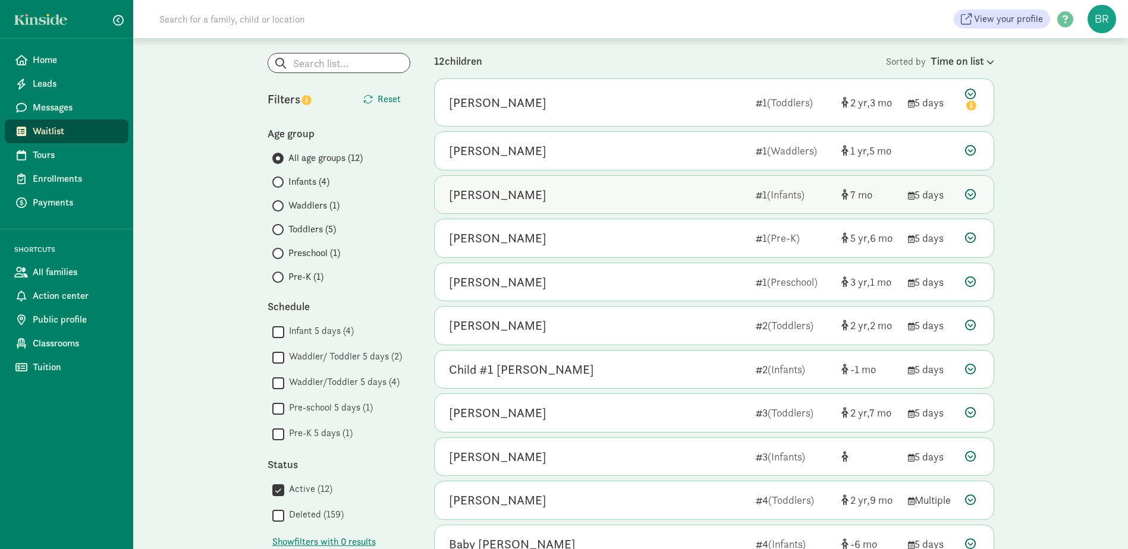
click at [973, 199] on icon at bounding box center [970, 194] width 11 height 11
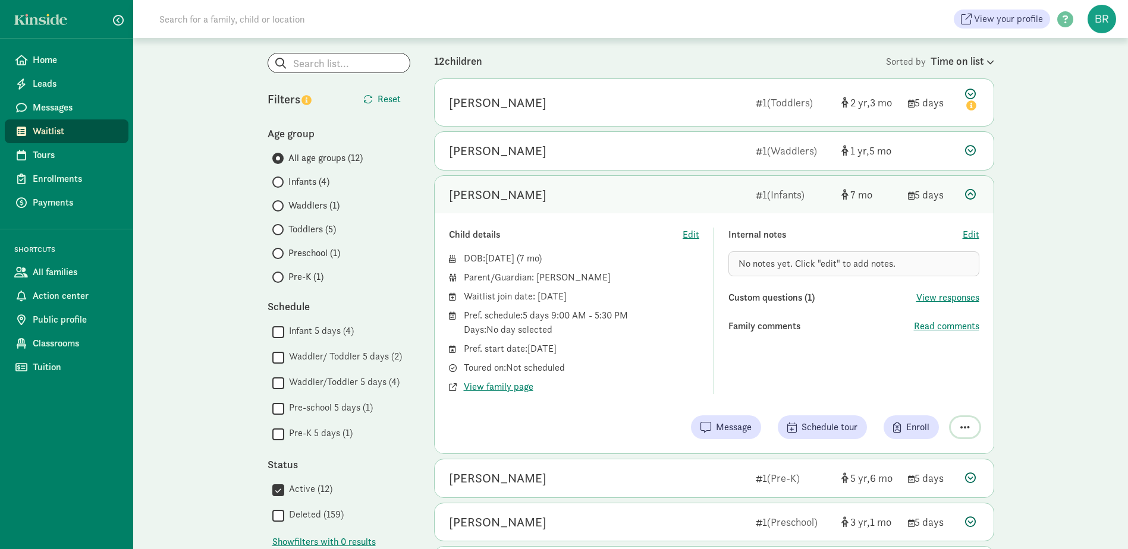
click at [964, 423] on span "button" at bounding box center [965, 427] width 10 height 11
click at [897, 400] on div "Remove from list" at bounding box center [923, 397] width 92 height 14
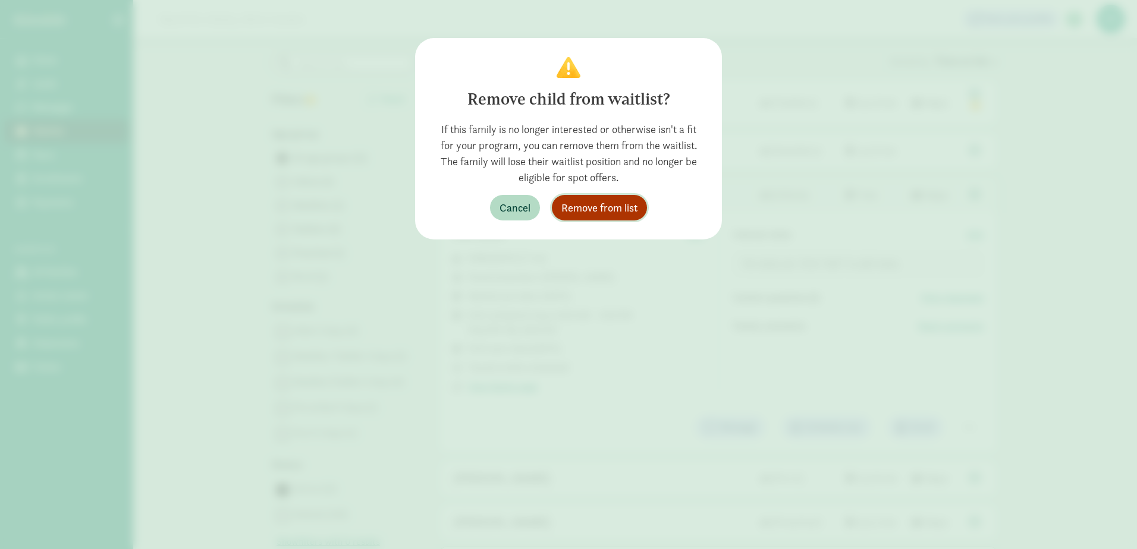
click at [634, 212] on span "Remove from list" at bounding box center [599, 208] width 76 height 16
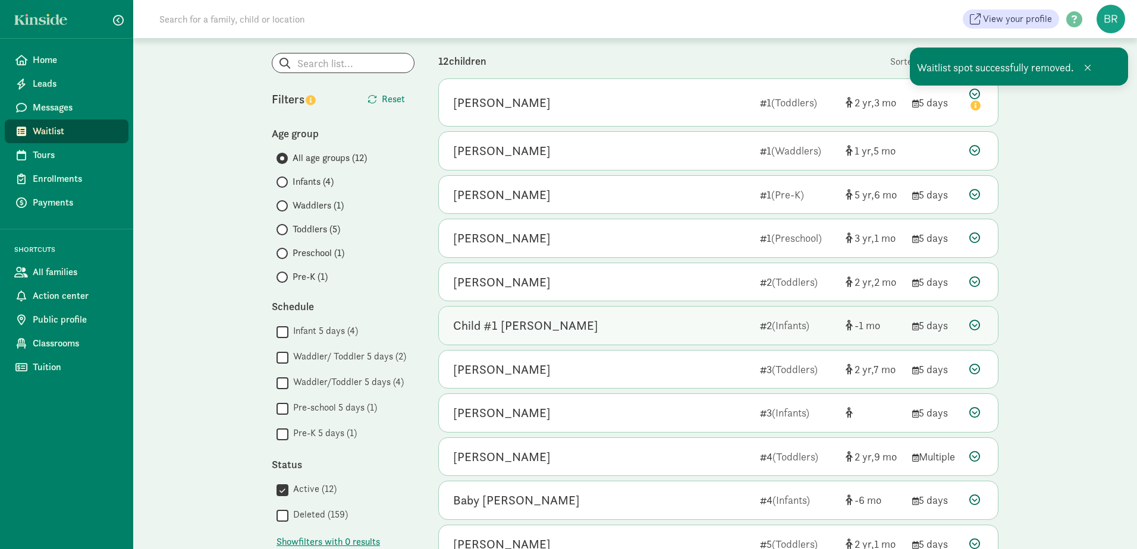
click at [678, 325] on div "Child #1 [PERSON_NAME]" at bounding box center [601, 325] width 297 height 19
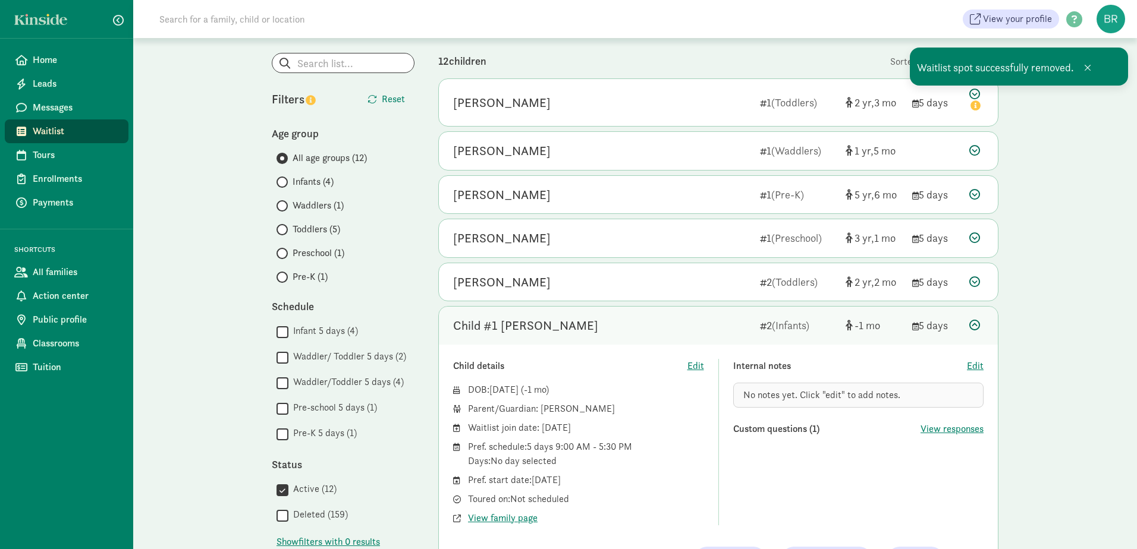
click at [629, 322] on div "Child #1 [PERSON_NAME]" at bounding box center [601, 325] width 297 height 19
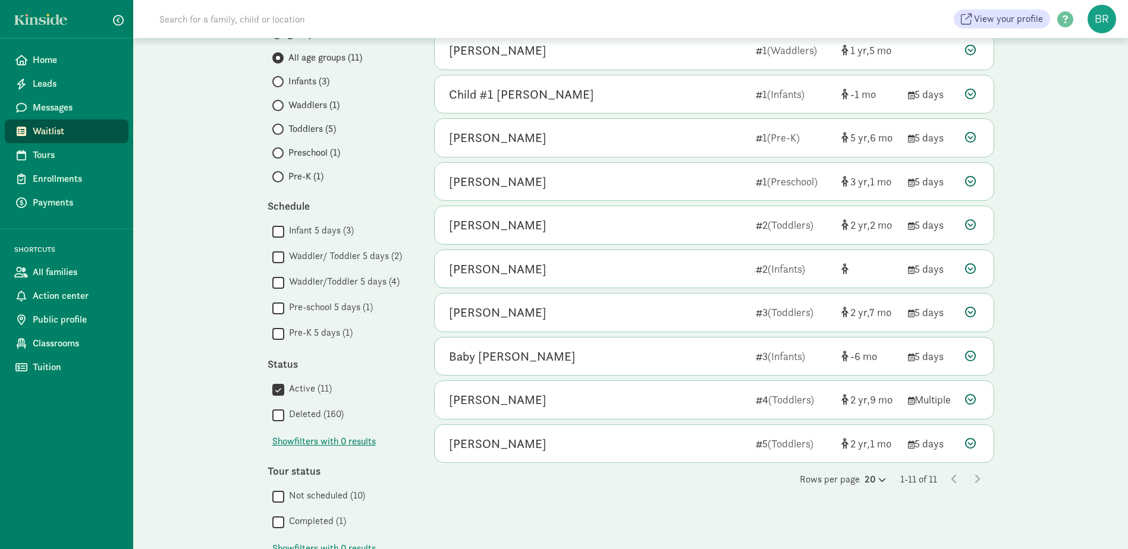
scroll to position [178, 0]
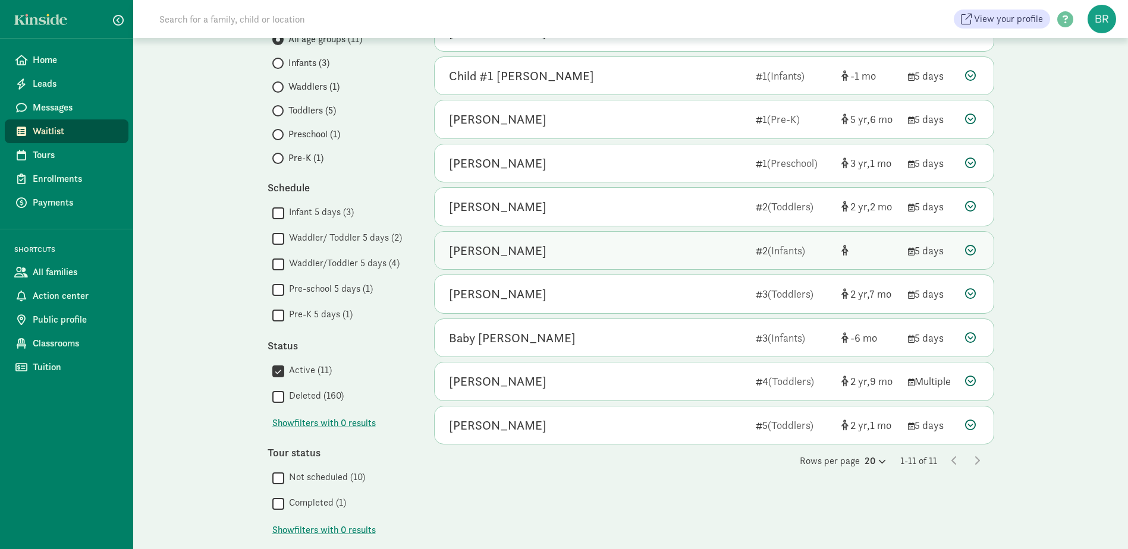
click at [681, 250] on div "[PERSON_NAME]" at bounding box center [597, 250] width 297 height 19
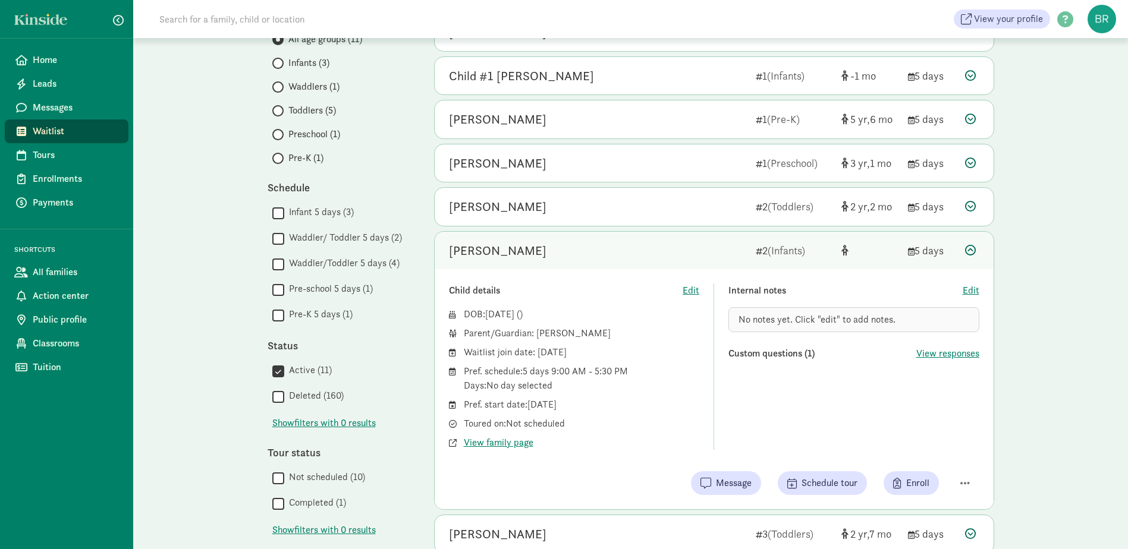
click at [681, 250] on div "[PERSON_NAME]" at bounding box center [597, 250] width 297 height 19
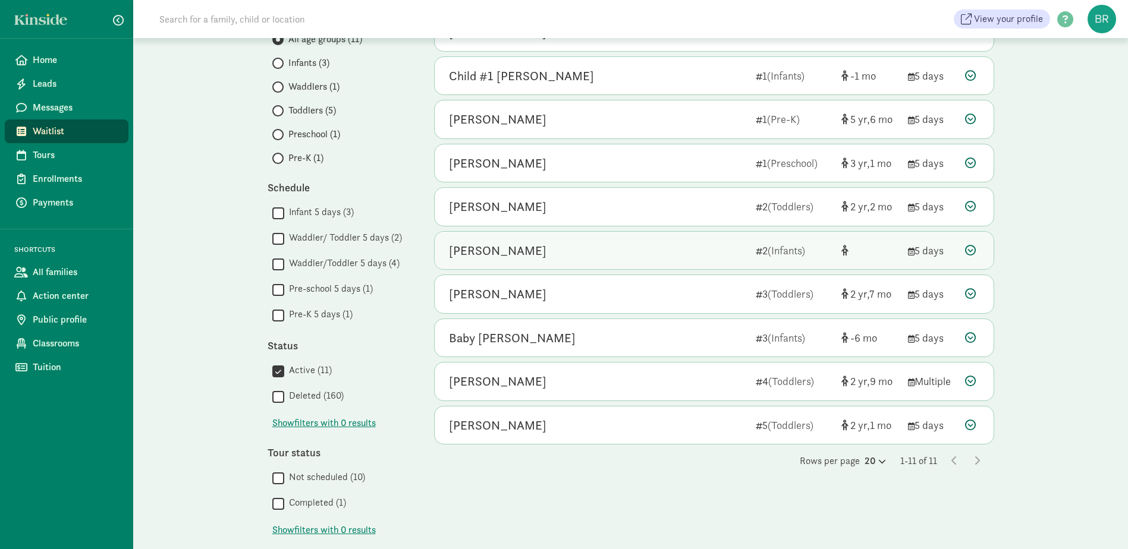
click at [681, 250] on div "[PERSON_NAME]" at bounding box center [597, 250] width 297 height 19
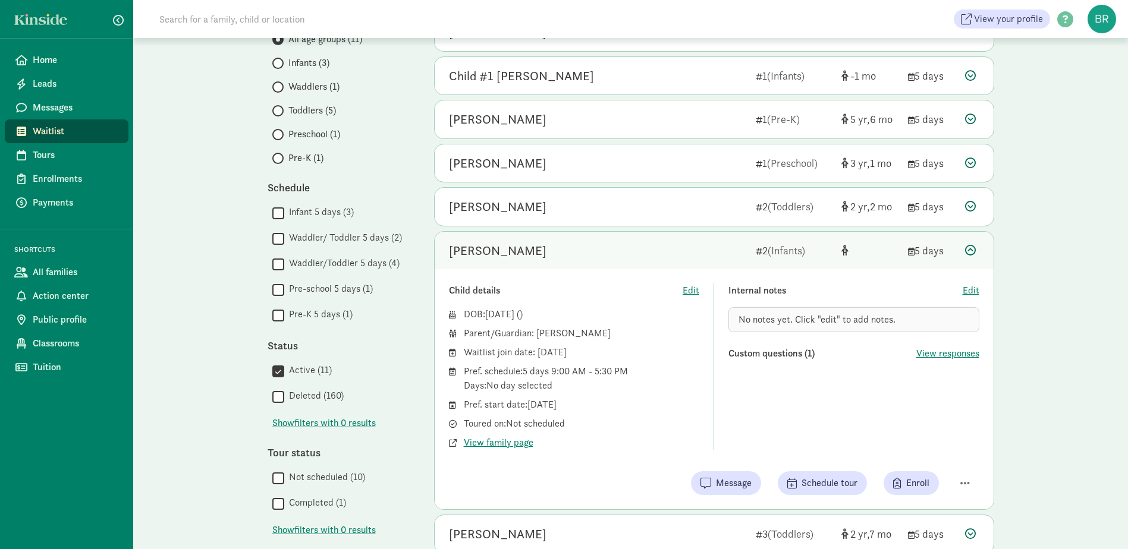
click at [678, 293] on div "Child details" at bounding box center [566, 291] width 234 height 14
click at [690, 294] on span "Edit" at bounding box center [691, 291] width 17 height 14
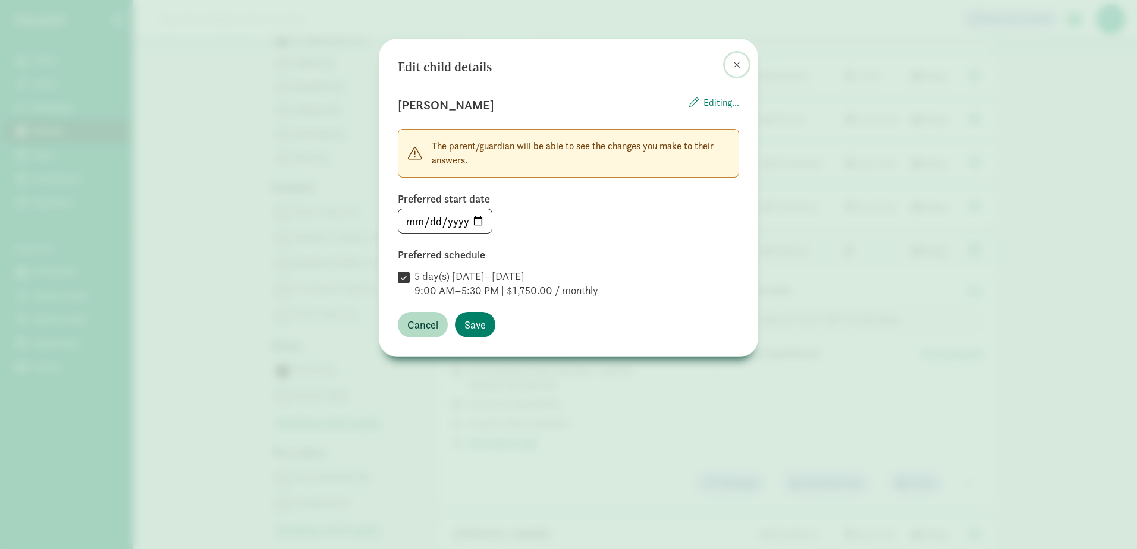
click at [738, 65] on span at bounding box center [736, 65] width 7 height 10
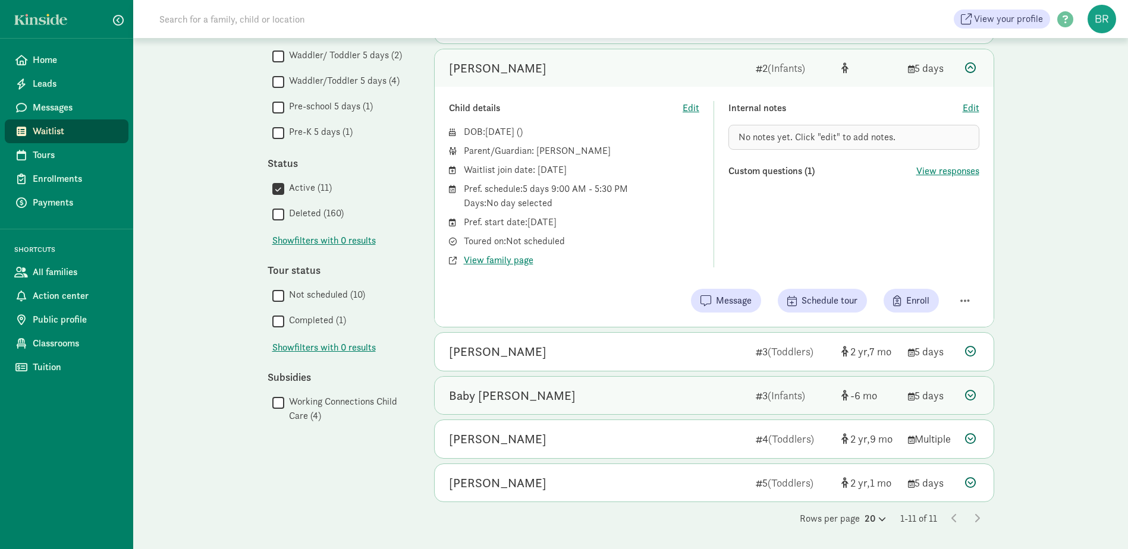
click at [778, 403] on div "Baby [PERSON_NAME] 3 (Infants) -6 5 days" at bounding box center [714, 396] width 559 height 38
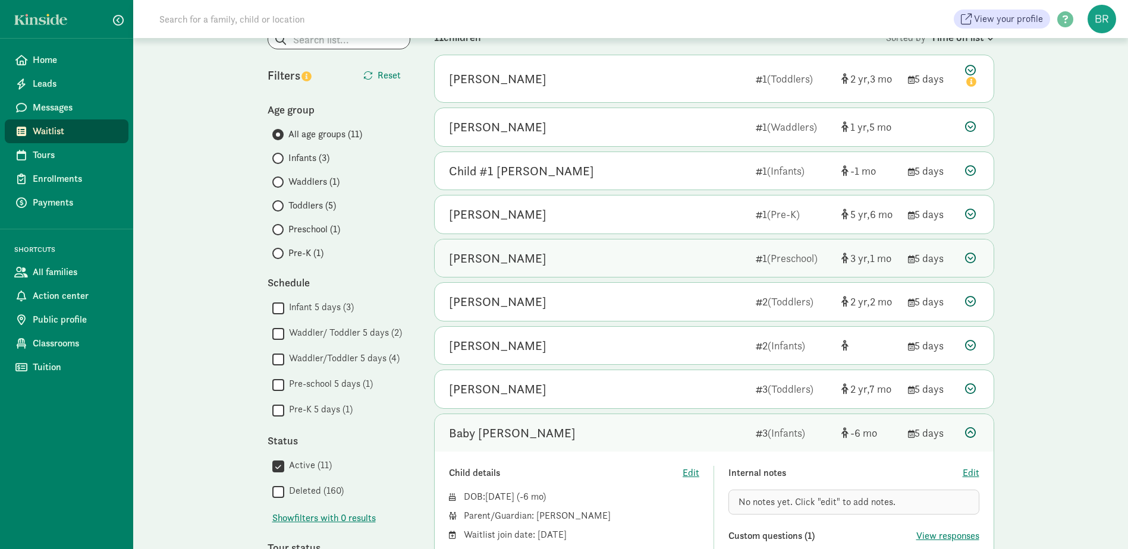
scroll to position [64, 0]
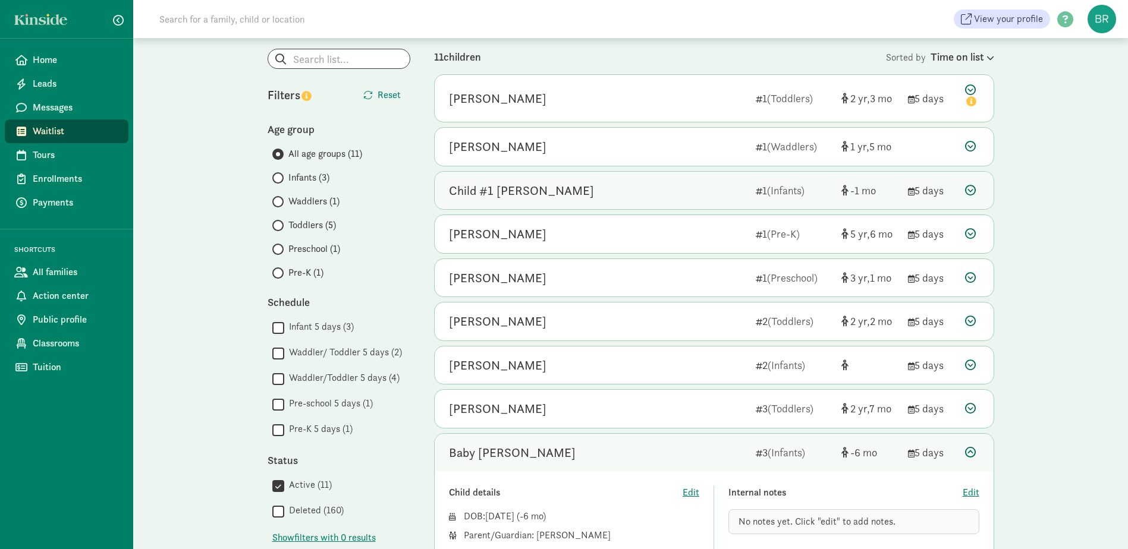
click at [624, 179] on div "Child #1 [PERSON_NAME] 1 (Infants) -1 5 days" at bounding box center [714, 191] width 559 height 38
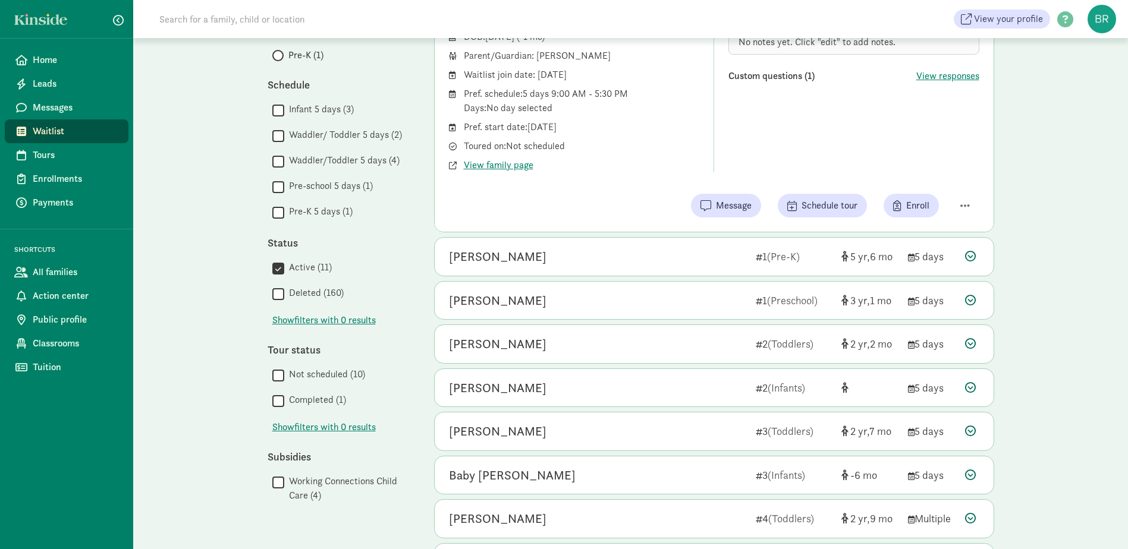
scroll to position [301, 0]
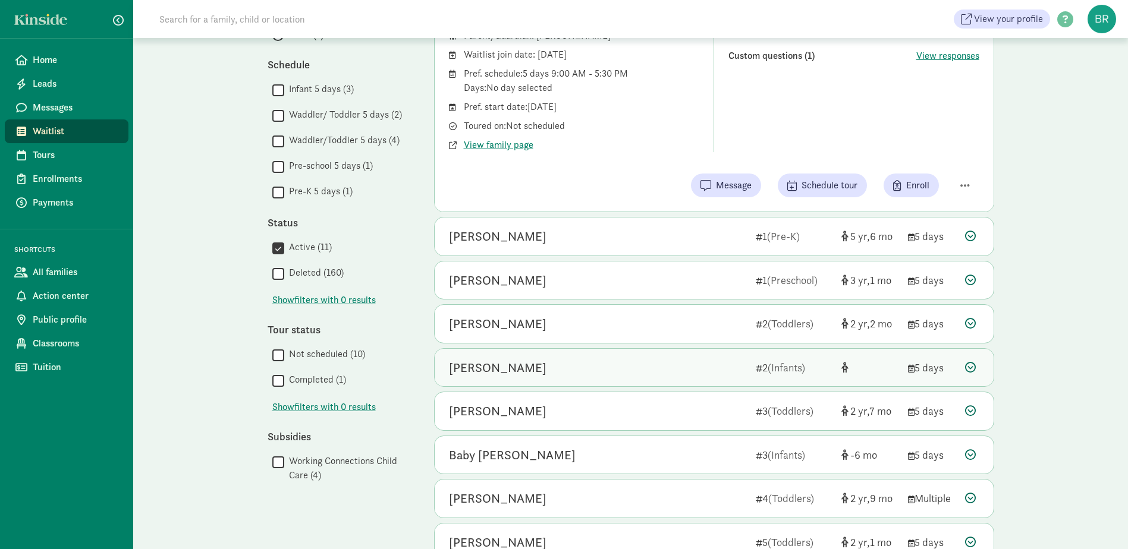
click at [651, 375] on div "[PERSON_NAME]" at bounding box center [597, 368] width 297 height 19
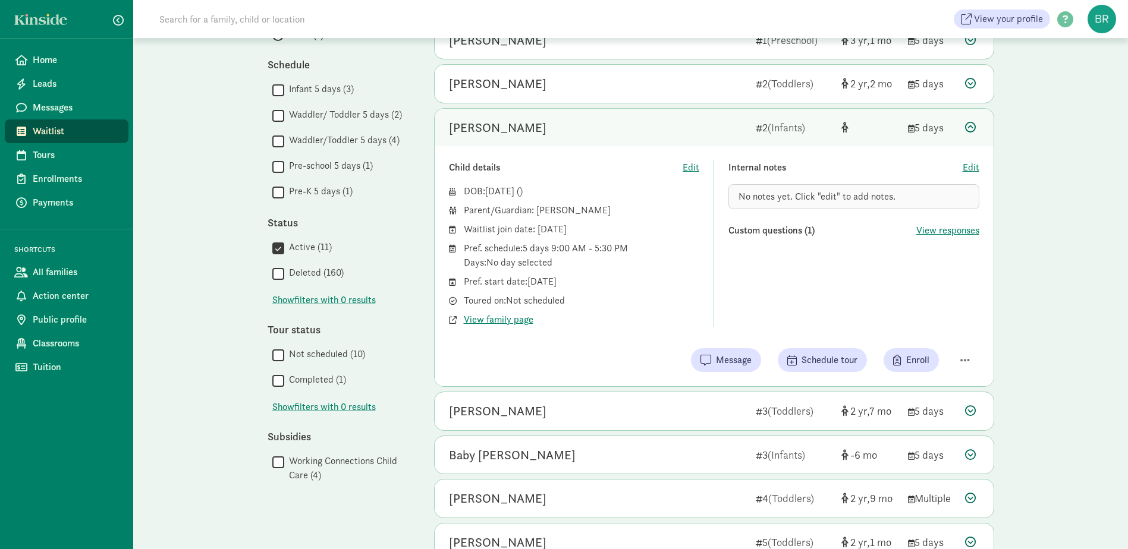
click at [926, 127] on div "5 days" at bounding box center [932, 128] width 48 height 16
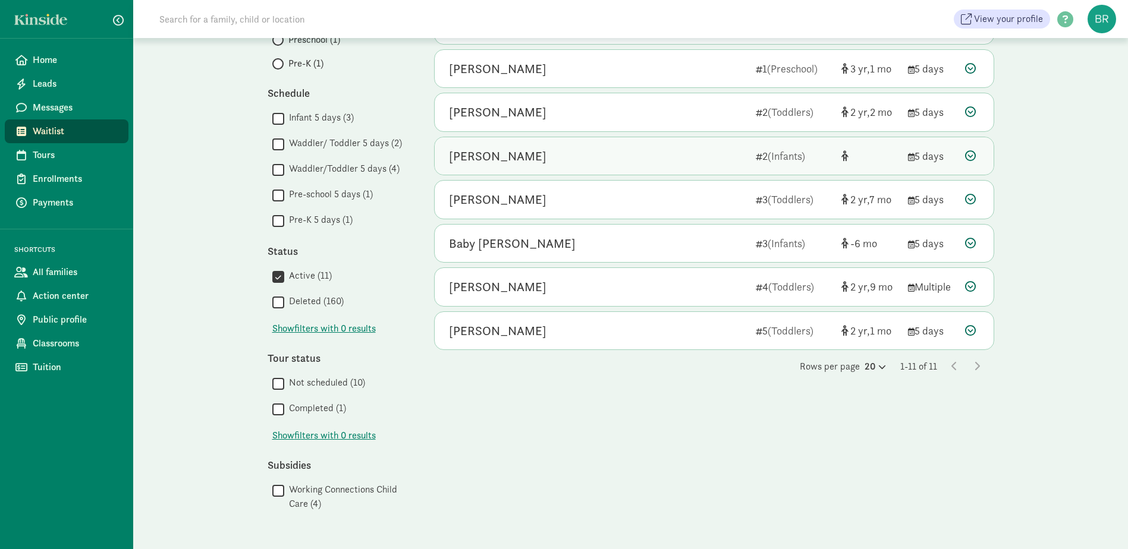
click at [930, 151] on div "5 days" at bounding box center [932, 156] width 48 height 16
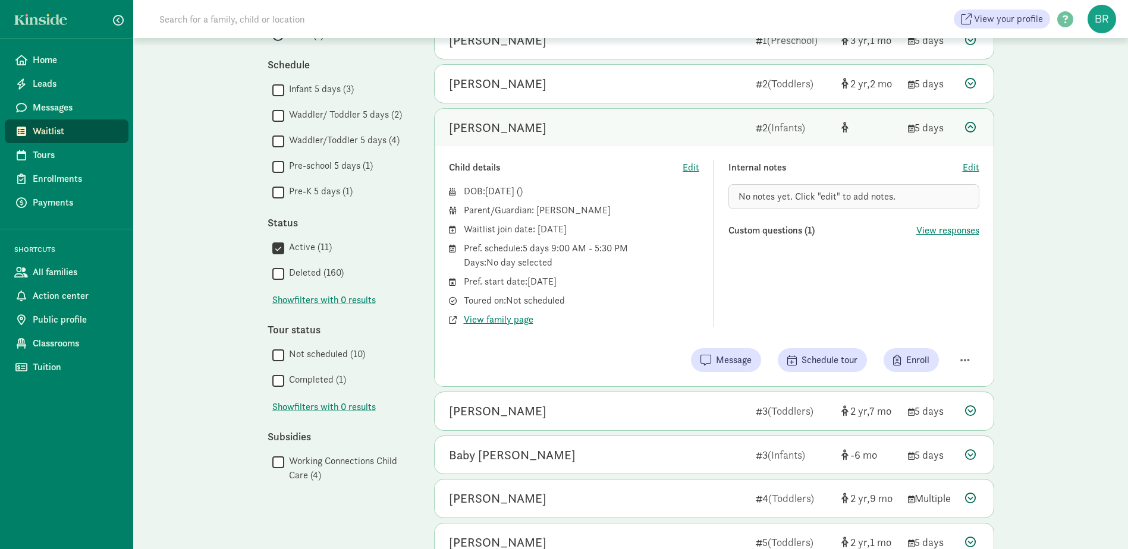
click at [920, 139] on div "[PERSON_NAME] 2 (Infants) 5 days" at bounding box center [714, 128] width 559 height 38
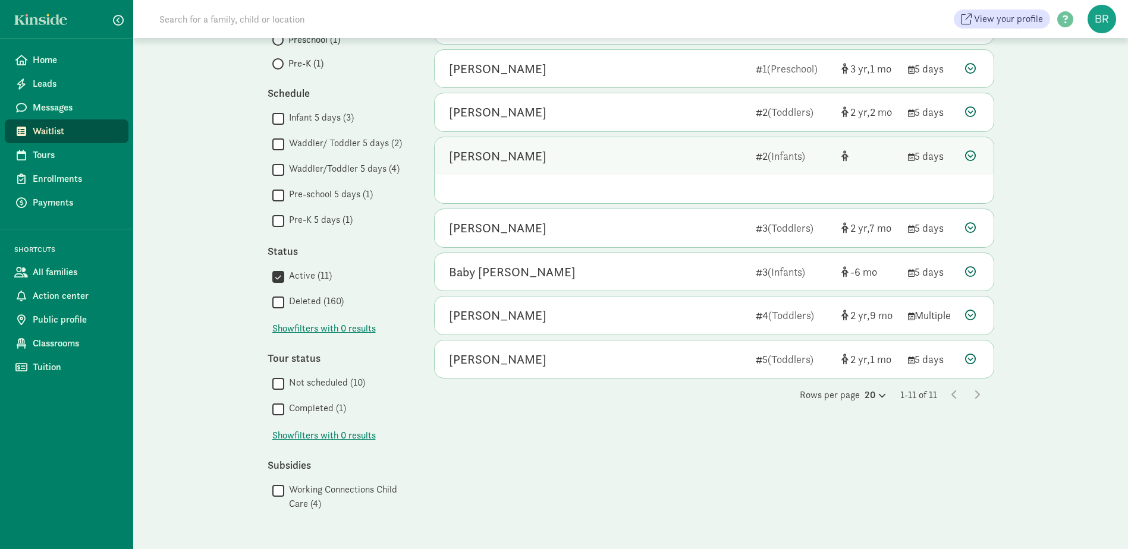
scroll to position [273, 0]
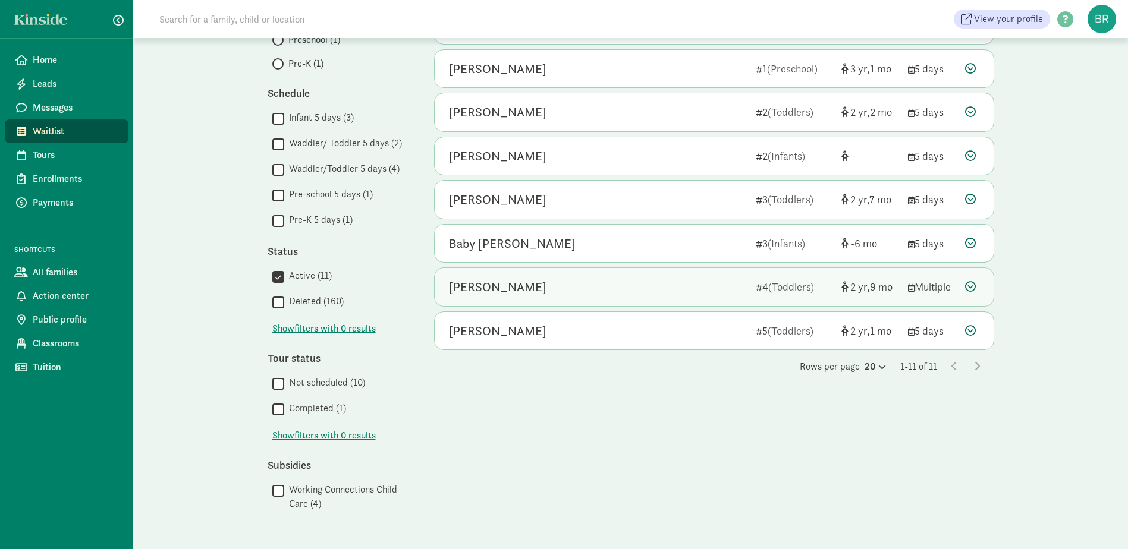
click at [929, 285] on div "Multiple" at bounding box center [932, 287] width 48 height 16
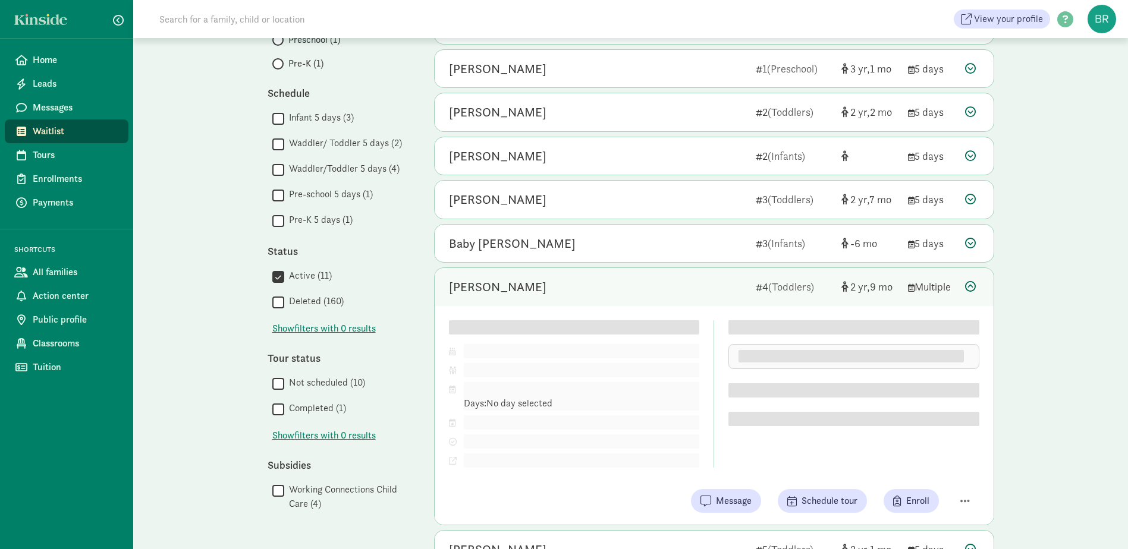
scroll to position [301, 0]
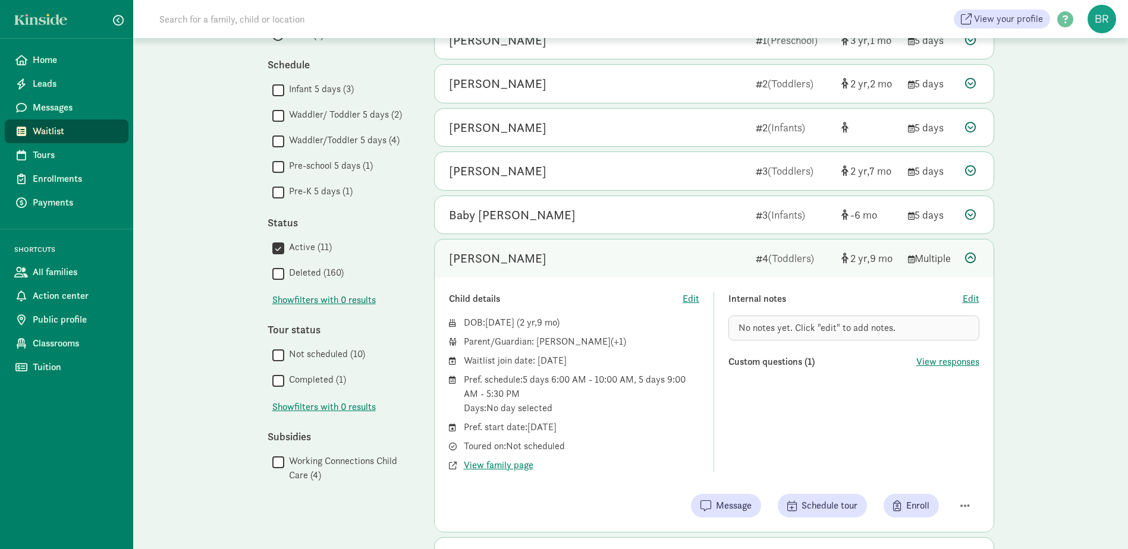
click at [925, 266] on div "[PERSON_NAME] 4 (Toddlers) 2 9 Multiple" at bounding box center [714, 259] width 559 height 38
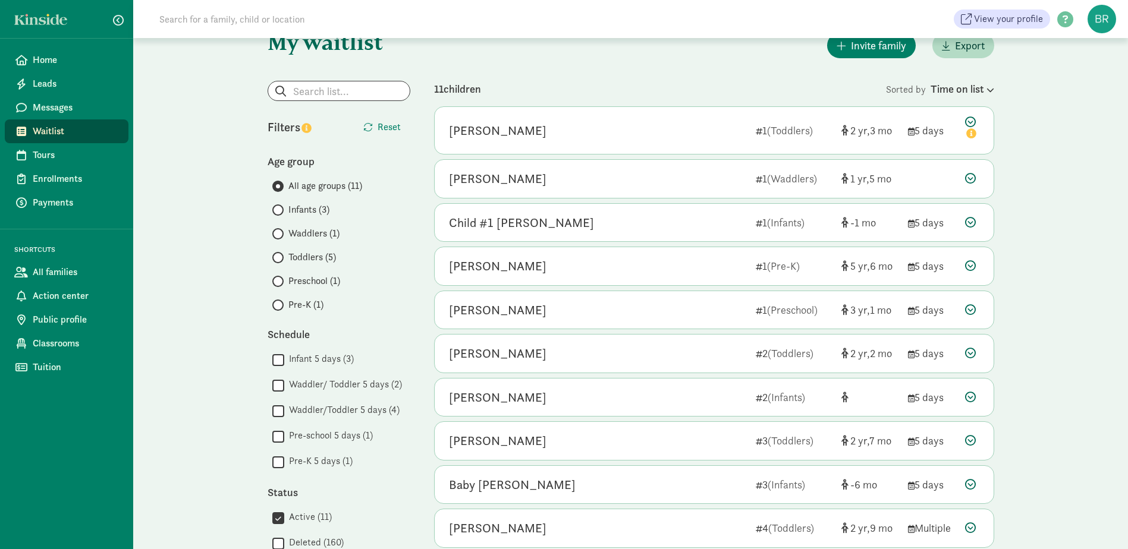
scroll to position [0, 0]
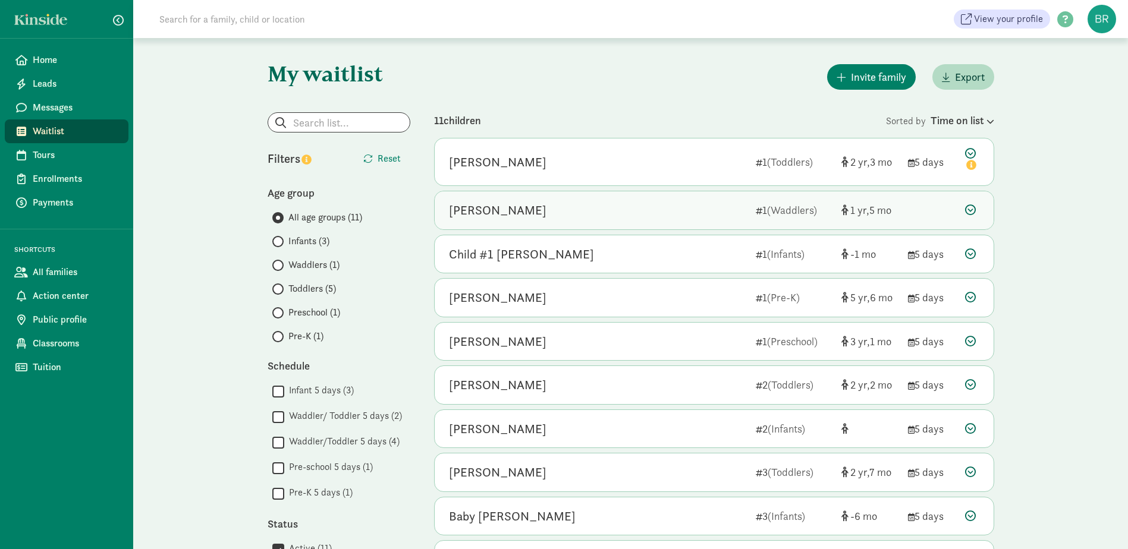
click at [717, 217] on div "[PERSON_NAME]" at bounding box center [597, 210] width 297 height 19
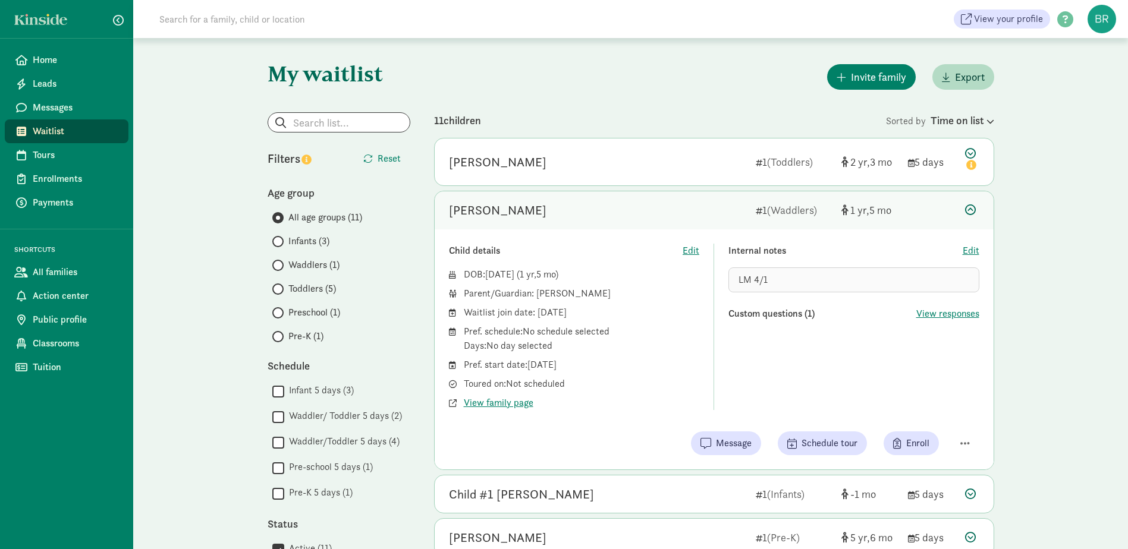
click at [718, 217] on div "[PERSON_NAME]" at bounding box center [597, 210] width 297 height 19
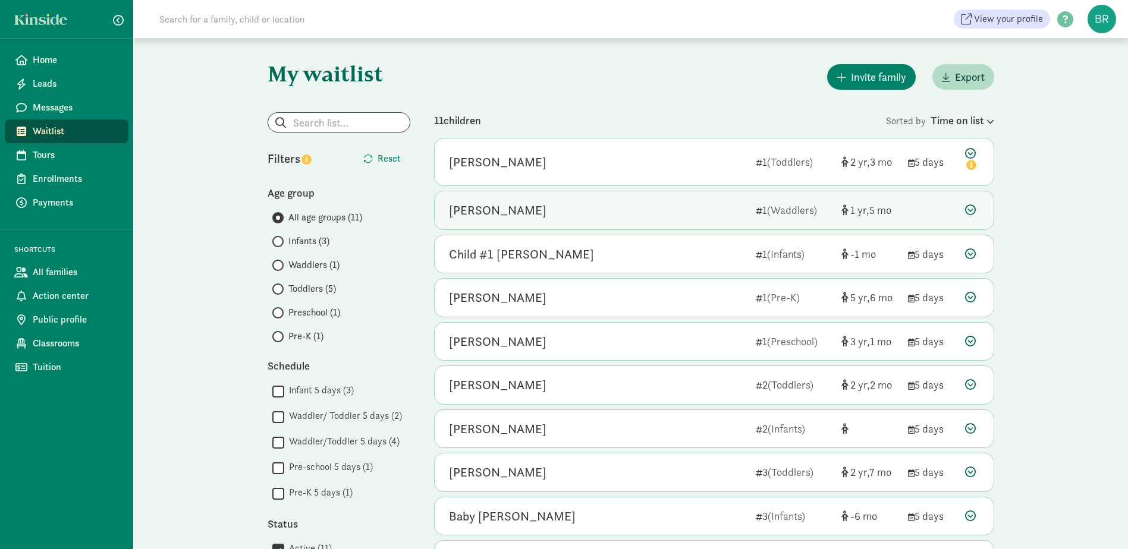
click at [718, 217] on div "[PERSON_NAME]" at bounding box center [597, 210] width 297 height 19
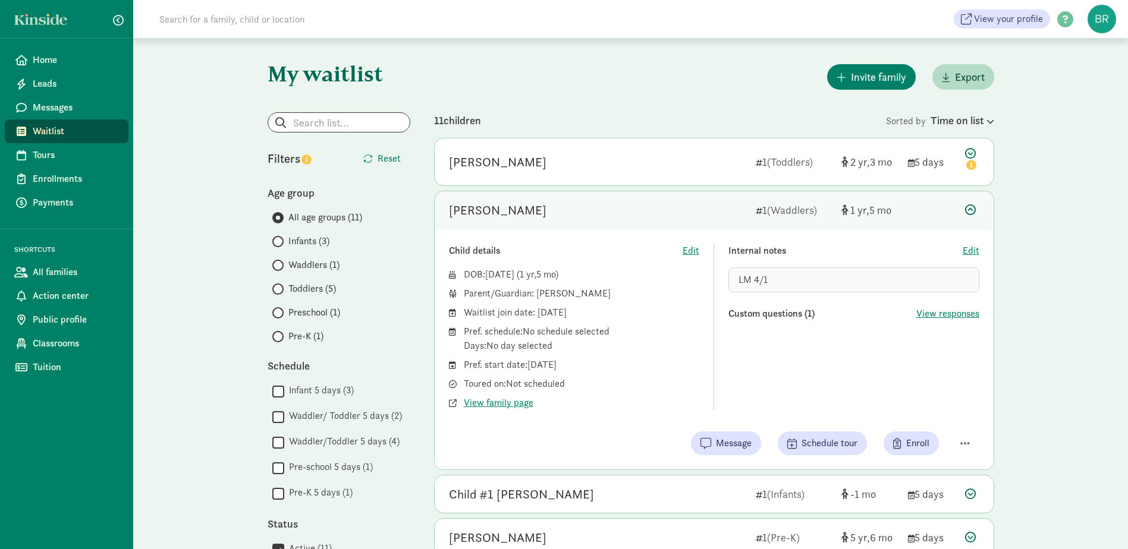
click at [693, 205] on div "[PERSON_NAME]" at bounding box center [597, 210] width 297 height 19
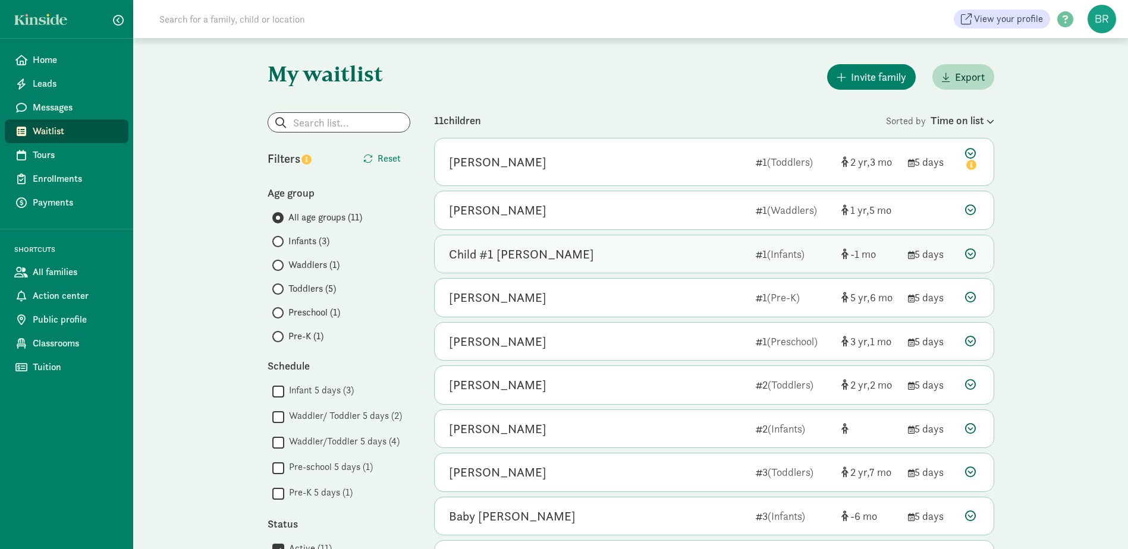
click at [696, 260] on div "Child #1 [PERSON_NAME]" at bounding box center [597, 254] width 297 height 19
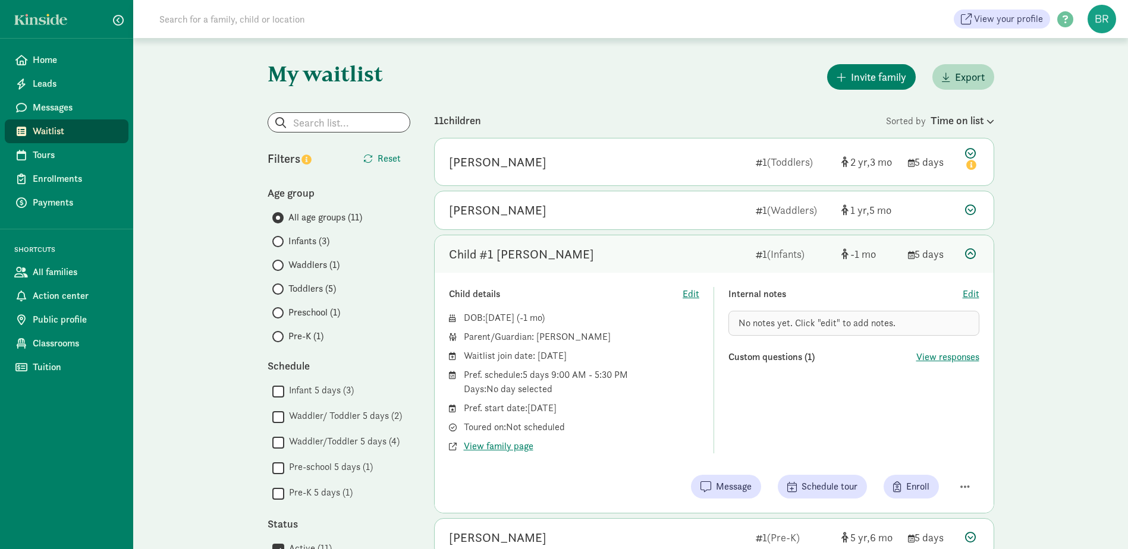
click at [696, 260] on div "Child #1 [PERSON_NAME]" at bounding box center [597, 254] width 297 height 19
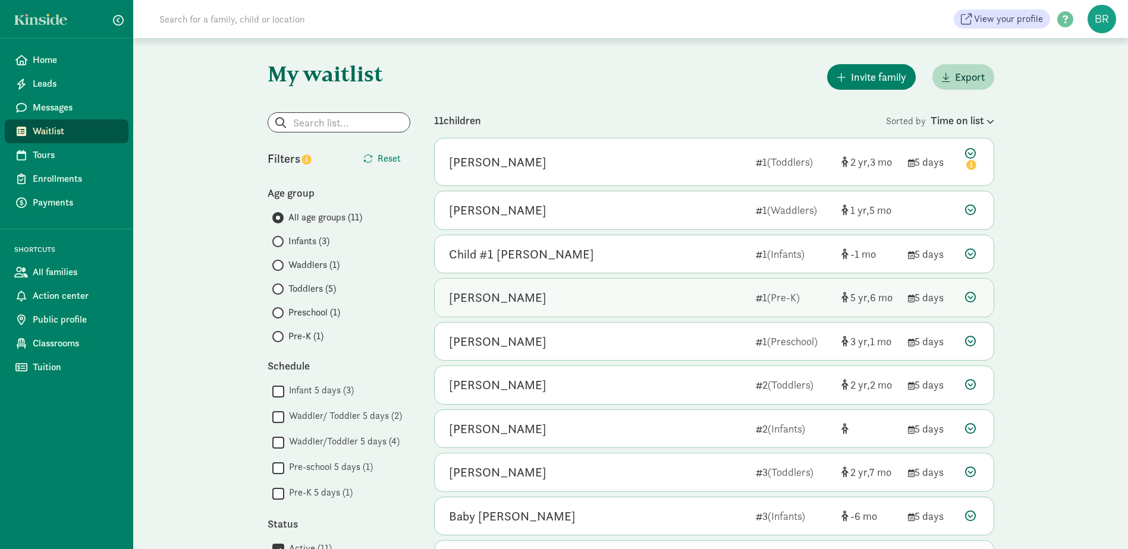
click at [698, 310] on div "[PERSON_NAME] 1 (Pre-K) 5 6 5 days" at bounding box center [714, 298] width 559 height 38
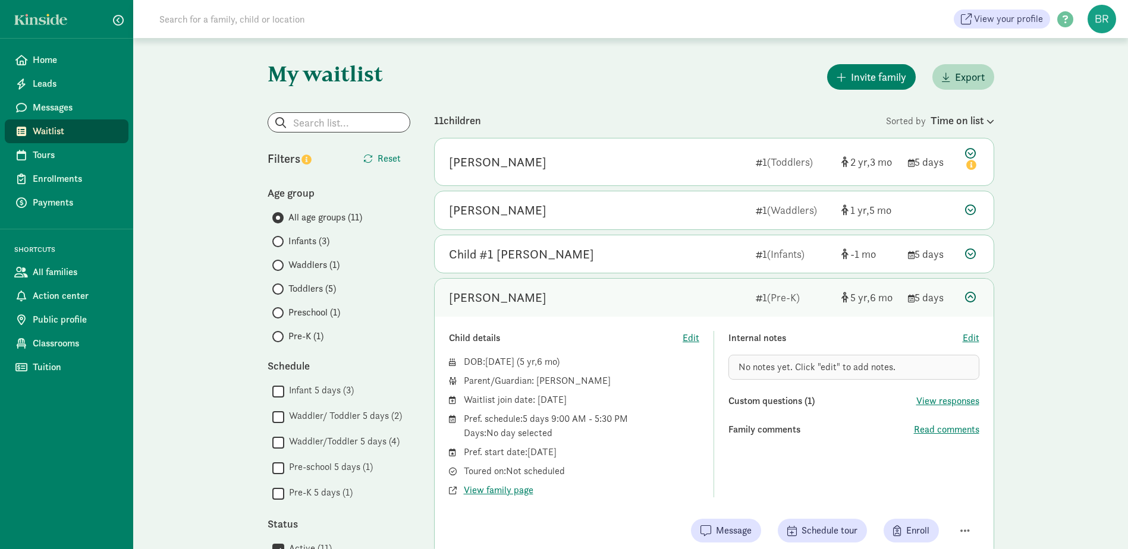
click at [859, 366] on span "No notes yet. Click "edit" to add notes." at bounding box center [817, 367] width 157 height 12
click at [708, 299] on div "[PERSON_NAME]" at bounding box center [597, 297] width 297 height 19
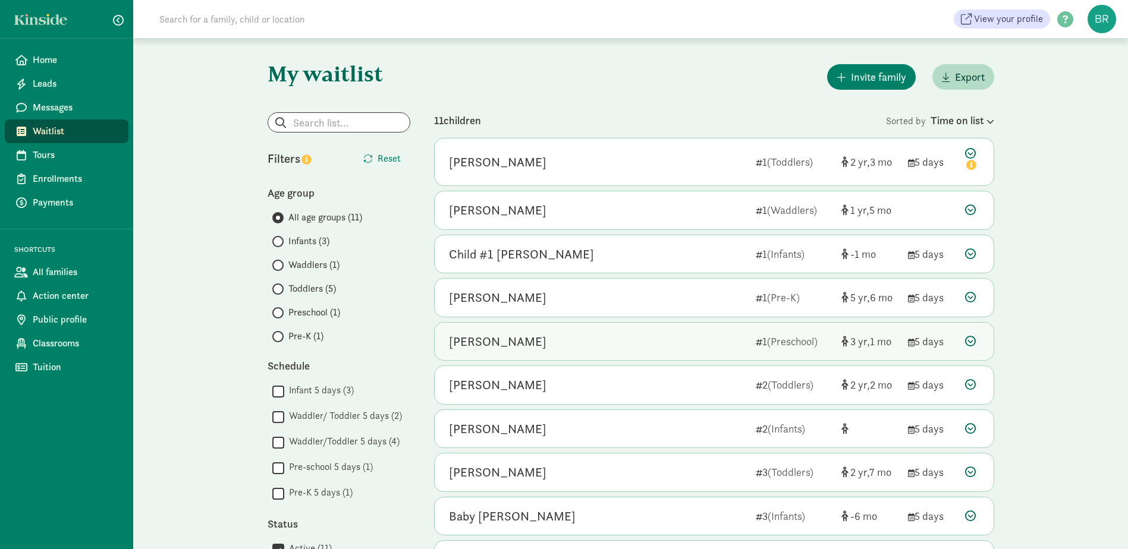
click at [692, 354] on div "[PERSON_NAME] 1 (Preschool) 3 1 5 days" at bounding box center [714, 342] width 559 height 38
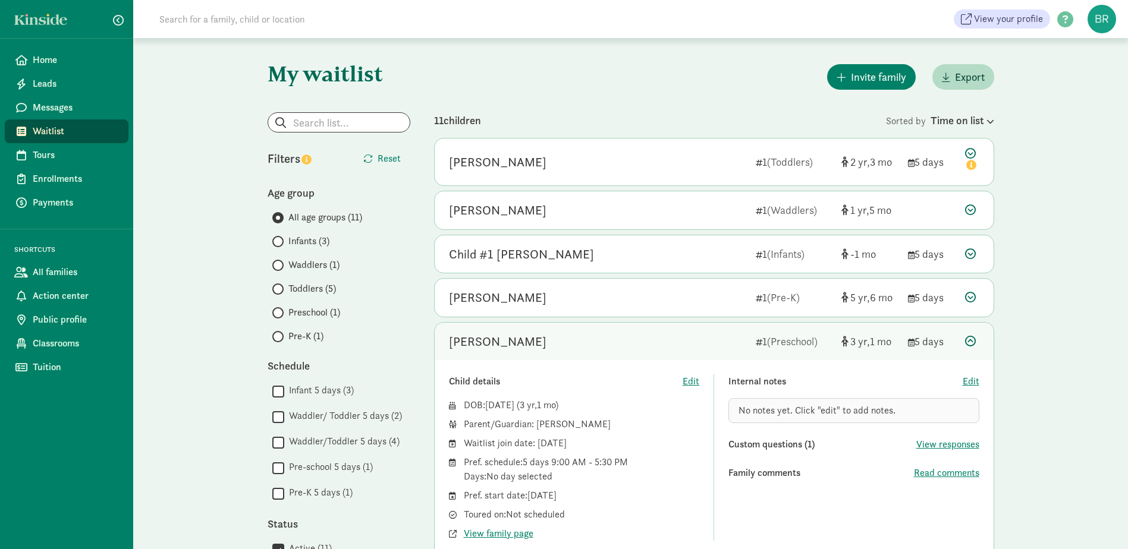
click at [692, 354] on div "[PERSON_NAME] 1 (Preschool) 3 1 5 days" at bounding box center [714, 342] width 559 height 38
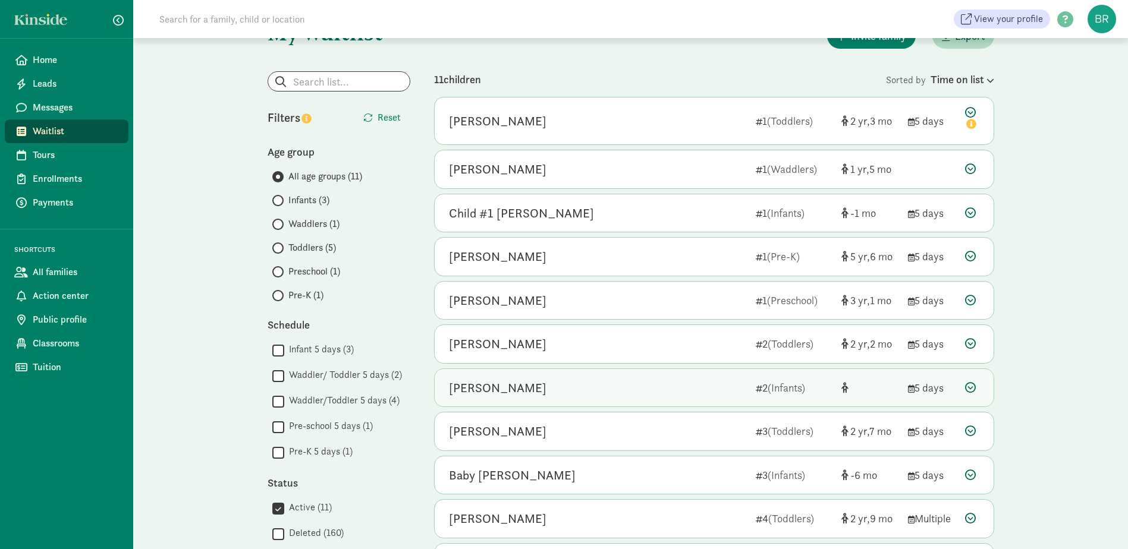
scroll to position [59, 0]
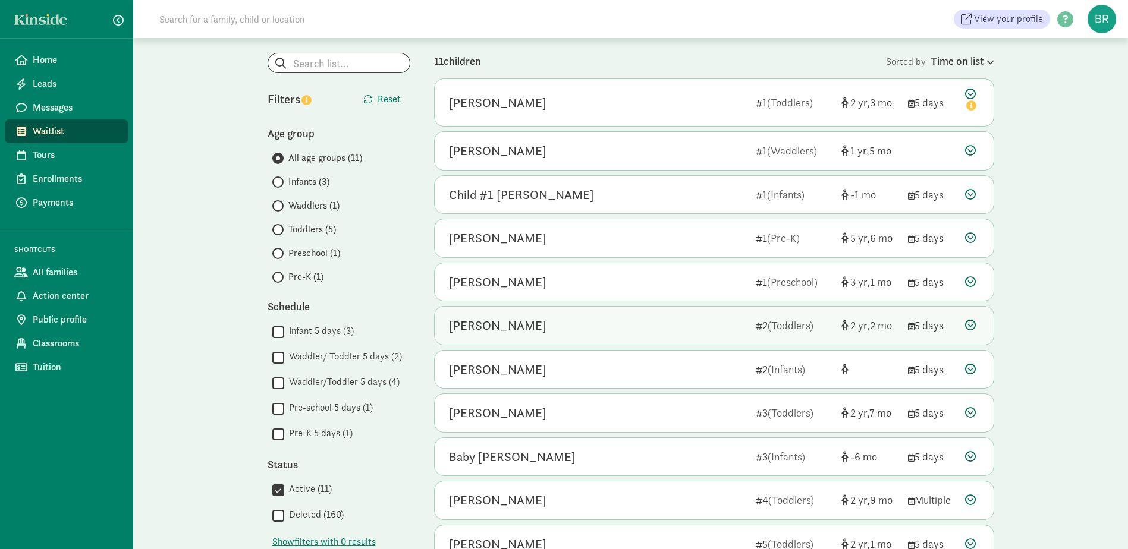
click at [559, 333] on div "[PERSON_NAME]" at bounding box center [597, 325] width 297 height 19
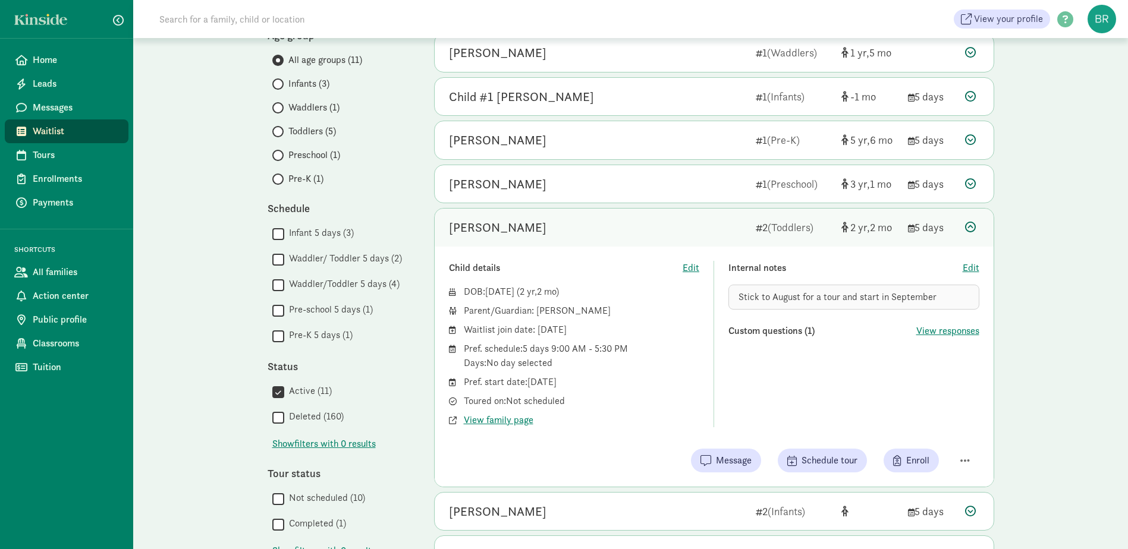
scroll to position [178, 0]
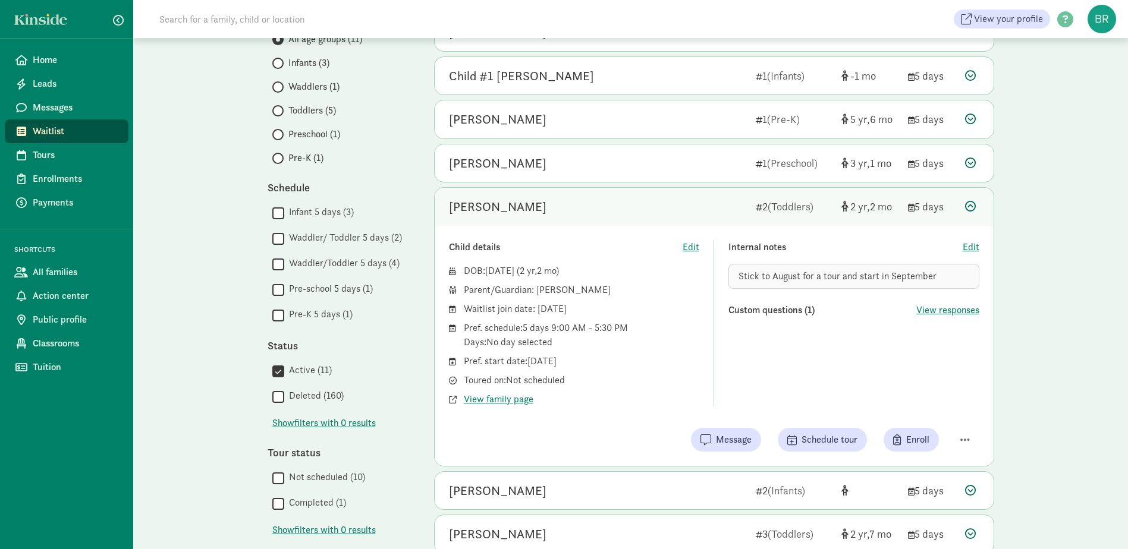
click at [614, 215] on div "[PERSON_NAME]" at bounding box center [597, 206] width 297 height 19
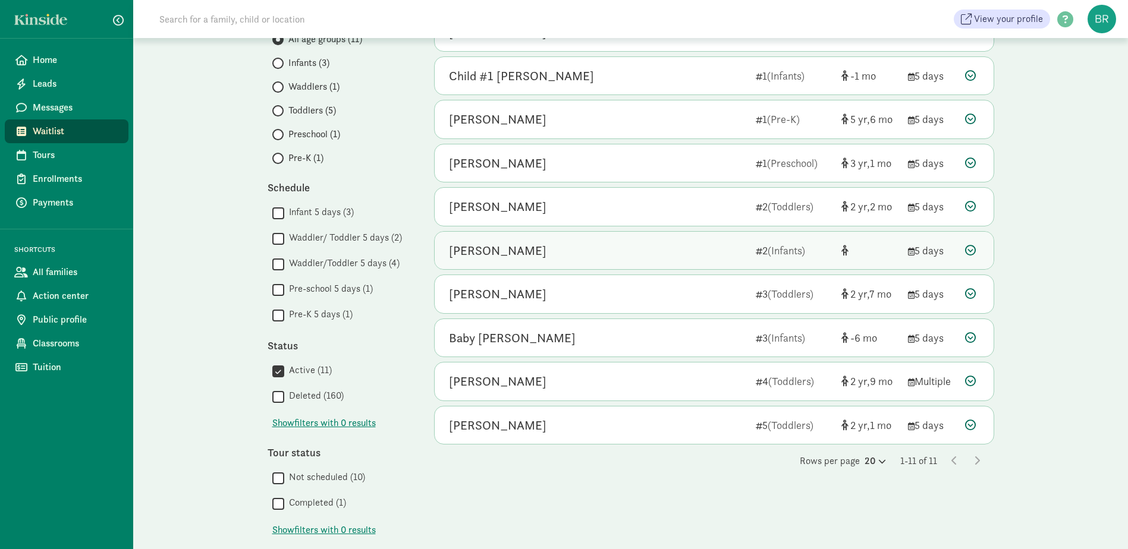
click at [602, 256] on div "[PERSON_NAME]" at bounding box center [597, 250] width 297 height 19
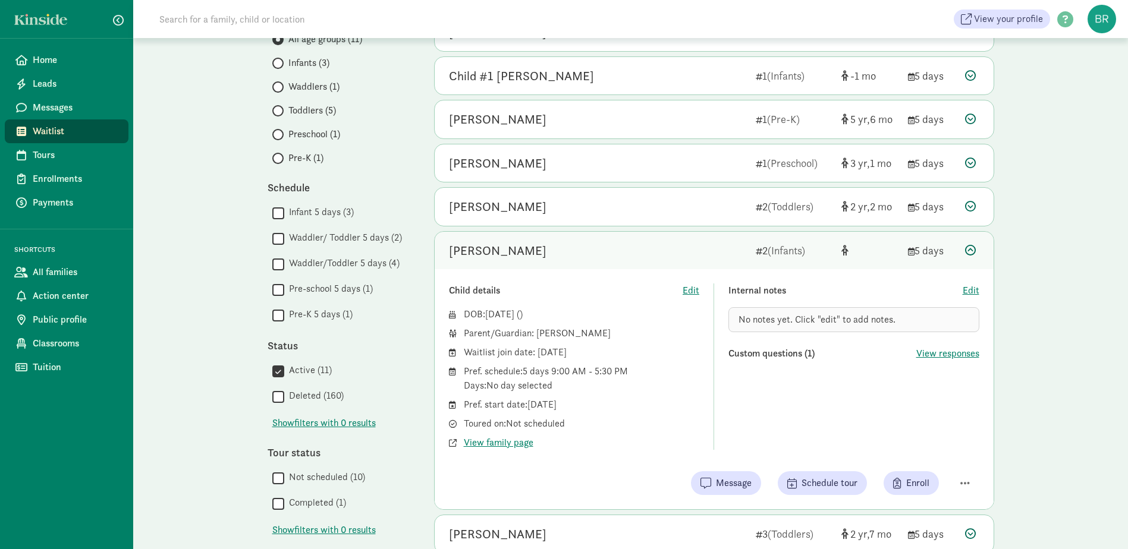
click at [602, 256] on div "[PERSON_NAME]" at bounding box center [597, 250] width 297 height 19
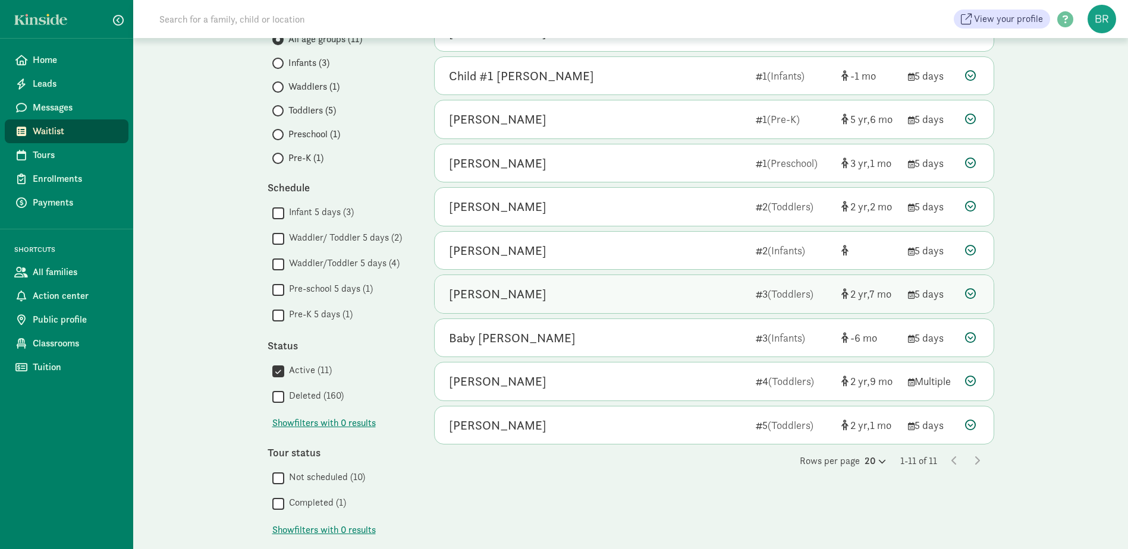
click at [617, 297] on div "[PERSON_NAME]" at bounding box center [597, 294] width 297 height 19
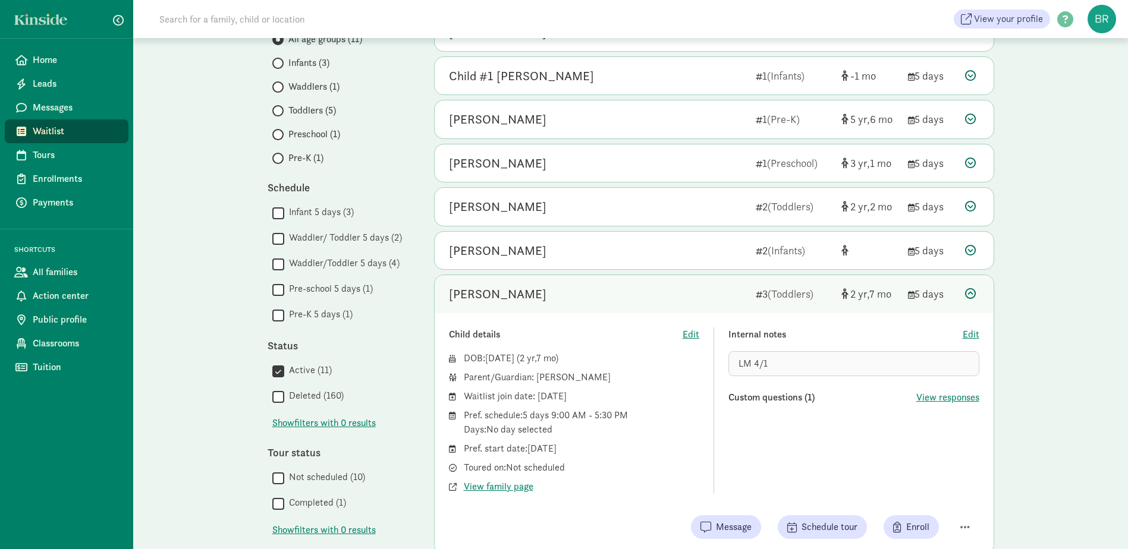
click at [617, 297] on div "[PERSON_NAME]" at bounding box center [597, 294] width 297 height 19
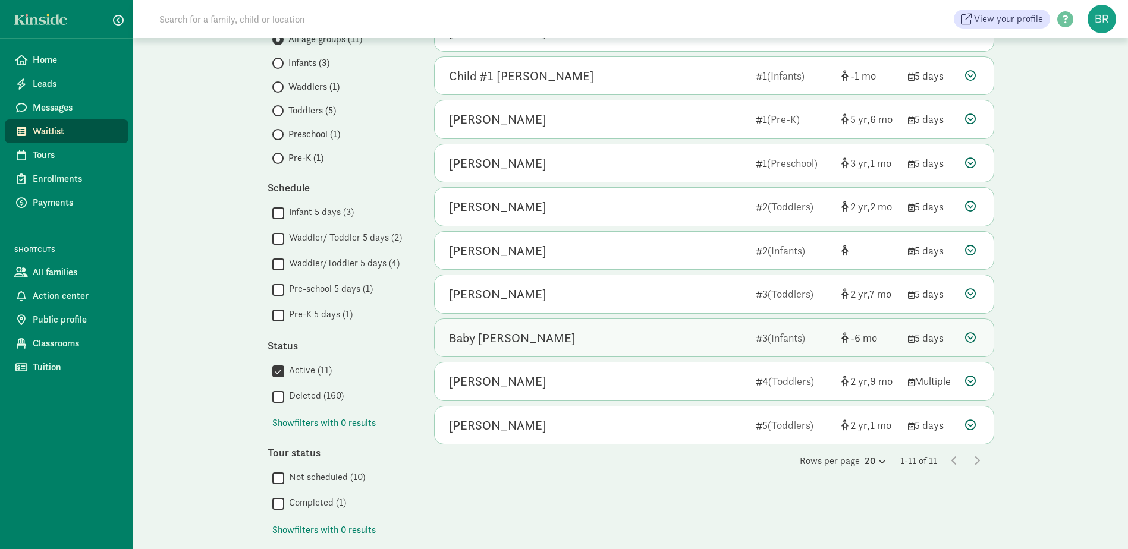
click at [628, 338] on div "Baby [PERSON_NAME]" at bounding box center [597, 338] width 297 height 19
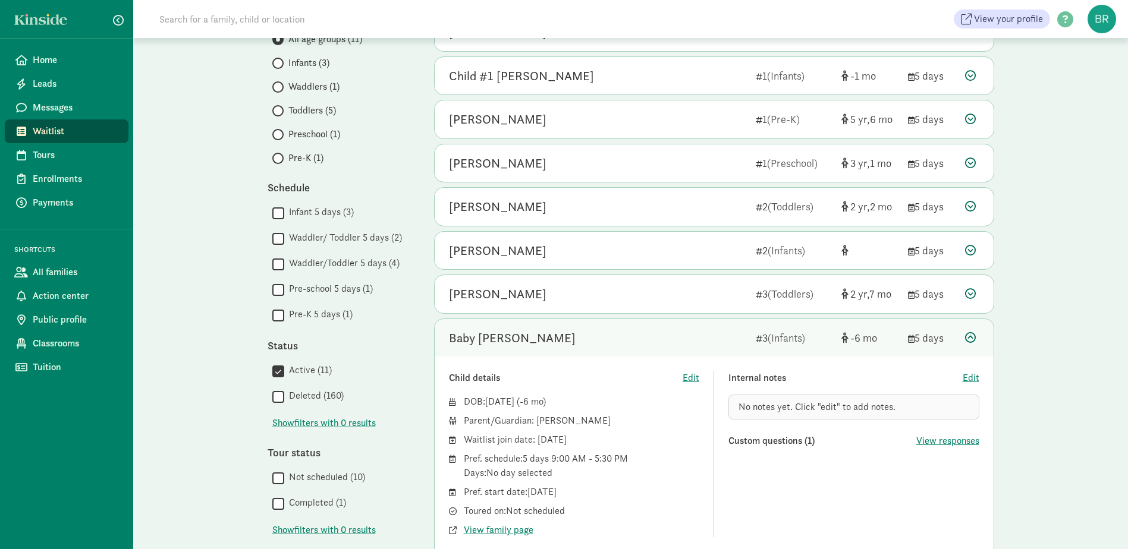
click at [628, 338] on div "Baby [PERSON_NAME]" at bounding box center [597, 338] width 297 height 19
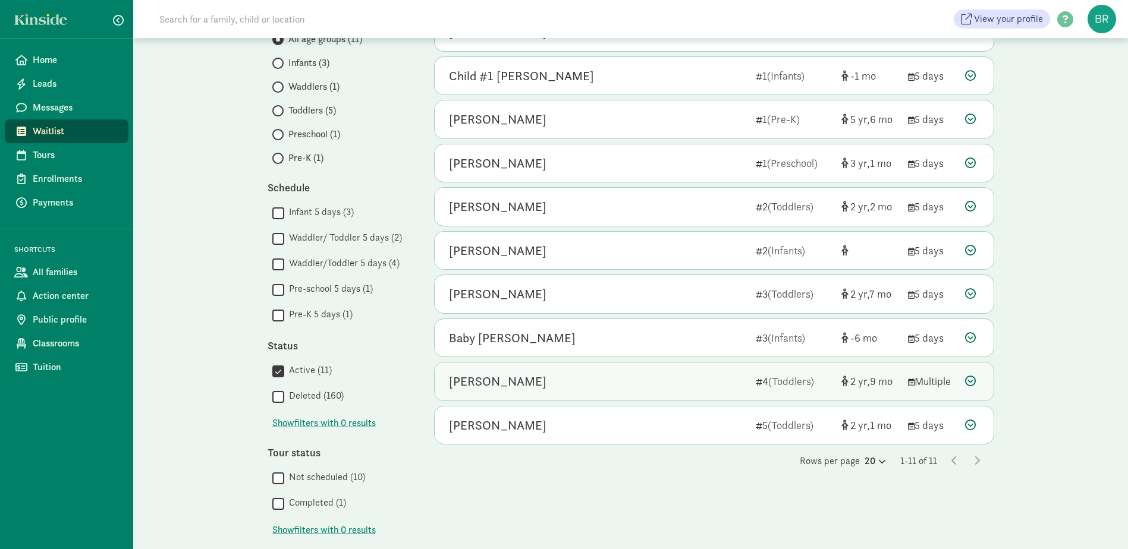
click at [620, 380] on div "[PERSON_NAME]" at bounding box center [597, 381] width 297 height 19
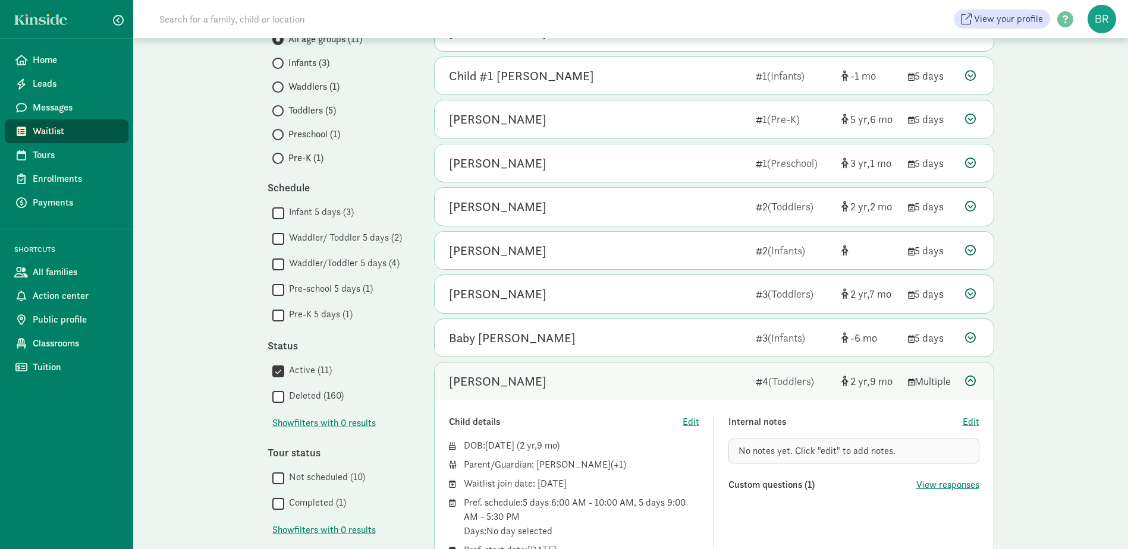
click at [620, 380] on div "[PERSON_NAME]" at bounding box center [597, 381] width 297 height 19
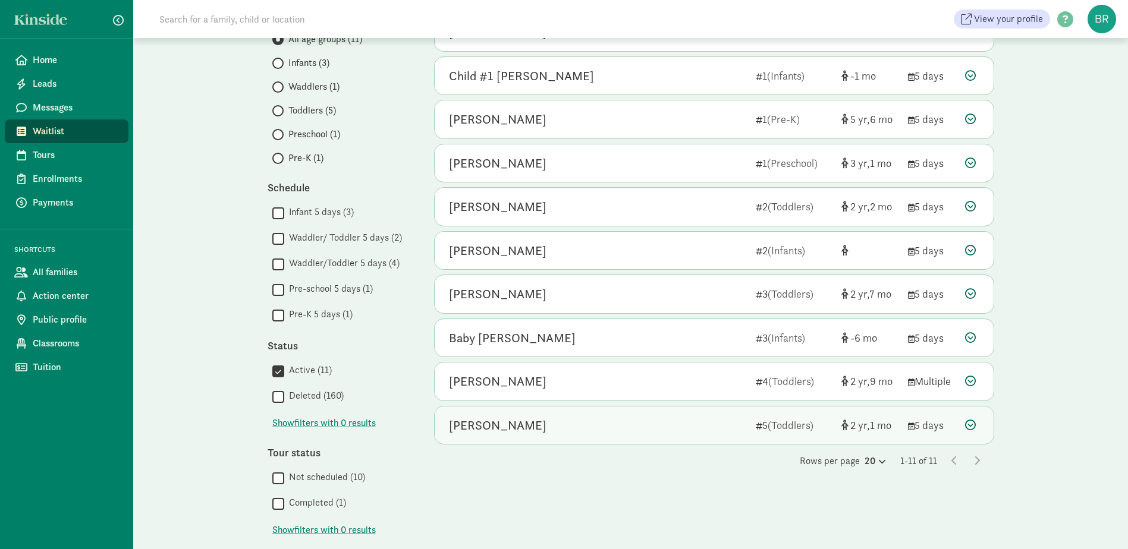
click at [609, 423] on div "[PERSON_NAME]" at bounding box center [597, 425] width 297 height 19
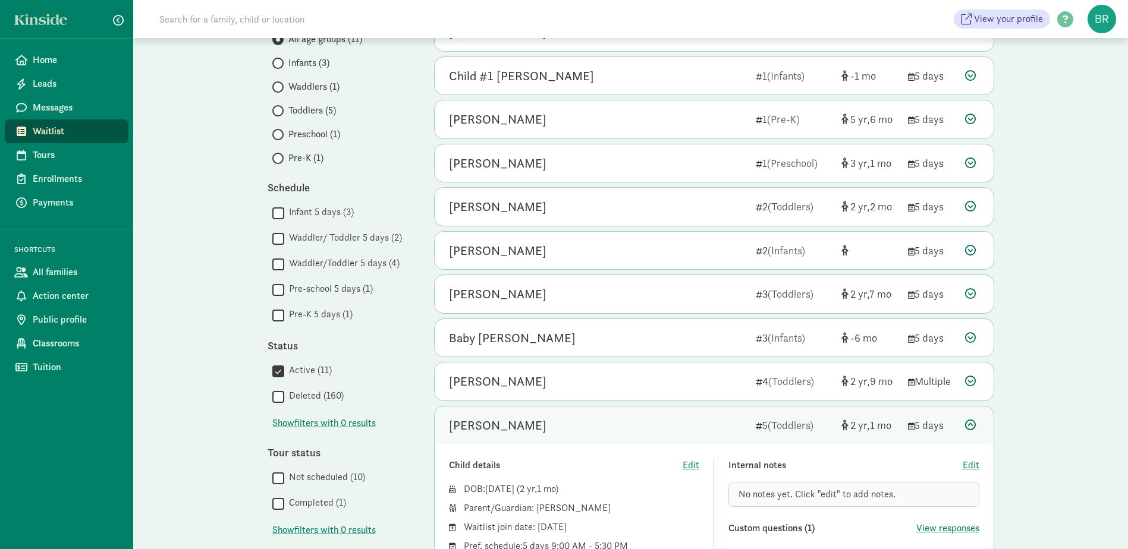
click at [609, 423] on div "[PERSON_NAME]" at bounding box center [597, 425] width 297 height 19
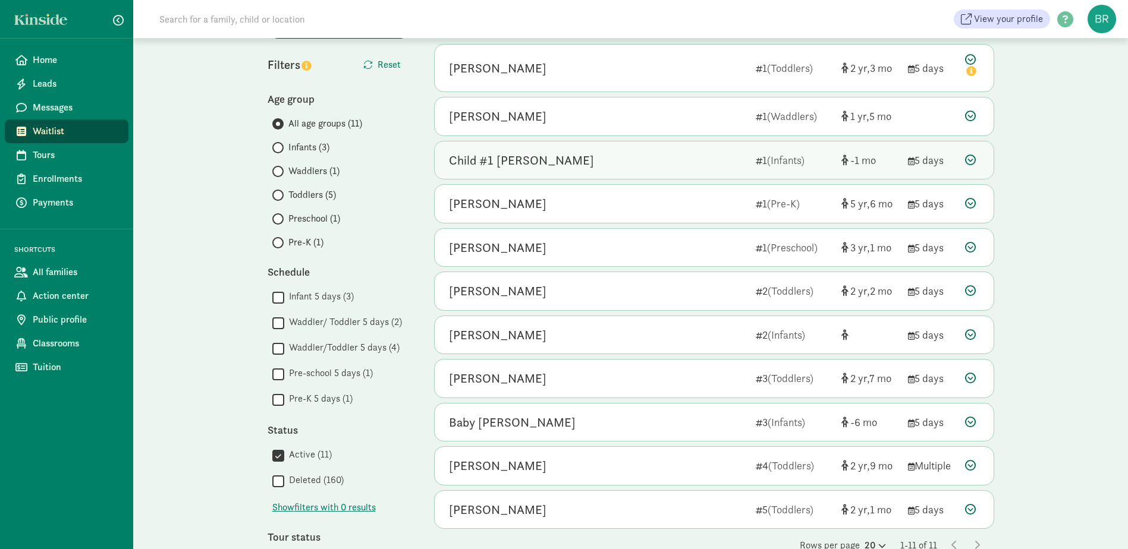
scroll to position [0, 0]
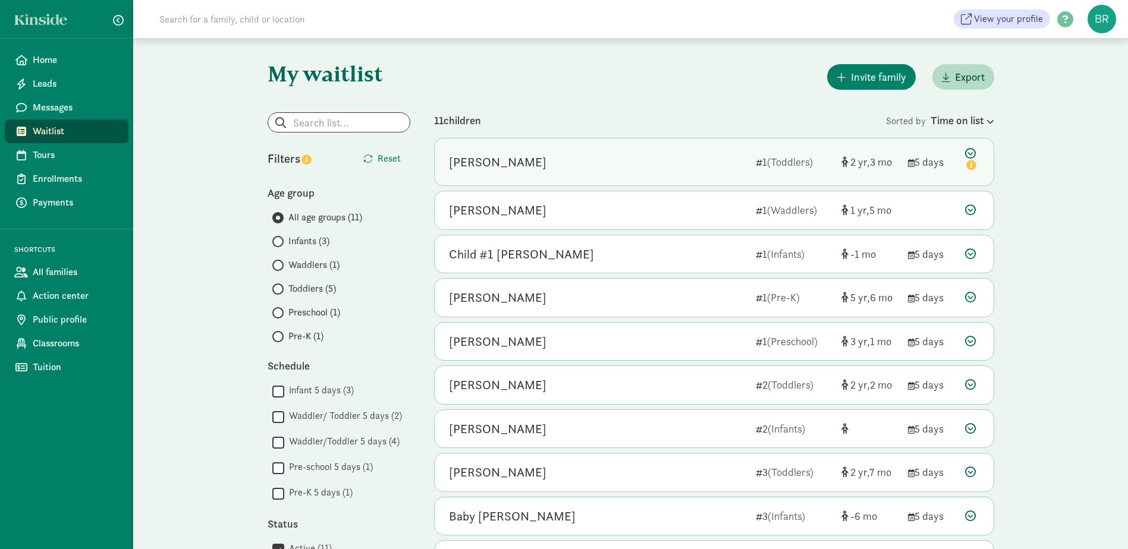
click at [723, 157] on div "[PERSON_NAME]" at bounding box center [597, 162] width 297 height 19
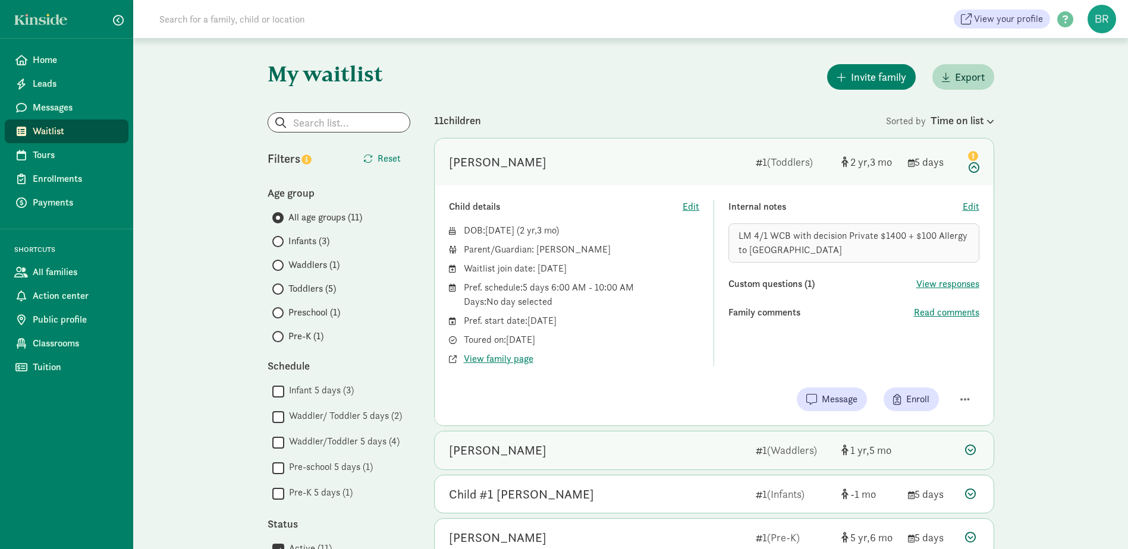
click at [627, 442] on div "[PERSON_NAME]" at bounding box center [597, 450] width 297 height 19
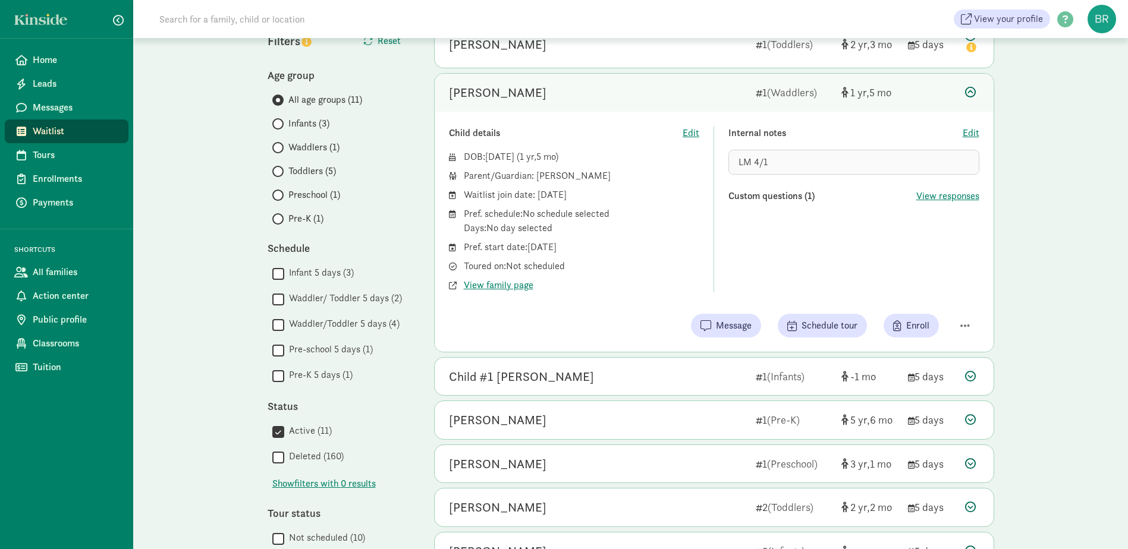
scroll to position [119, 0]
click at [530, 378] on div "Child #1 [PERSON_NAME]" at bounding box center [521, 375] width 145 height 19
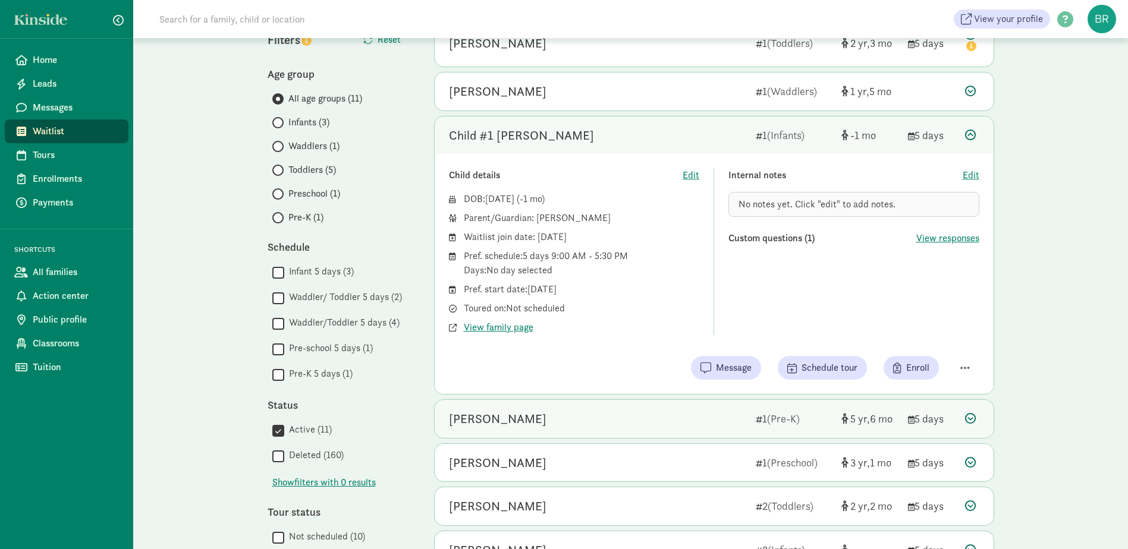
click at [549, 433] on div "[PERSON_NAME] 1 (Pre-K) 5 6 5 days" at bounding box center [714, 419] width 559 height 38
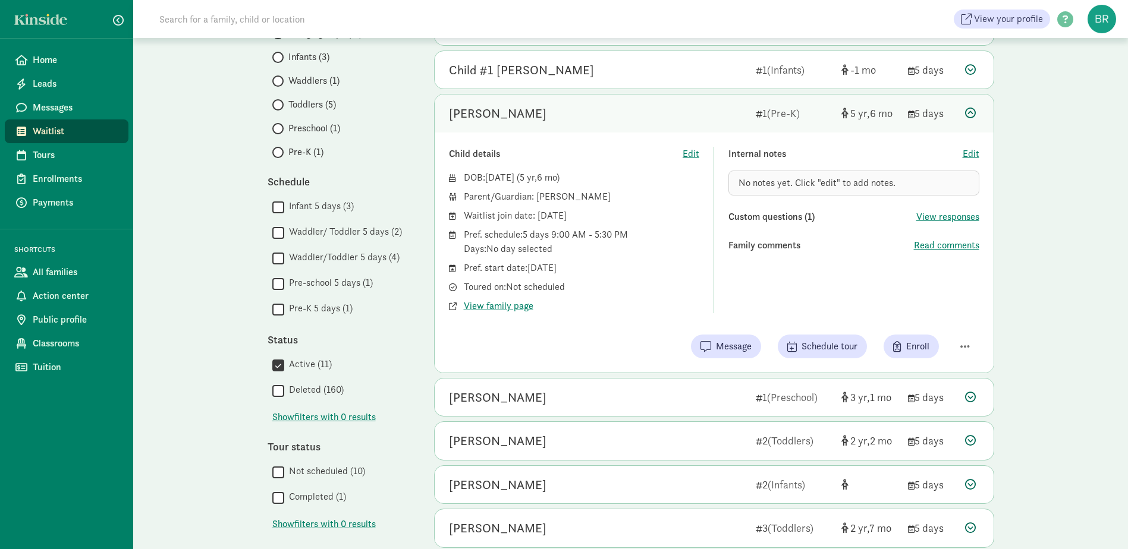
scroll to position [297, 0]
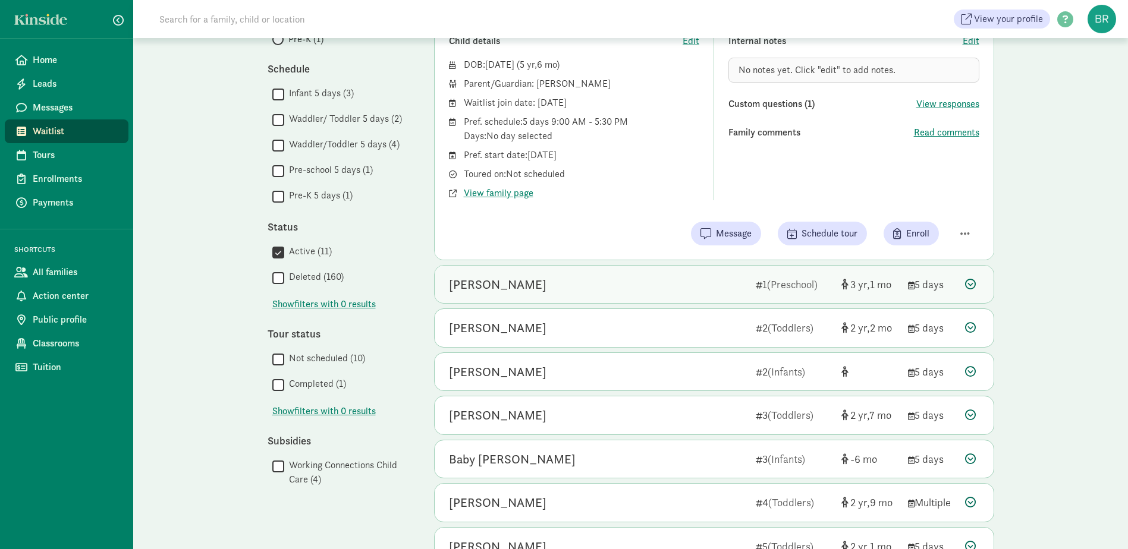
click at [507, 282] on div "[PERSON_NAME]" at bounding box center [597, 284] width 297 height 19
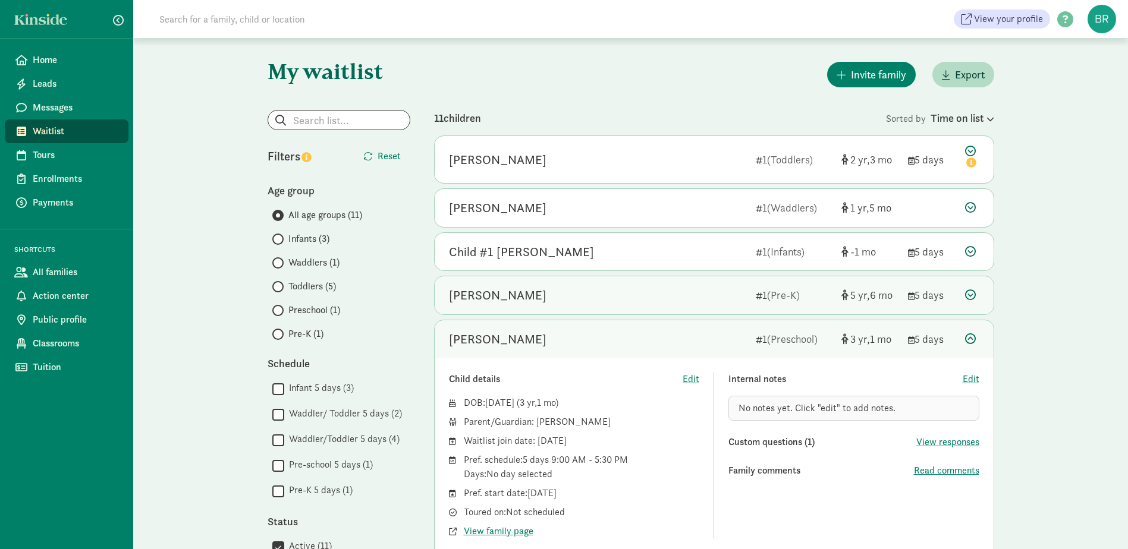
scroll to position [0, 0]
